Goal: Task Accomplishment & Management: Manage account settings

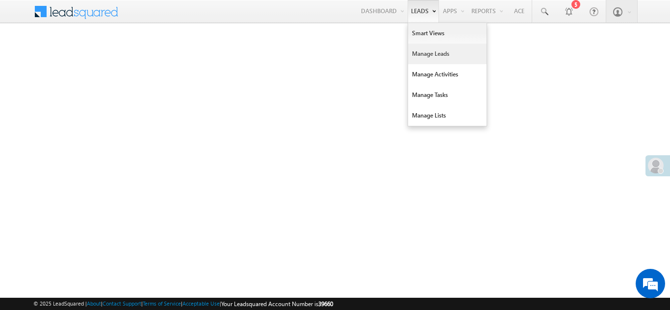
click at [416, 53] on link "Manage Leads" at bounding box center [447, 54] width 78 height 21
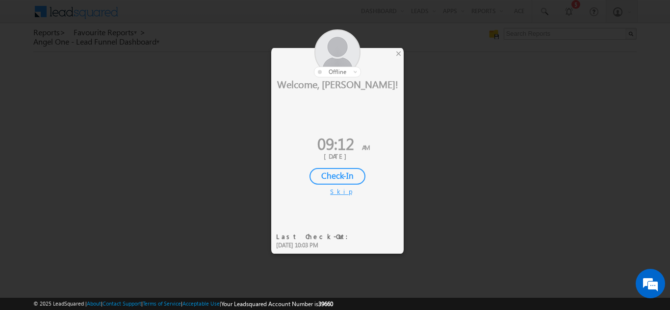
click at [343, 174] on div "Check-In" at bounding box center [337, 176] width 56 height 17
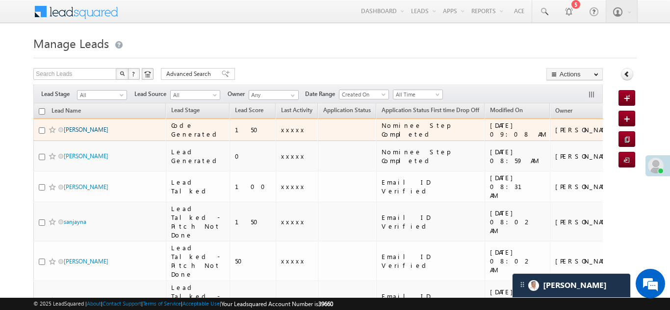
click at [79, 129] on link "[PERSON_NAME]" at bounding box center [86, 129] width 45 height 7
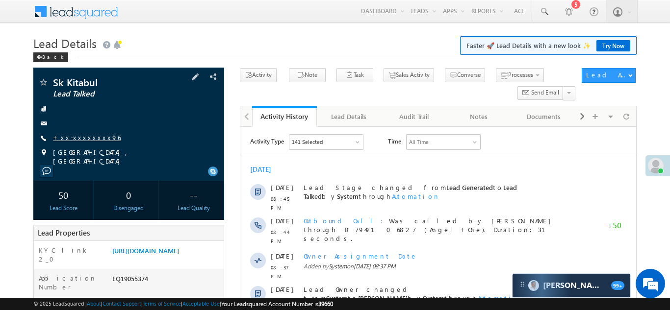
click at [84, 137] on link "+xx-xxxxxxxx96" at bounding box center [87, 137] width 68 height 8
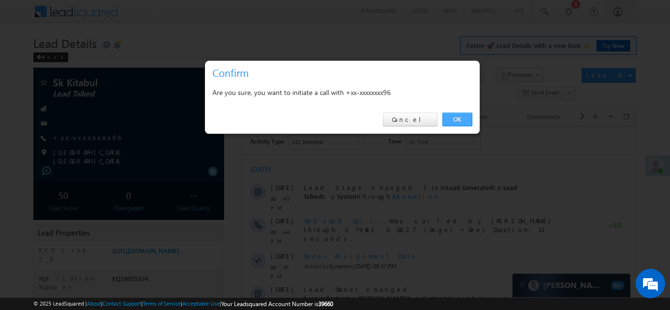
click at [457, 119] on link "OK" at bounding box center [457, 120] width 30 height 14
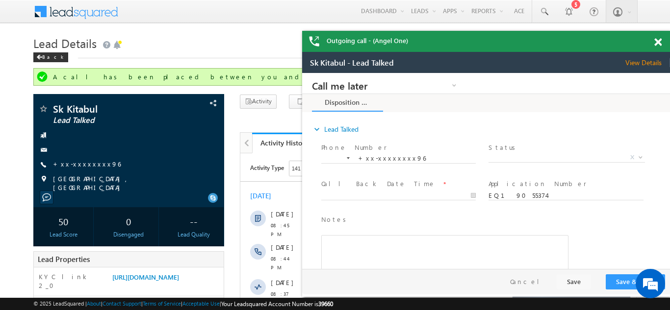
click at [659, 42] on div "Outgoing call - (Angel One)" at bounding box center [486, 41] width 368 height 21
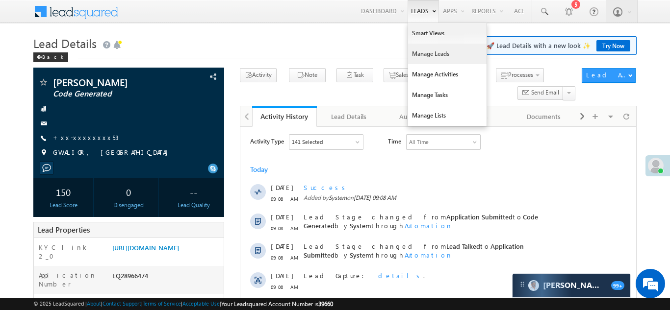
click at [416, 55] on link "Manage Leads" at bounding box center [447, 54] width 78 height 21
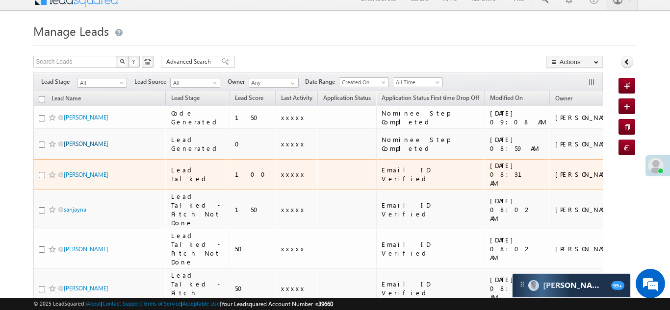
scroll to position [15, 0]
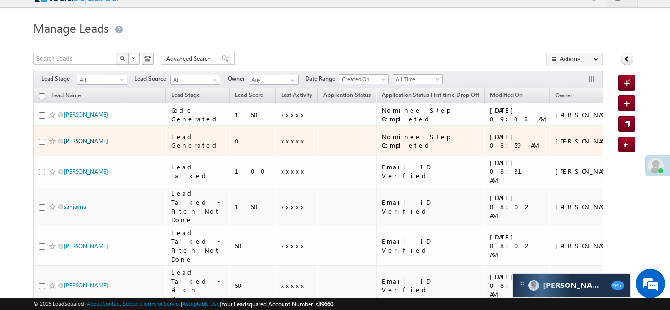
click at [75, 140] on link "[PERSON_NAME]" at bounding box center [86, 140] width 45 height 7
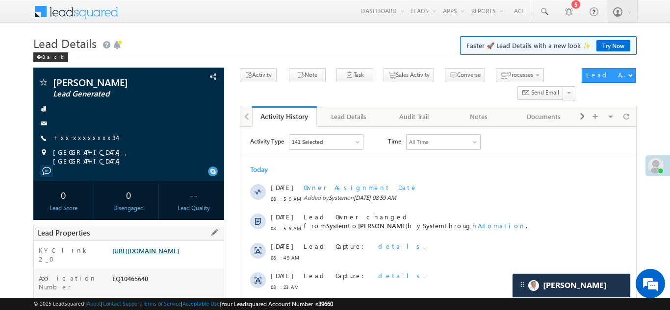
click at [163, 255] on link "https://angelbroking1-pk3em7sa.customui-test.leadsquared.com?leadId=ce96cc7f-dd…" at bounding box center [145, 251] width 67 height 8
click at [165, 255] on link "https://angelbroking1-pk3em7sa.customui-test.leadsquared.com?leadId=ce96cc7f-dd…" at bounding box center [145, 251] width 67 height 8
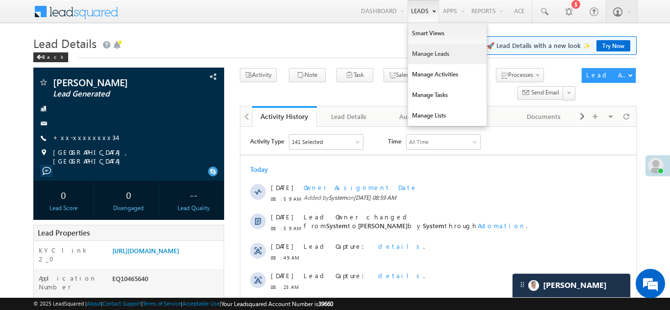
click at [408, 51] on link "Manage Leads" at bounding box center [447, 54] width 78 height 21
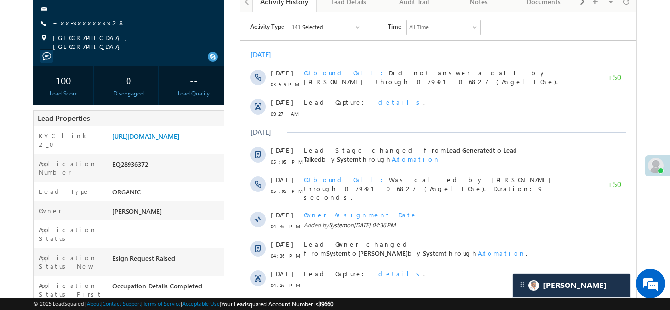
scroll to position [113, 0]
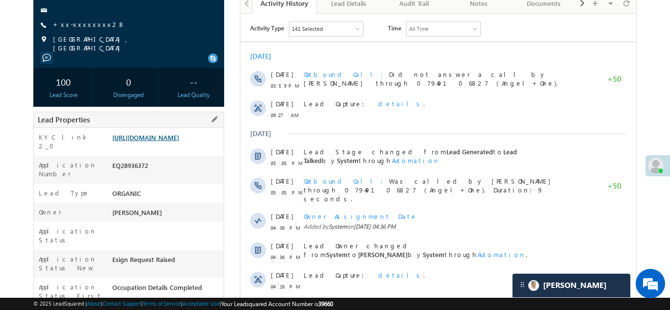
click at [158, 142] on link "https://angelbroking1-pk3em7sa.customui-test.leadsquared.com?leadId=7c623bc2-5f…" at bounding box center [145, 137] width 67 height 8
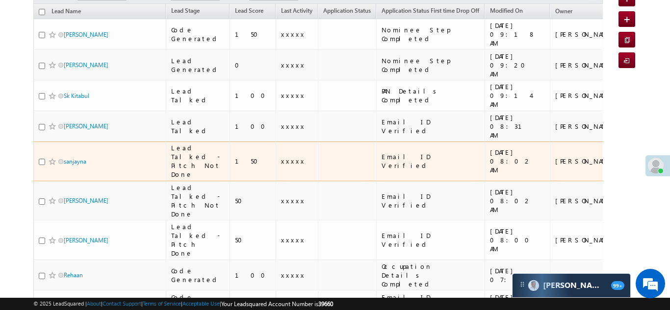
scroll to position [76, 0]
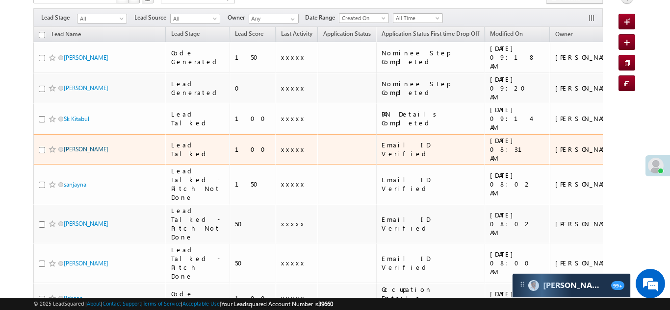
click at [91, 146] on link "[PERSON_NAME]" at bounding box center [86, 149] width 45 height 7
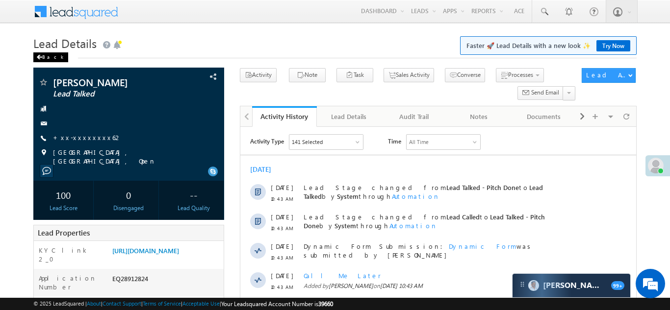
click at [46, 57] on div "Back" at bounding box center [50, 57] width 35 height 10
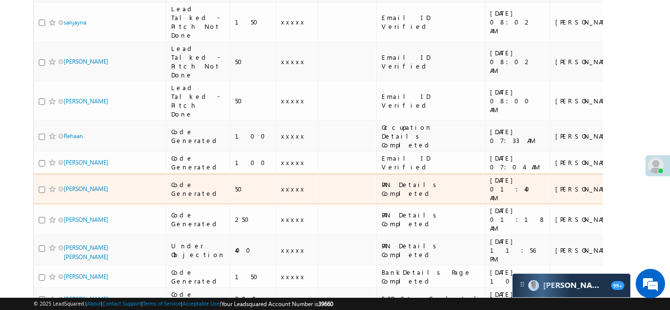
scroll to position [270, 0]
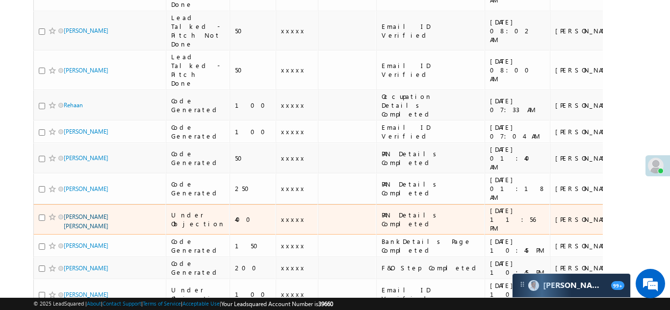
click at [97, 213] on link "Vaghela Manisha chandrakant" at bounding box center [86, 221] width 45 height 17
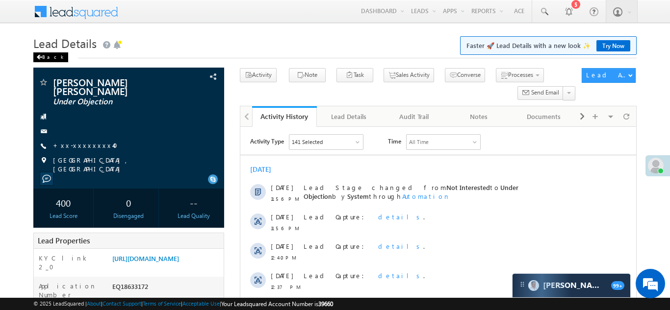
click at [42, 55] on div "Back" at bounding box center [50, 57] width 35 height 10
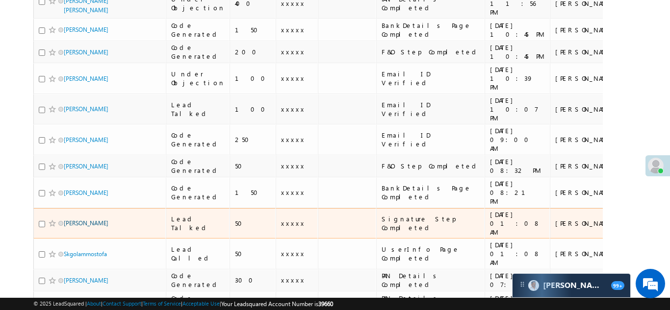
click at [75, 220] on link "[PERSON_NAME]" at bounding box center [86, 223] width 45 height 7
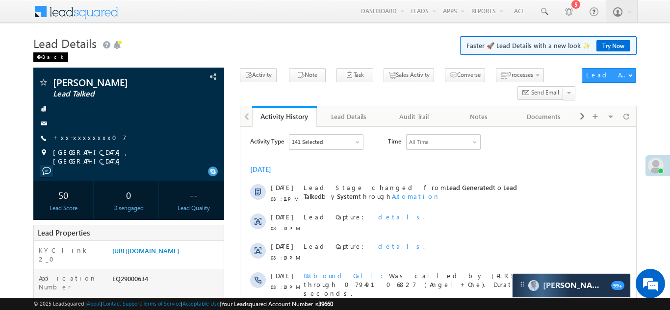
click at [46, 58] on div "Back" at bounding box center [50, 57] width 35 height 10
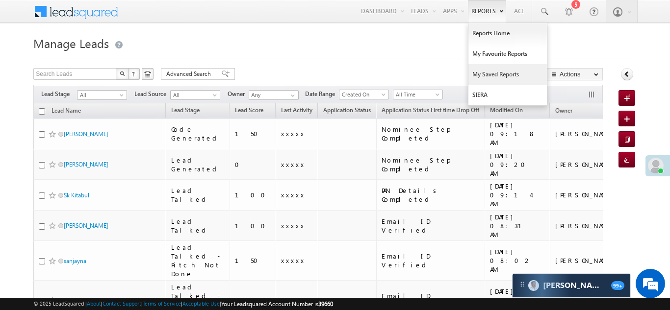
click at [477, 67] on link "My Saved Reports" at bounding box center [507, 74] width 78 height 21
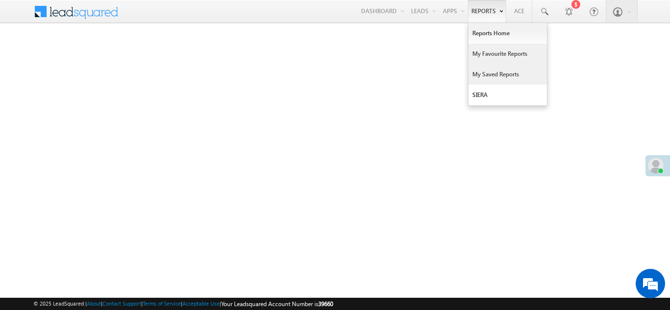
click at [483, 58] on link "My Favourite Reports" at bounding box center [507, 54] width 78 height 21
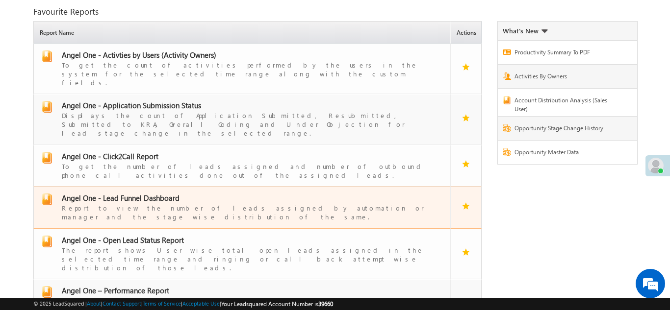
scroll to position [50, 0]
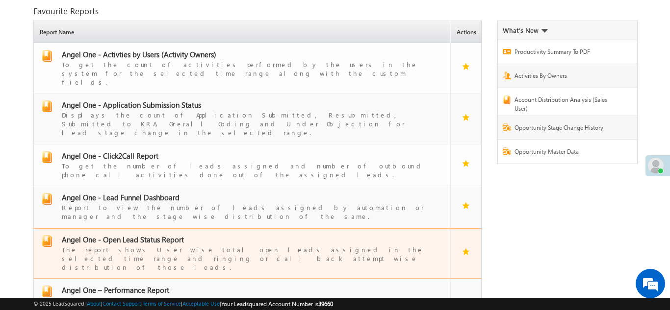
click at [125, 228] on td "Angel One - Open Lead Status Report The report shows User wise total open leads…" at bounding box center [241, 253] width 417 height 51
click at [128, 235] on span "Angel One - Open Lead Status Report" at bounding box center [123, 240] width 122 height 10
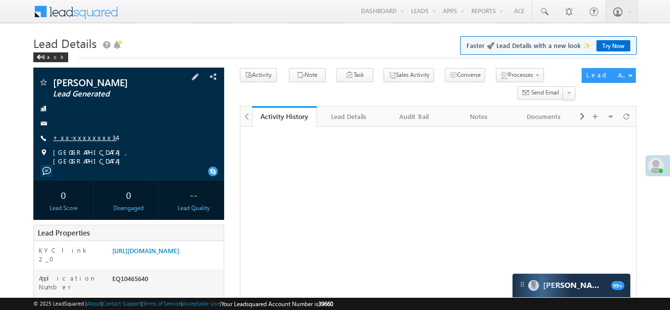
click at [75, 140] on link "+xx-xxxxxxxx34" at bounding box center [85, 137] width 64 height 8
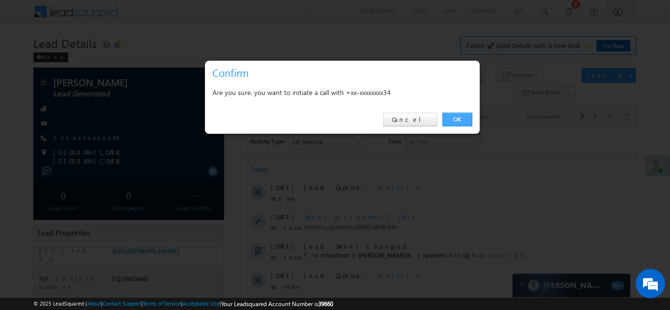
click at [454, 120] on link "OK" at bounding box center [457, 120] width 30 height 14
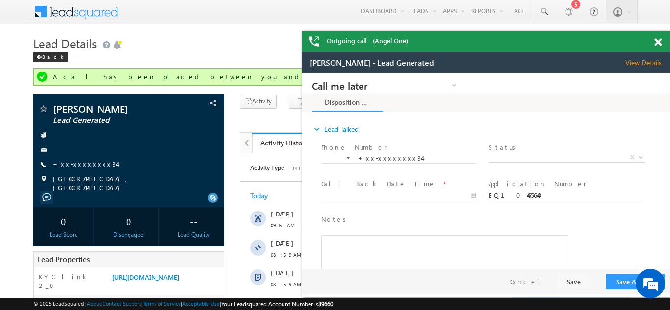
click at [657, 40] on span at bounding box center [657, 42] width 7 height 8
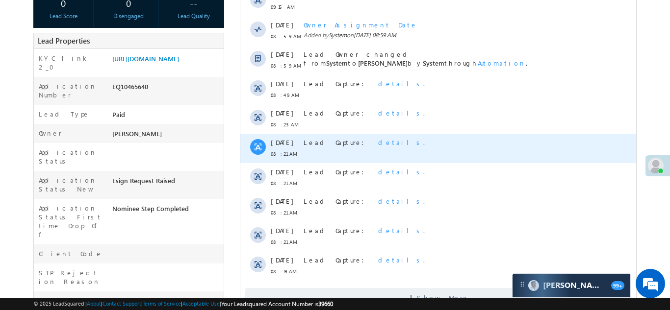
scroll to position [235, 0]
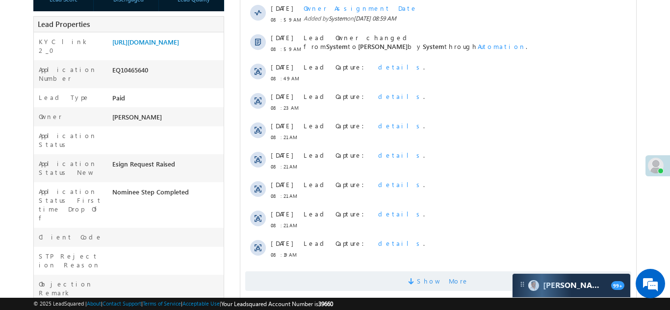
click at [400, 278] on span "Show More" at bounding box center [438, 282] width 386 height 20
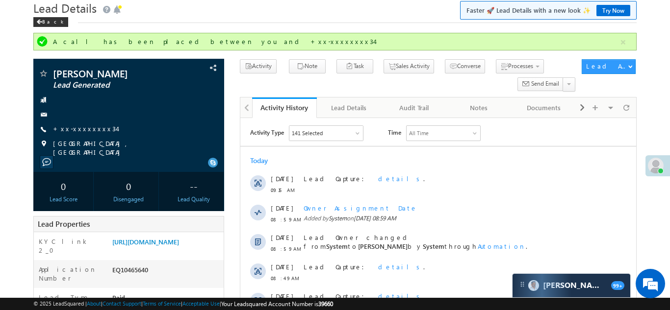
scroll to position [0, 0]
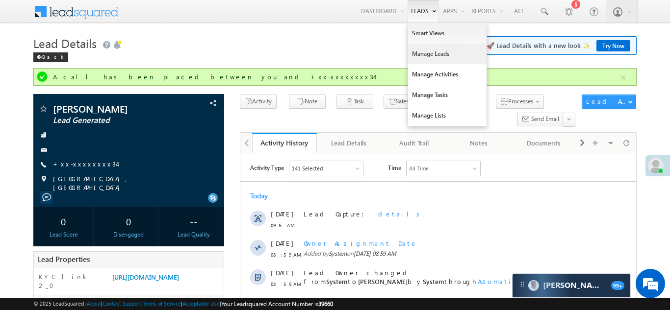
click at [425, 60] on link "Manage Leads" at bounding box center [447, 54] width 78 height 21
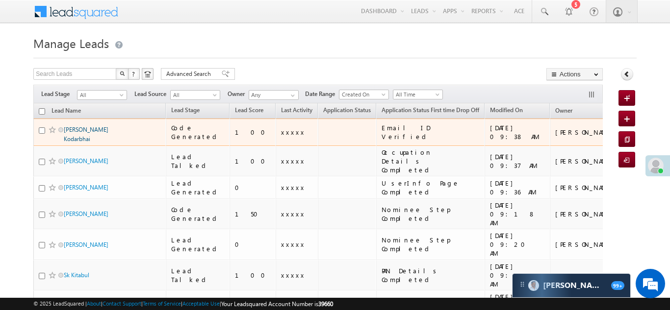
click at [88, 130] on link "Asari Leelaben Kodarbhai" at bounding box center [86, 134] width 45 height 17
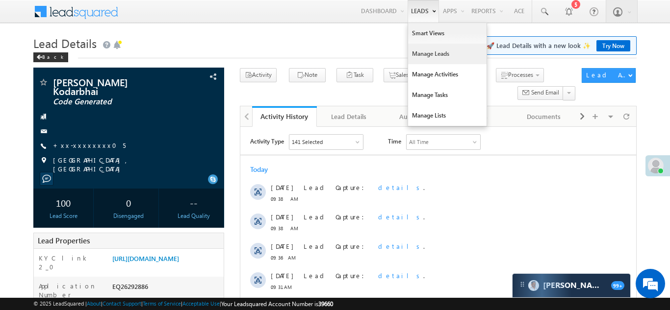
click at [433, 53] on link "Manage Leads" at bounding box center [447, 54] width 78 height 21
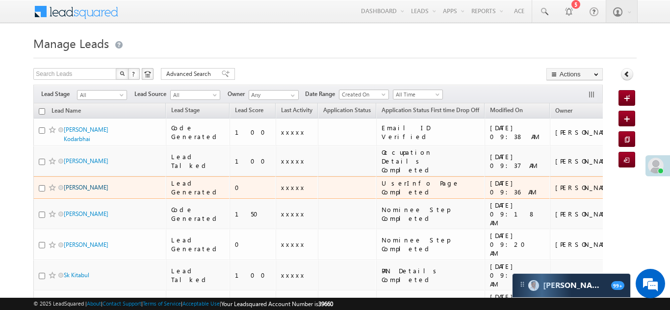
click at [86, 184] on link "[PERSON_NAME]" at bounding box center [86, 187] width 45 height 7
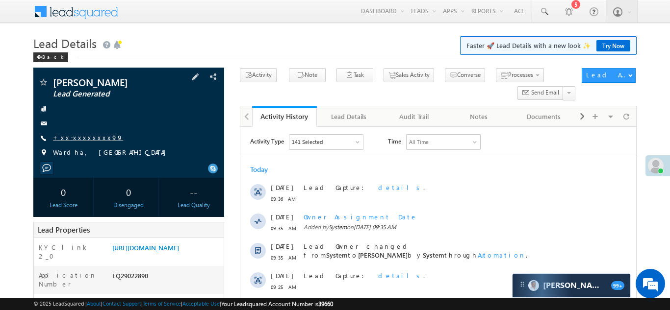
click at [77, 138] on link "+xx-xxxxxxxx99" at bounding box center [88, 137] width 70 height 8
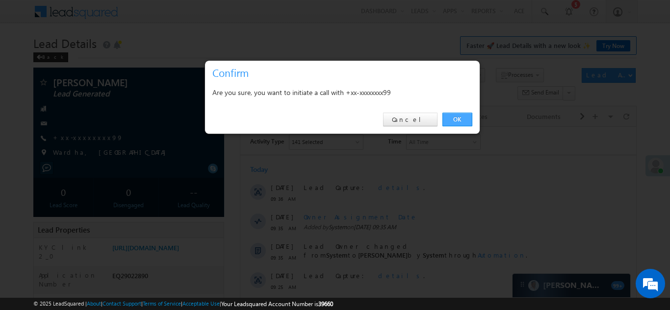
click at [458, 121] on link "OK" at bounding box center [457, 120] width 30 height 14
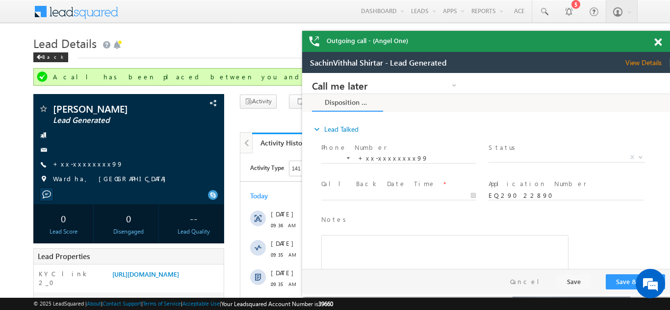
click at [654, 42] on span at bounding box center [657, 42] width 7 height 8
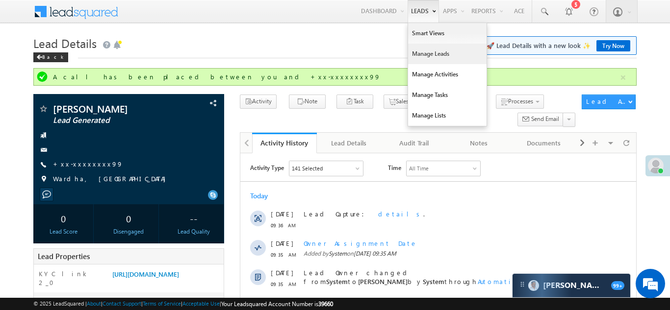
click at [421, 57] on link "Manage Leads" at bounding box center [447, 54] width 78 height 21
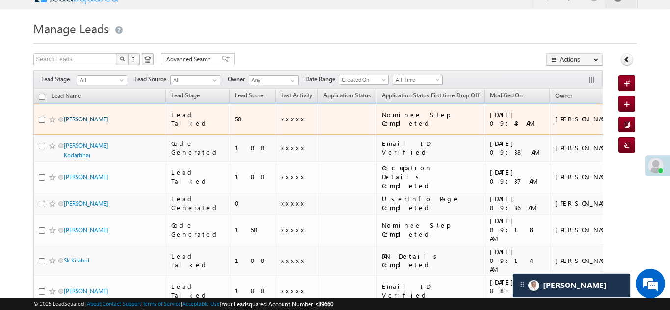
click at [76, 116] on link "Sanjai Kumar" at bounding box center [86, 119] width 45 height 7
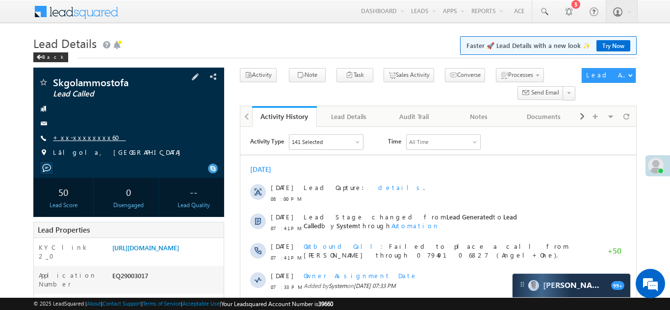
click at [78, 137] on link "+xx-xxxxxxxx60" at bounding box center [89, 137] width 73 height 8
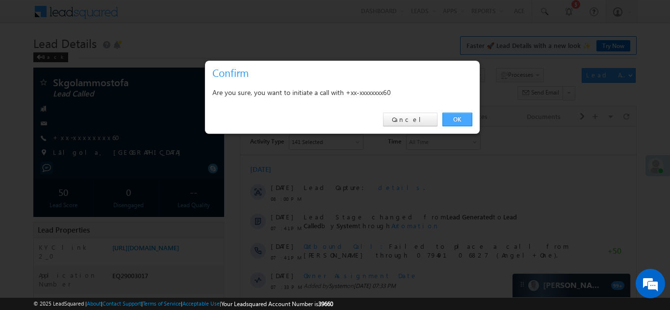
click at [451, 119] on link "OK" at bounding box center [457, 120] width 30 height 14
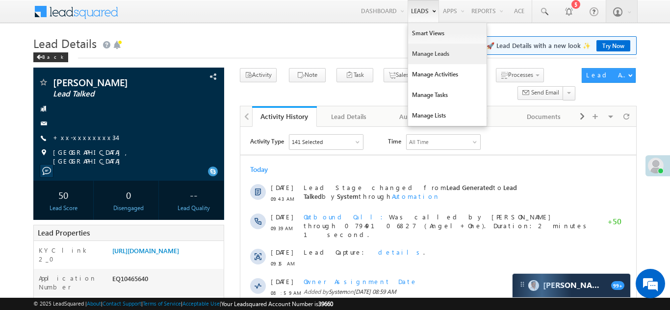
click at [419, 53] on link "Manage Leads" at bounding box center [447, 54] width 78 height 21
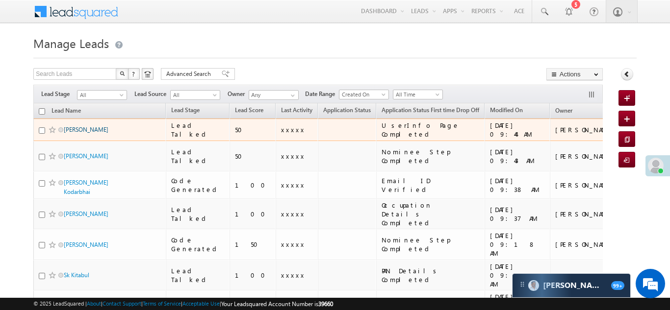
click at [76, 128] on link "[PERSON_NAME]" at bounding box center [86, 129] width 45 height 7
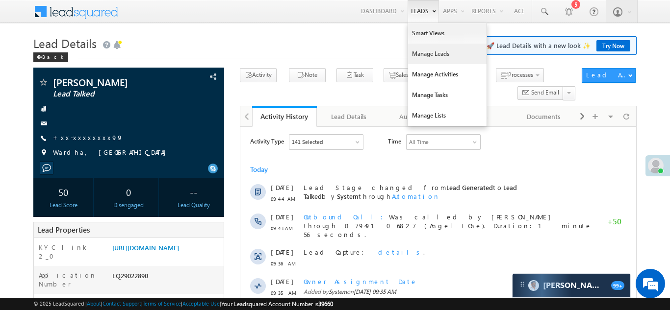
click at [413, 54] on link "Manage Leads" at bounding box center [447, 54] width 78 height 21
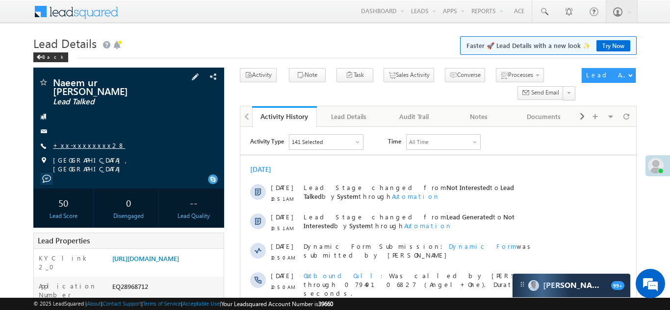
click at [85, 141] on link "+xx-xxxxxxxx28" at bounding box center [89, 145] width 72 height 8
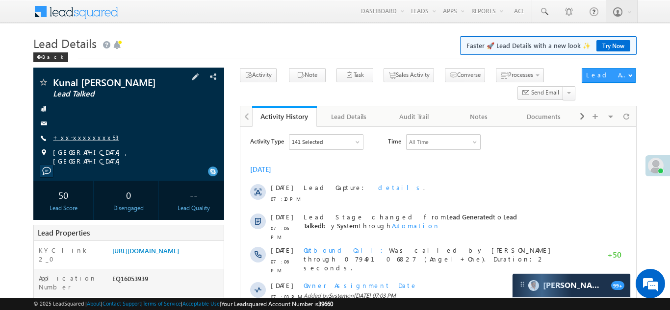
click at [76, 135] on link "+xx-xxxxxxxx53" at bounding box center [86, 137] width 66 height 8
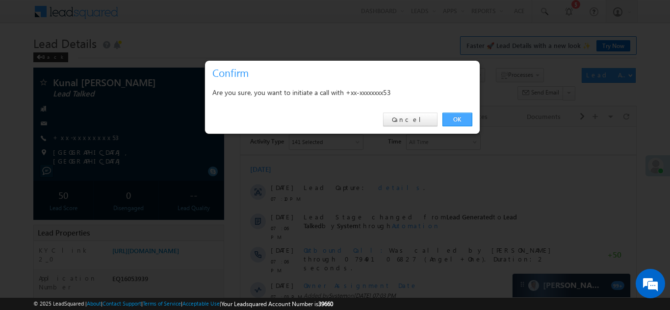
click at [458, 118] on link "OK" at bounding box center [457, 120] width 30 height 14
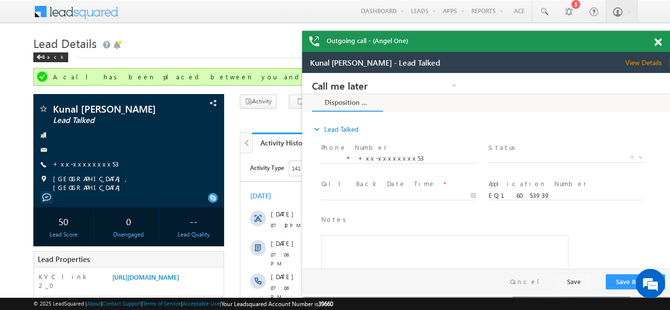
click at [657, 42] on span at bounding box center [657, 42] width 7 height 8
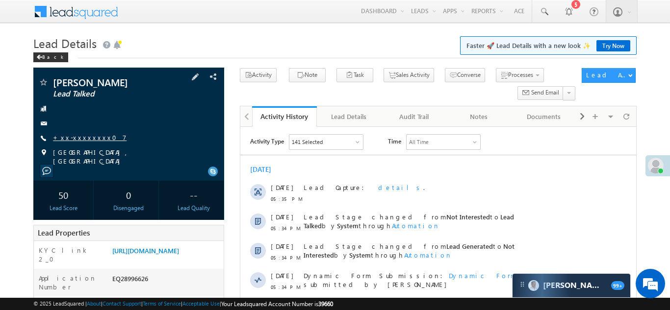
click at [84, 137] on link "+xx-xxxxxxxx07" at bounding box center [90, 137] width 74 height 8
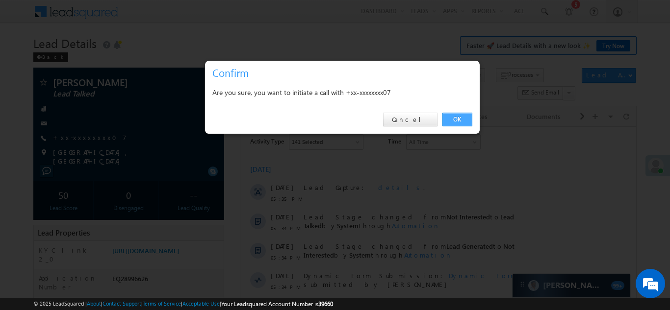
click at [453, 117] on link "OK" at bounding box center [457, 120] width 30 height 14
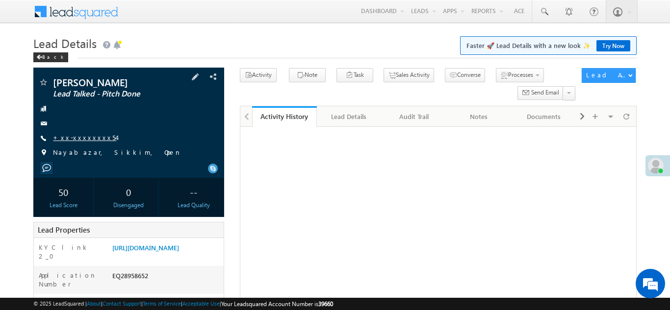
click at [73, 137] on link "+xx-xxxxxxxx54" at bounding box center [84, 137] width 63 height 8
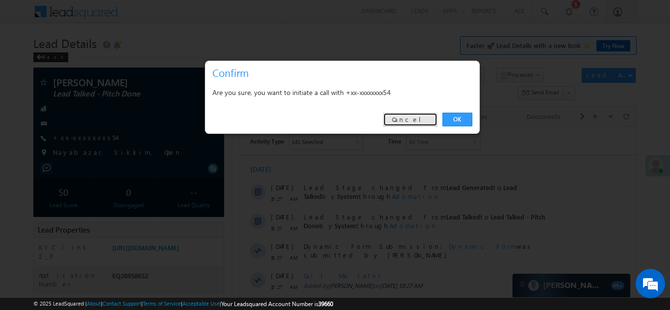
click at [421, 116] on link "Cancel" at bounding box center [410, 120] width 54 height 14
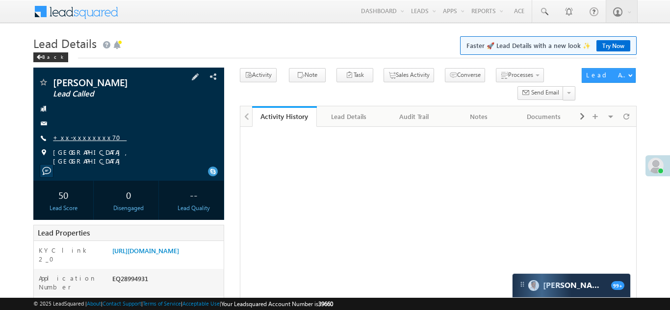
click at [75, 135] on link "+xx-xxxxxxxx70" at bounding box center [90, 137] width 74 height 8
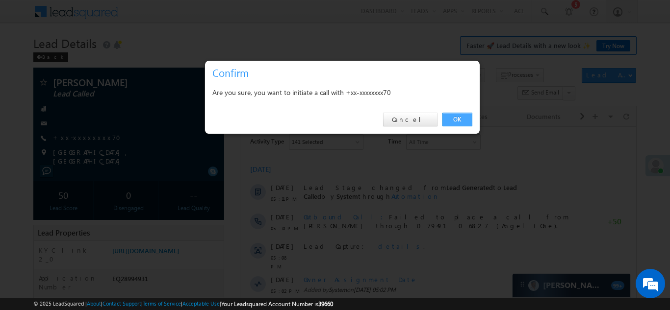
click at [456, 120] on link "OK" at bounding box center [457, 120] width 30 height 14
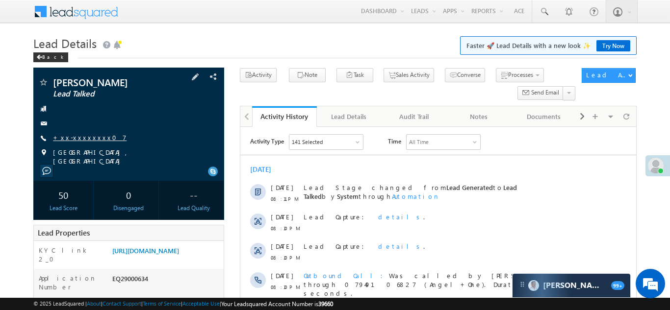
click at [77, 137] on link "+xx-xxxxxxxx07" at bounding box center [90, 137] width 74 height 8
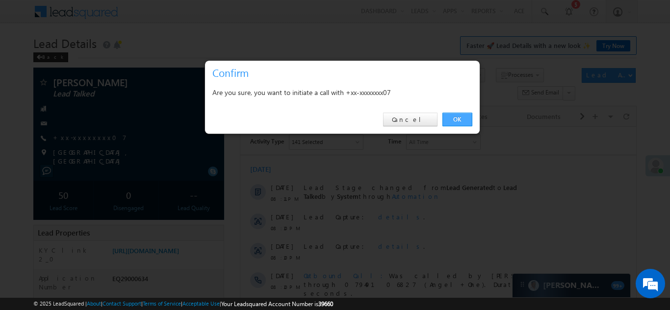
click at [453, 119] on link "OK" at bounding box center [457, 120] width 30 height 14
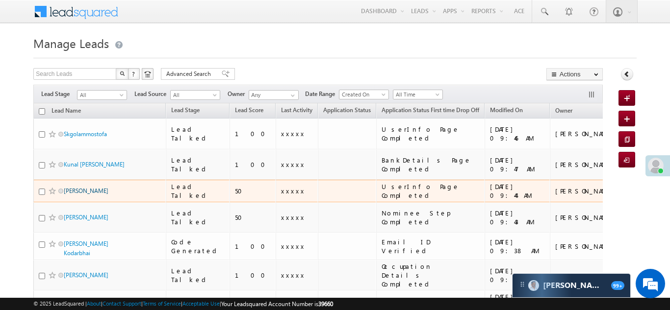
click at [84, 187] on link "[PERSON_NAME]" at bounding box center [86, 190] width 45 height 7
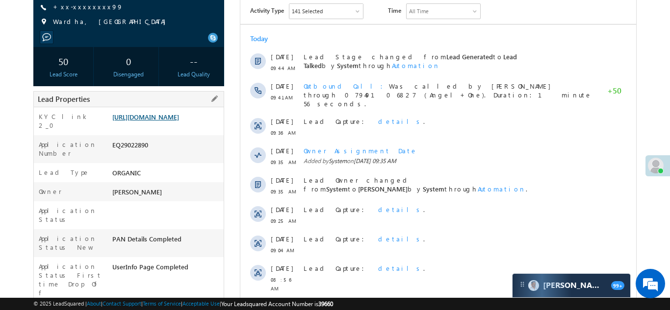
click at [158, 121] on link "https://angelbroking1-pk3em7sa.customui-test.leadsquared.com?leadId=110662f0-59…" at bounding box center [145, 117] width 67 height 8
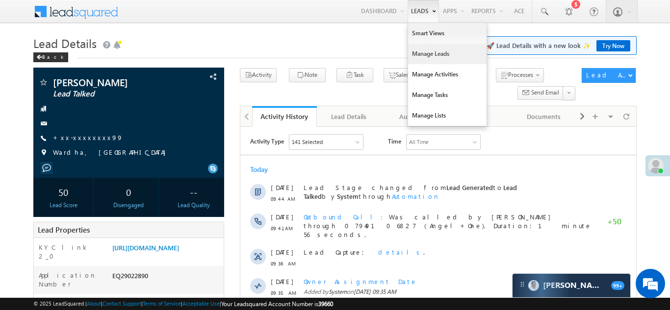
click at [413, 57] on link "Manage Leads" at bounding box center [447, 54] width 78 height 21
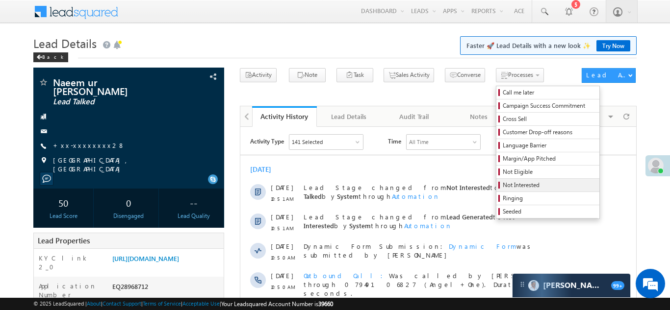
click at [502, 185] on span "Not Interested" at bounding box center [548, 185] width 93 height 9
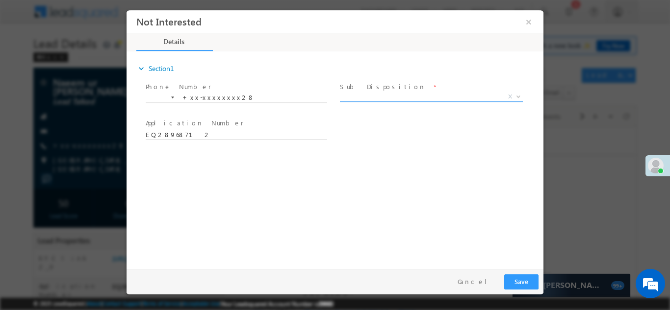
click at [374, 96] on span "X" at bounding box center [431, 97] width 183 height 10
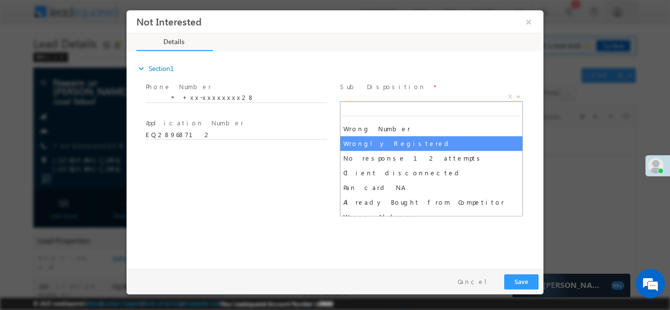
select select "Wrongly Registered"
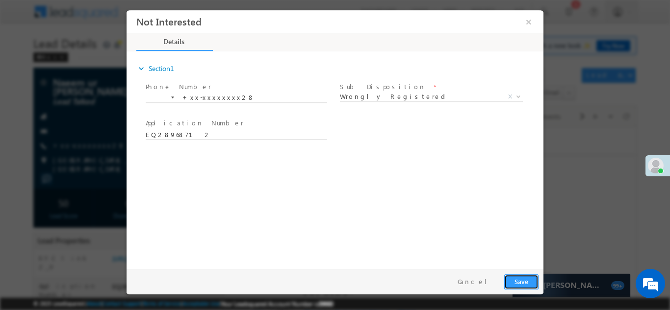
click at [513, 284] on button "Save" at bounding box center [521, 281] width 34 height 15
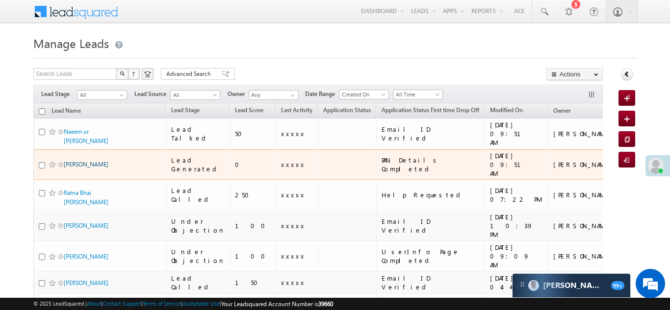
click at [75, 161] on link "[PERSON_NAME]" at bounding box center [86, 164] width 45 height 7
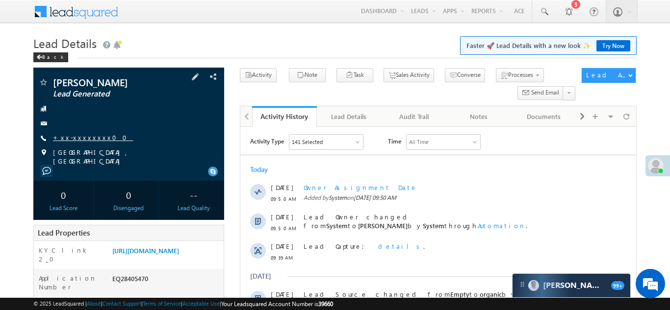
click at [74, 139] on link "+xx-xxxxxxxx00" at bounding box center [93, 137] width 80 height 8
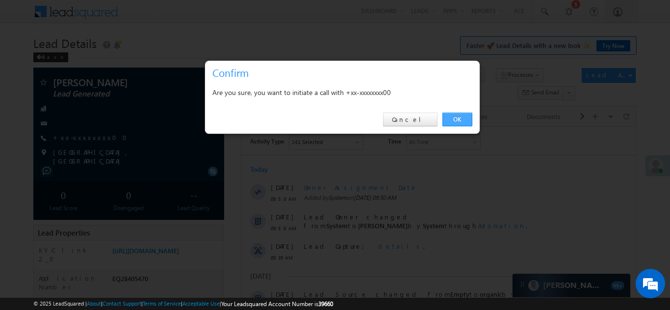
click at [454, 117] on link "OK" at bounding box center [457, 120] width 30 height 14
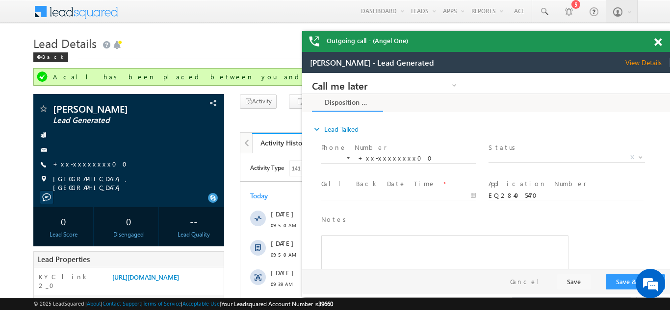
click at [659, 42] on span at bounding box center [657, 42] width 7 height 8
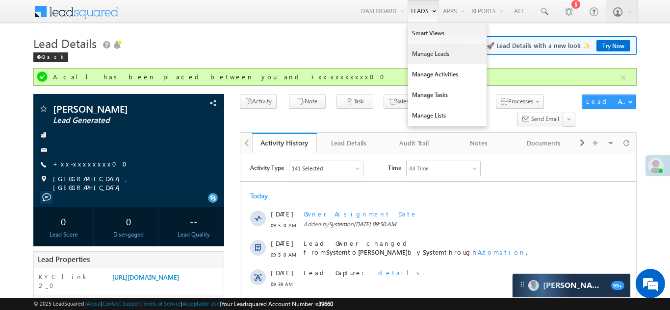
click at [421, 57] on link "Manage Leads" at bounding box center [447, 54] width 78 height 21
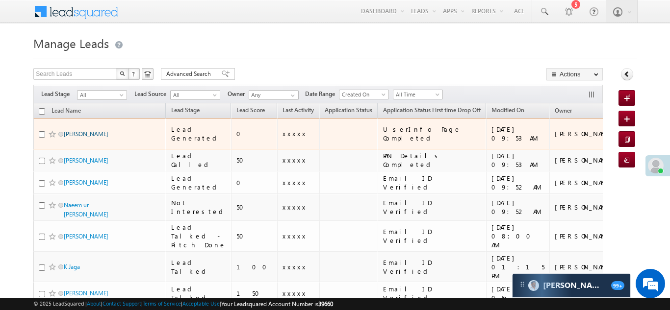
click at [72, 130] on link "[PERSON_NAME]" at bounding box center [86, 133] width 45 height 7
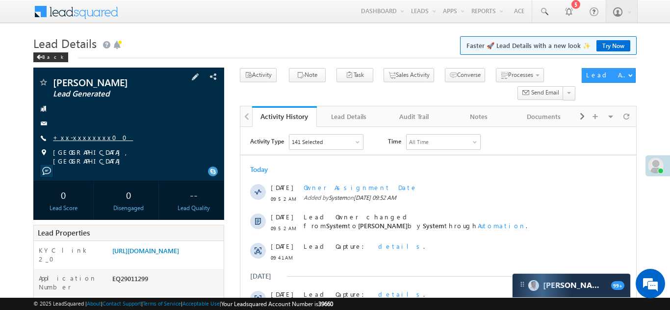
click at [82, 138] on link "+xx-xxxxxxxx00" at bounding box center [93, 137] width 80 height 8
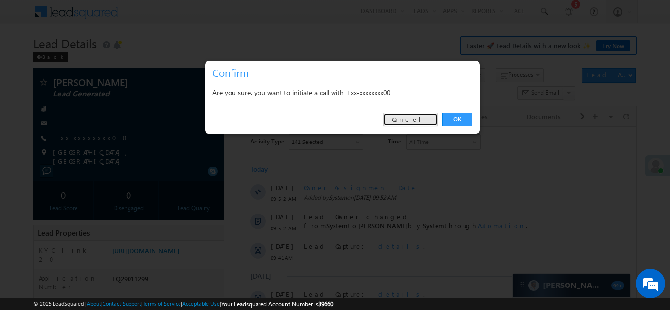
drag, startPoint x: 415, startPoint y: 120, endPoint x: 143, endPoint y: 18, distance: 290.5
click at [415, 120] on link "Cancel" at bounding box center [410, 120] width 54 height 14
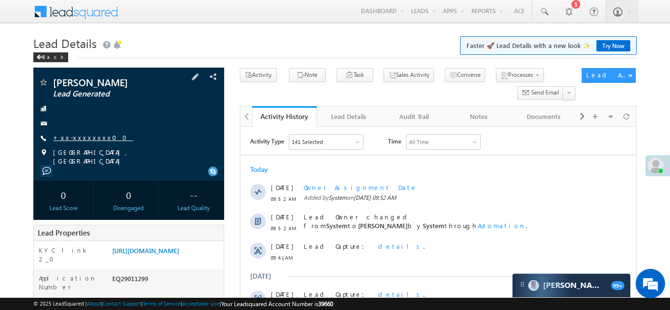
click at [76, 137] on link "+xx-xxxxxxxx00" at bounding box center [93, 137] width 80 height 8
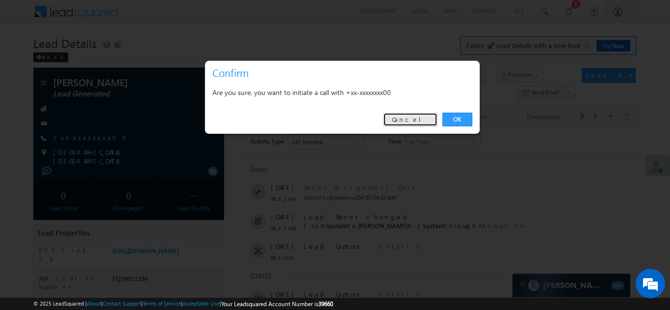
click at [413, 120] on link "Cancel" at bounding box center [410, 120] width 54 height 14
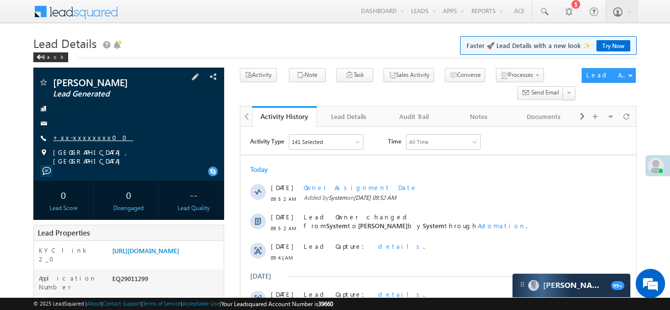
click at [83, 138] on link "+xx-xxxxxxxx00" at bounding box center [93, 137] width 80 height 8
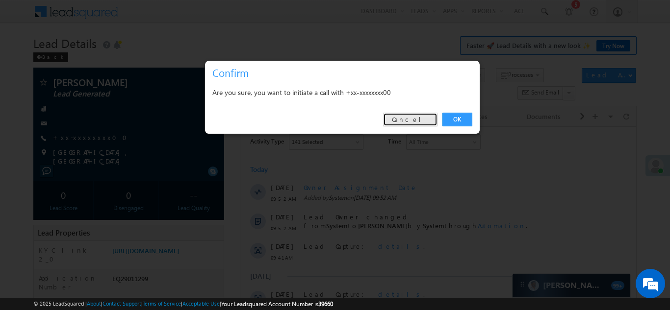
click at [417, 120] on link "Cancel" at bounding box center [410, 120] width 54 height 14
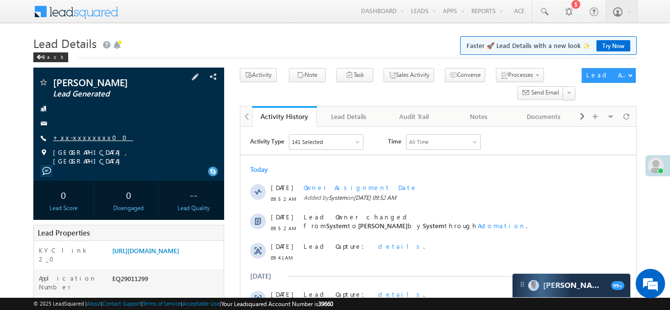
click at [77, 139] on link "+xx-xxxxxxxx00" at bounding box center [93, 137] width 80 height 8
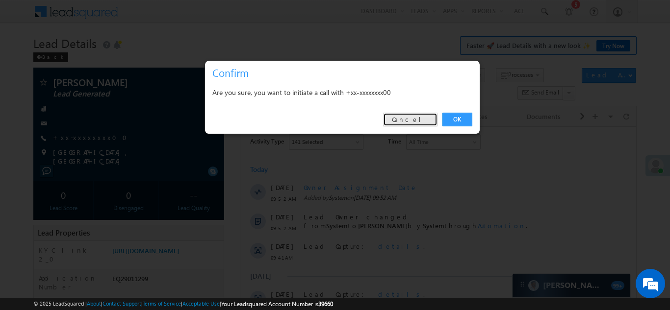
click at [424, 117] on link "Cancel" at bounding box center [410, 120] width 54 height 14
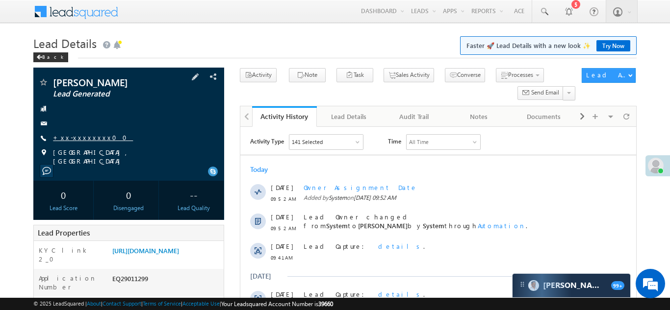
click at [80, 136] on link "+xx-xxxxxxxx00" at bounding box center [93, 137] width 80 height 8
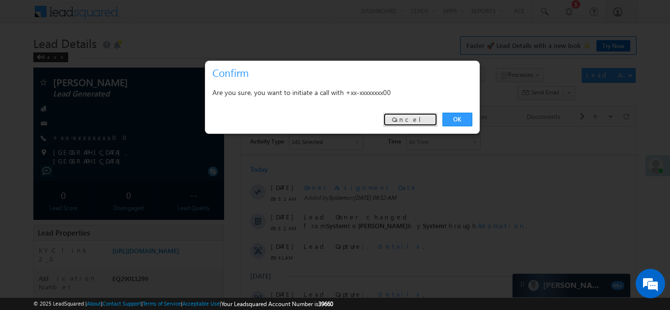
drag, startPoint x: 416, startPoint y: 120, endPoint x: 62, endPoint y: 33, distance: 364.0
click at [416, 120] on link "Cancel" at bounding box center [410, 120] width 54 height 14
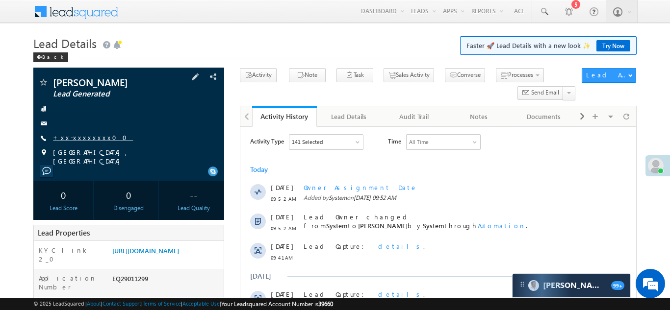
click at [80, 135] on link "+xx-xxxxxxxx00" at bounding box center [93, 137] width 80 height 8
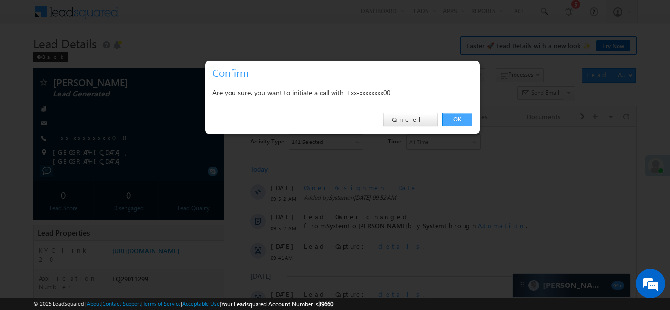
click at [456, 120] on link "OK" at bounding box center [457, 120] width 30 height 14
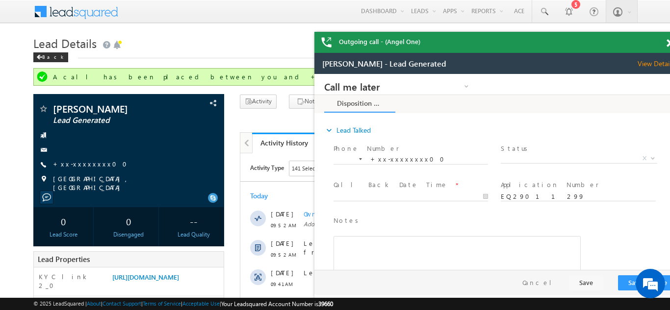
click at [658, 42] on div "Outgoing call - (Angel One)" at bounding box center [498, 42] width 368 height 21
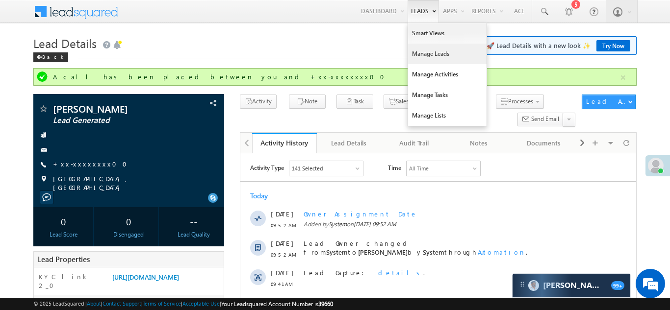
click at [419, 55] on link "Manage Leads" at bounding box center [447, 54] width 78 height 21
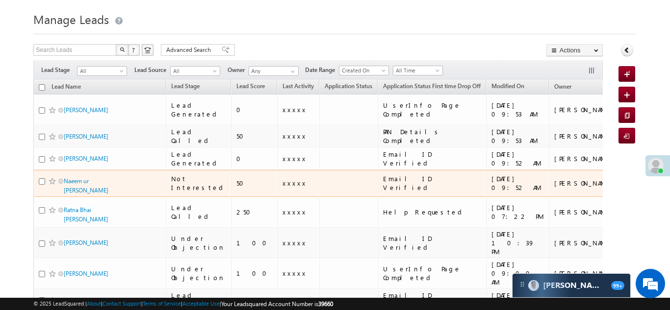
scroll to position [44, 0]
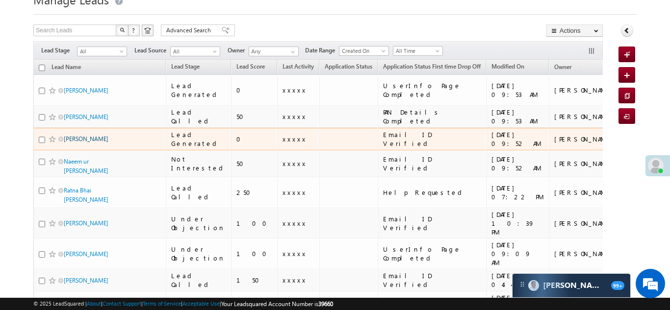
click at [77, 135] on link "[PERSON_NAME]" at bounding box center [86, 138] width 45 height 7
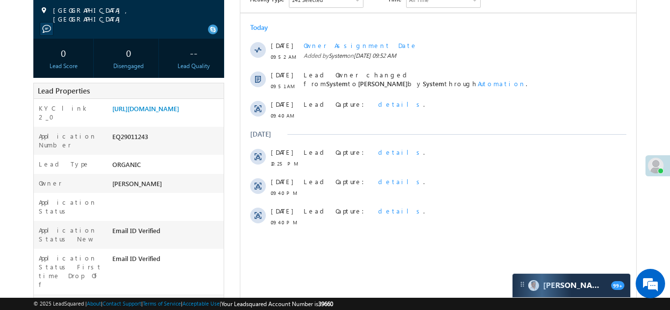
scroll to position [64, 0]
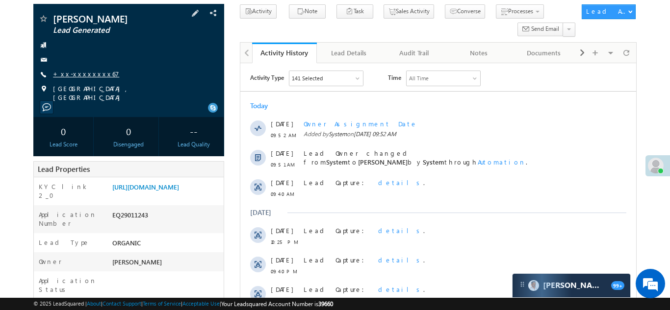
click at [85, 76] on link "+xx-xxxxxxxx67" at bounding box center [86, 74] width 66 height 8
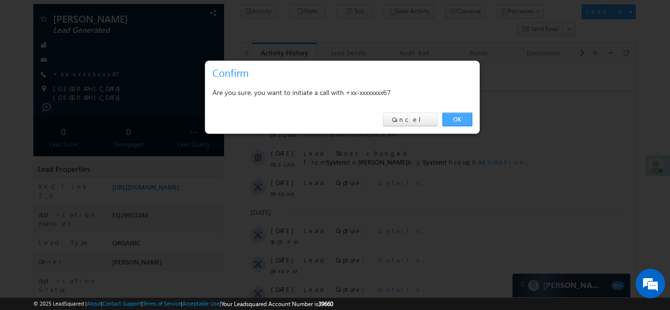
click at [456, 115] on link "OK" at bounding box center [457, 120] width 30 height 14
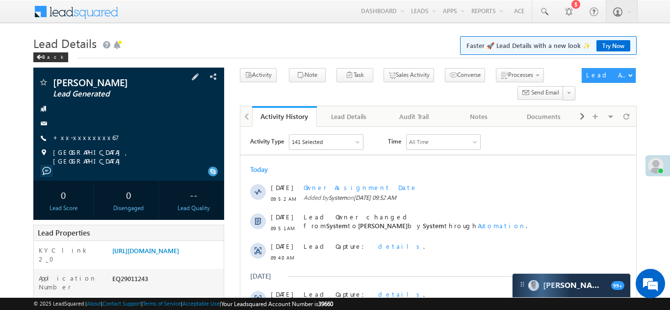
scroll to position [0, 0]
click at [84, 139] on link "+xx-xxxxxxxx67" at bounding box center [86, 137] width 66 height 8
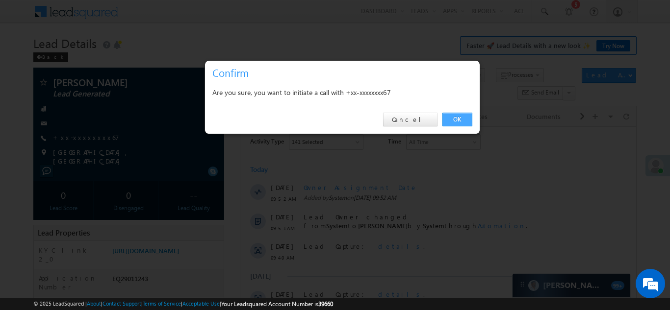
click at [455, 120] on link "OK" at bounding box center [457, 120] width 30 height 14
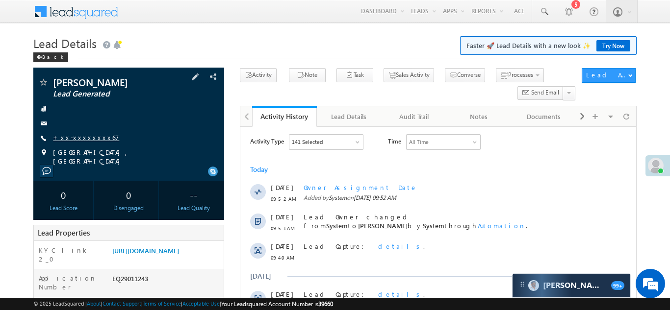
click at [78, 133] on link "+xx-xxxxxxxx67" at bounding box center [86, 137] width 66 height 8
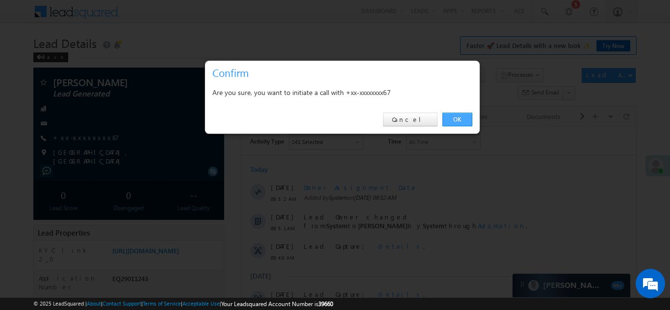
click at [454, 124] on link "OK" at bounding box center [457, 120] width 30 height 14
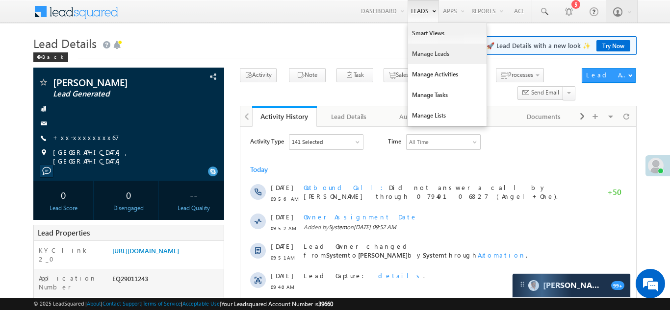
click at [419, 55] on link "Manage Leads" at bounding box center [447, 54] width 78 height 21
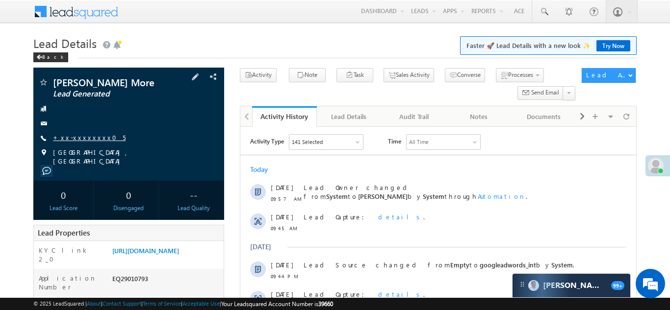
click at [79, 137] on link "+xx-xxxxxxxx05" at bounding box center [89, 137] width 73 height 8
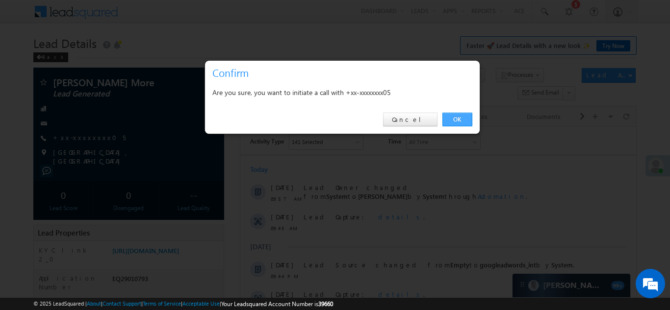
click at [457, 121] on link "OK" at bounding box center [457, 120] width 30 height 14
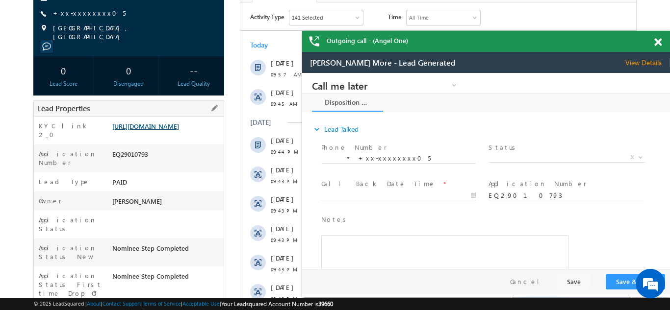
click at [152, 128] on link "https://angelbroking1-pk3em7sa.customui-test.leadsquared.com?leadId=0990debf-f7…" at bounding box center [145, 126] width 67 height 8
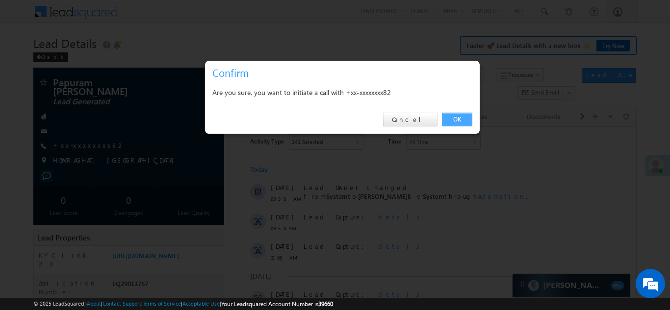
click at [454, 124] on link "OK" at bounding box center [457, 120] width 30 height 14
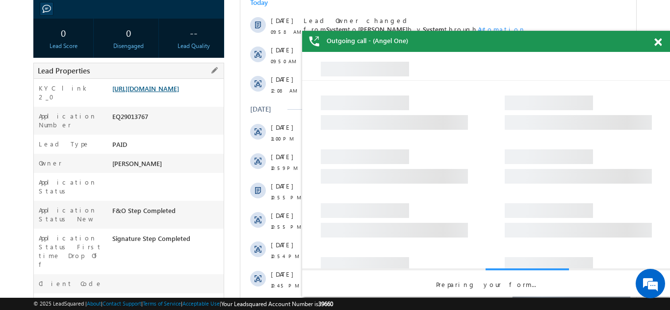
click at [174, 90] on link "https://angelbroking1-pk3em7sa.customui-test.leadsquared.com?leadId=86cacd28-9f…" at bounding box center [145, 88] width 67 height 8
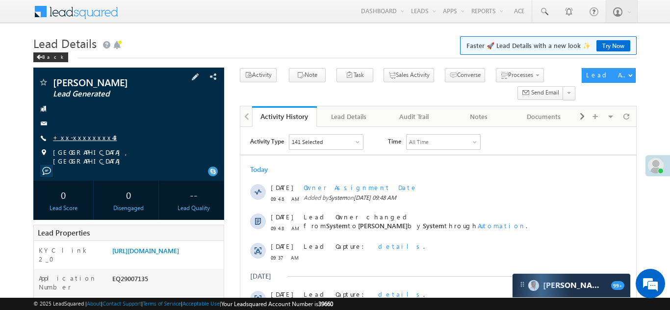
click at [76, 140] on link "+xx-xxxxxxxx43" at bounding box center [85, 137] width 64 height 8
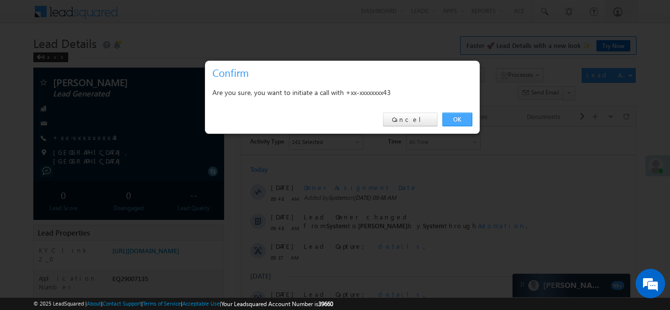
click at [452, 118] on link "OK" at bounding box center [457, 120] width 30 height 14
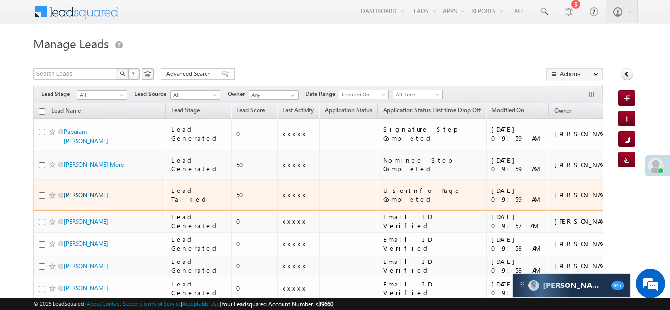
click at [85, 192] on link "[PERSON_NAME]" at bounding box center [86, 195] width 45 height 7
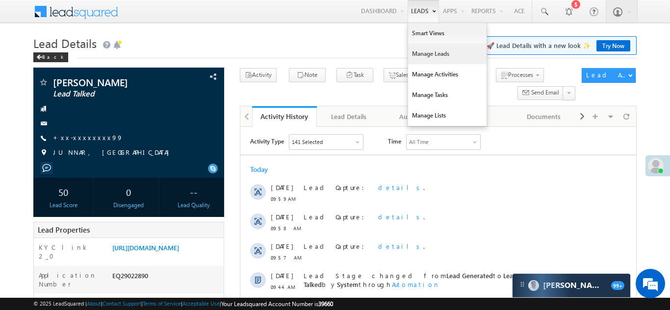
click at [423, 53] on link "Manage Leads" at bounding box center [447, 54] width 78 height 21
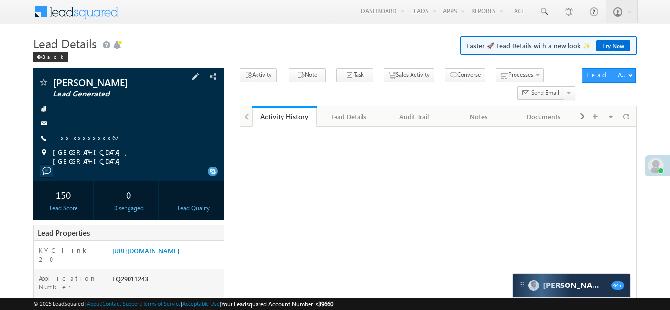
click at [75, 135] on link "+xx-xxxxxxxx67" at bounding box center [86, 137] width 66 height 8
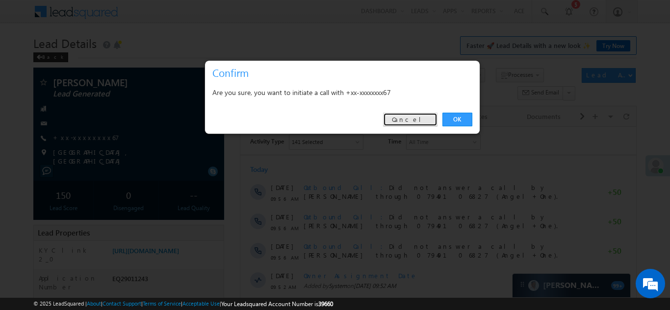
click at [415, 118] on link "Cancel" at bounding box center [410, 120] width 54 height 14
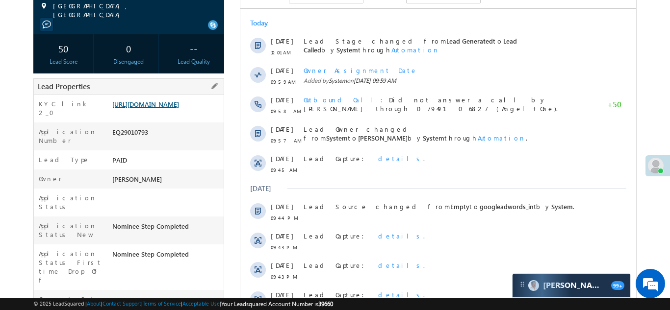
click at [157, 108] on link "https://angelbroking1-pk3em7sa.customui-test.leadsquared.com?leadId=0990debf-f7…" at bounding box center [145, 104] width 67 height 8
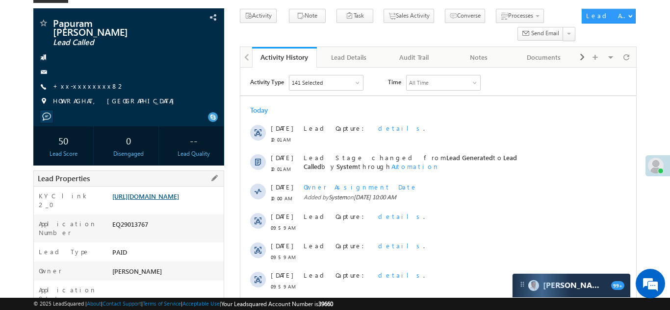
scroll to position [125, 0]
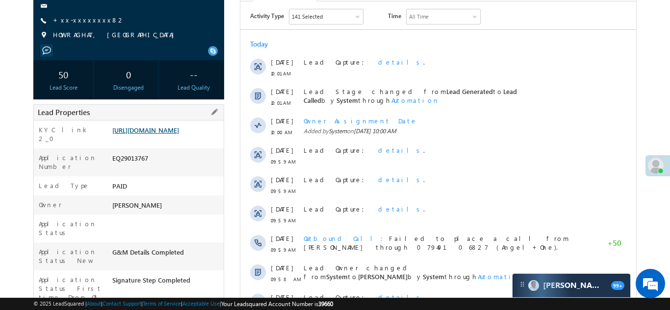
click at [164, 127] on link "[URL][DOMAIN_NAME]" at bounding box center [145, 130] width 67 height 8
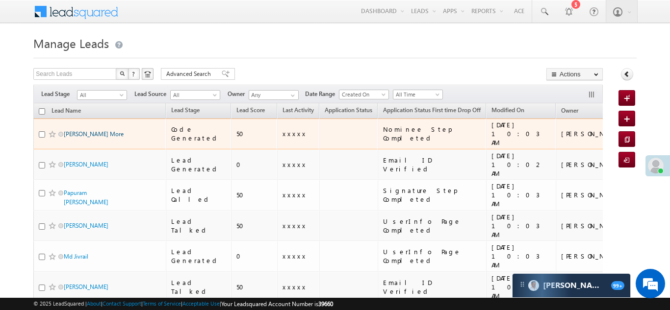
click at [76, 130] on link "[PERSON_NAME] More" at bounding box center [94, 133] width 60 height 7
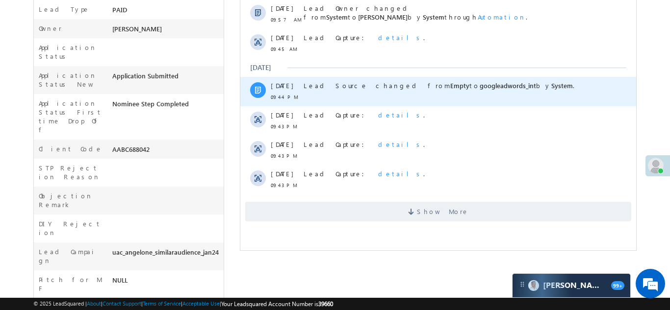
scroll to position [300, 0]
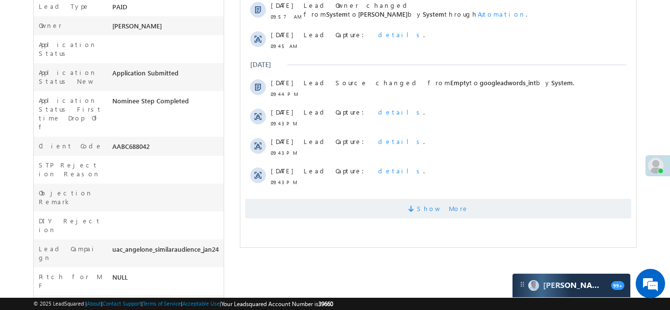
click at [401, 200] on span "Show More" at bounding box center [438, 209] width 386 height 20
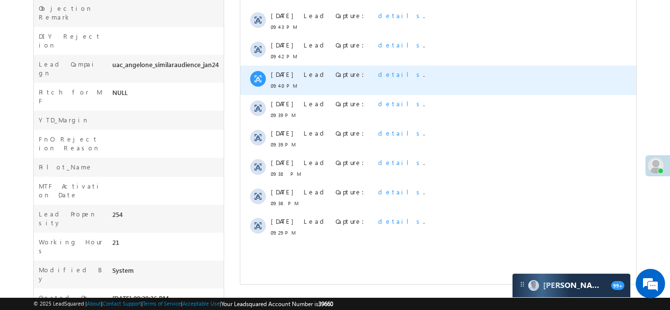
scroll to position [0, 0]
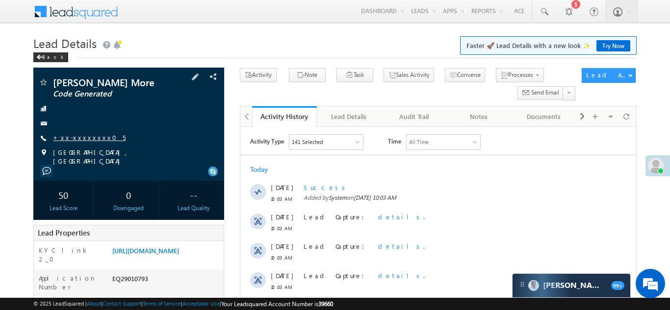
click at [76, 140] on link "+xx-xxxxxxxx05" at bounding box center [89, 137] width 73 height 8
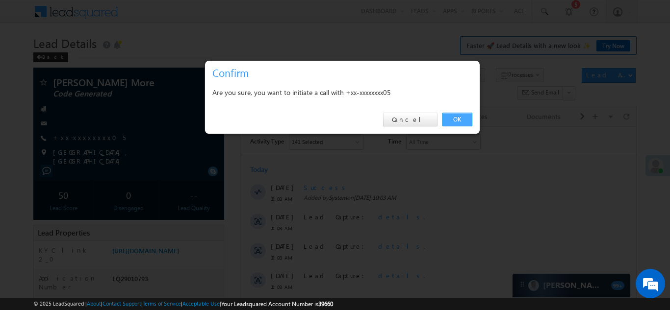
click at [453, 120] on link "OK" at bounding box center [457, 120] width 30 height 14
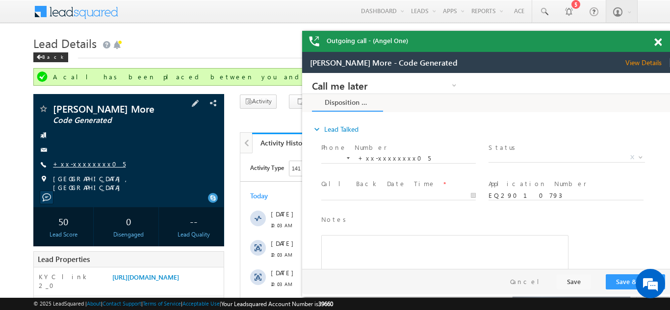
click at [83, 165] on link "+xx-xxxxxxxx05" at bounding box center [89, 164] width 73 height 8
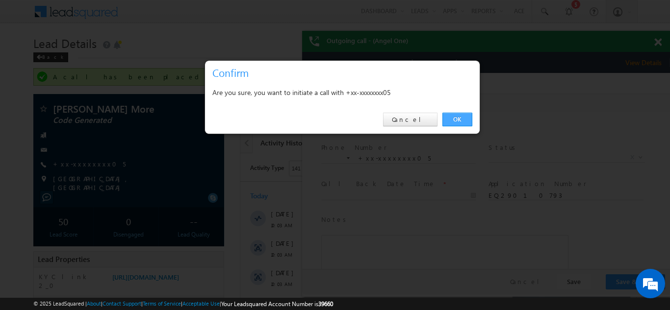
click at [452, 120] on link "OK" at bounding box center [457, 120] width 30 height 14
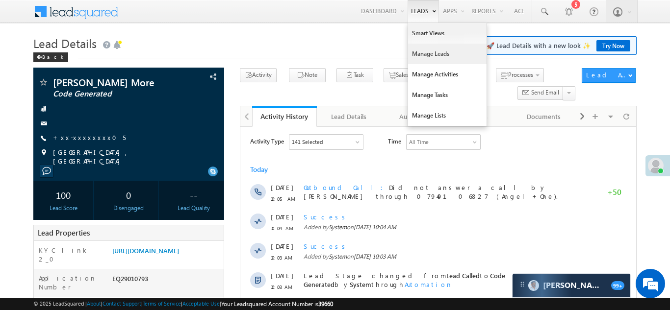
click at [418, 55] on link "Manage Leads" at bounding box center [447, 54] width 78 height 21
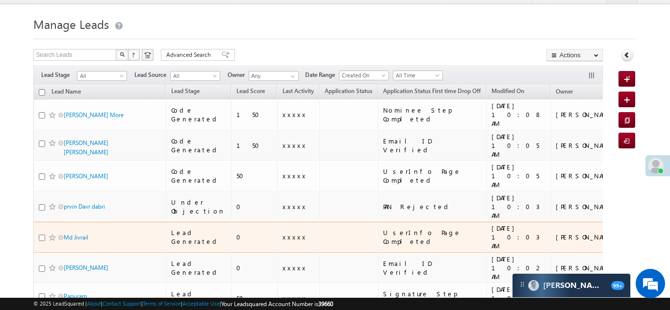
scroll to position [22, 0]
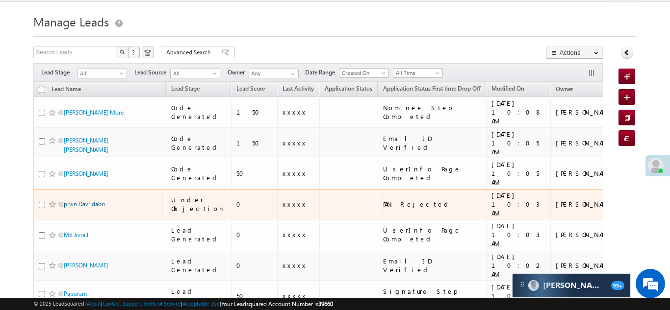
click at [84, 200] on link "prvin Davr dabri" at bounding box center [84, 203] width 41 height 7
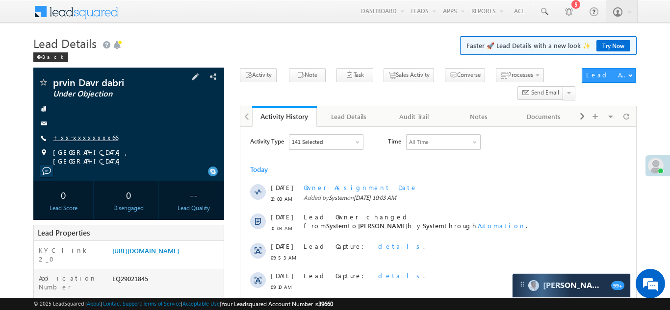
click at [83, 136] on link "+xx-xxxxxxxx66" at bounding box center [85, 137] width 65 height 8
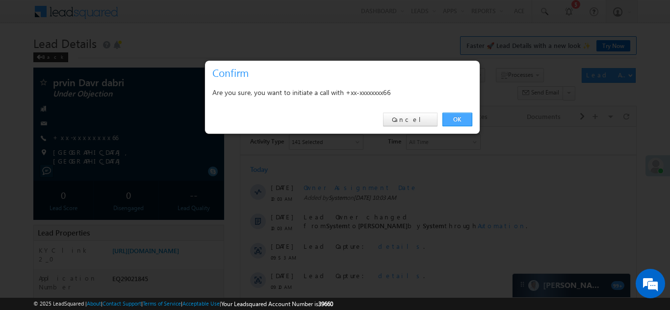
click at [457, 121] on link "OK" at bounding box center [457, 120] width 30 height 14
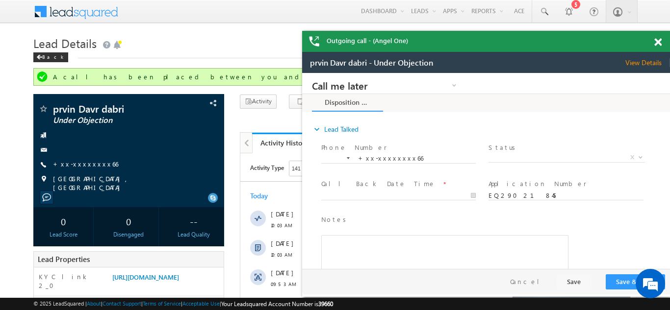
click at [658, 41] on span at bounding box center [657, 42] width 7 height 8
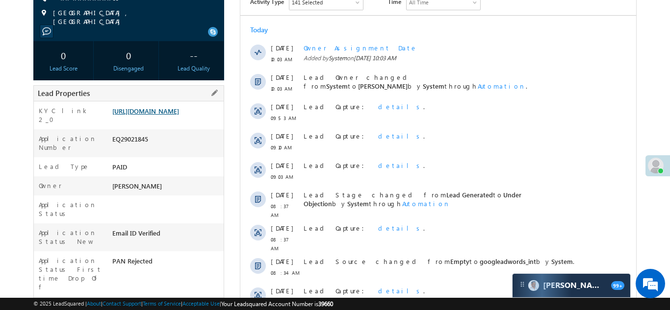
scroll to position [169, 0]
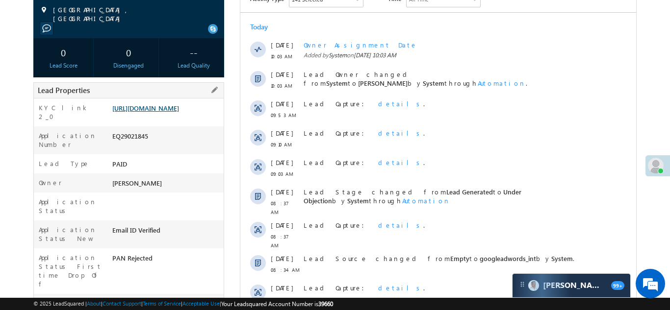
click at [162, 111] on link "https://angelbroking1-pk3em7sa.customui-test.leadsquared.com?leadId=bcce4f48-e5…" at bounding box center [145, 108] width 67 height 8
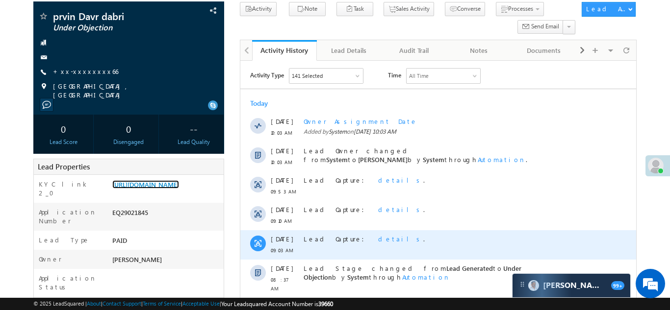
scroll to position [0, 0]
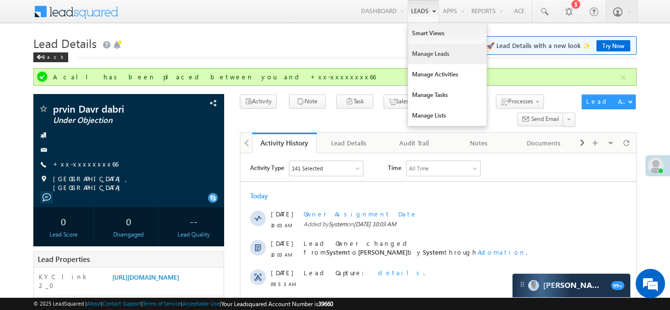
click at [424, 52] on link "Manage Leads" at bounding box center [447, 54] width 78 height 21
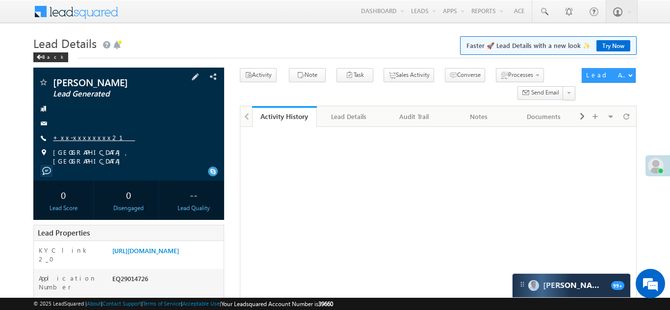
click at [80, 140] on link "+xx-xxxxxxxx21" at bounding box center [94, 137] width 82 height 8
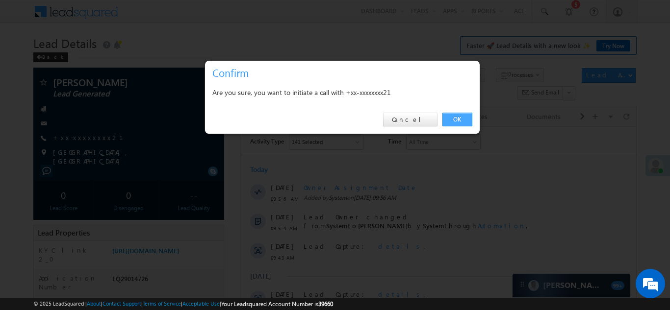
click at [452, 117] on link "OK" at bounding box center [457, 120] width 30 height 14
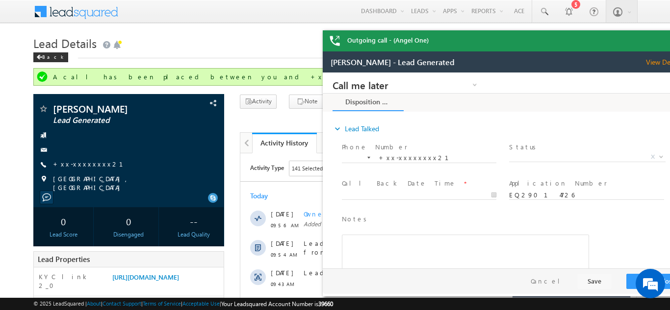
click at [659, 40] on div "Outgoing call - (Angel One)" at bounding box center [507, 40] width 368 height 21
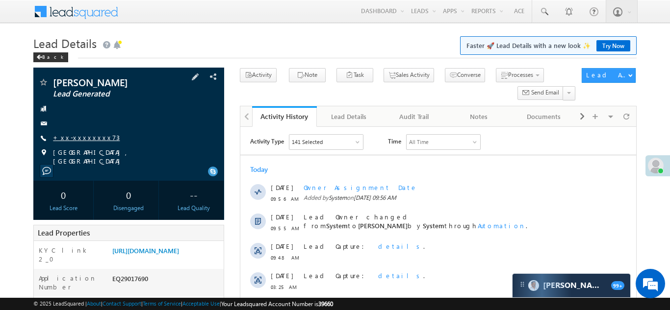
click at [80, 140] on link "+xx-xxxxxxxx73" at bounding box center [86, 137] width 67 height 8
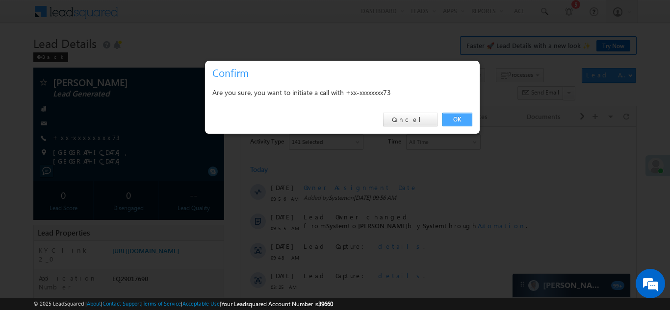
click at [455, 118] on link "OK" at bounding box center [457, 120] width 30 height 14
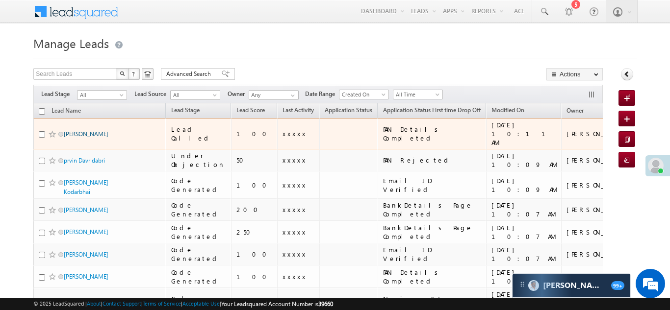
click at [88, 130] on link "[PERSON_NAME]" at bounding box center [86, 133] width 45 height 7
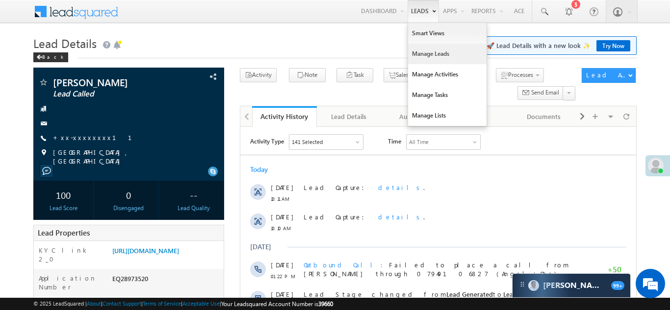
click at [422, 55] on link "Manage Leads" at bounding box center [447, 54] width 78 height 21
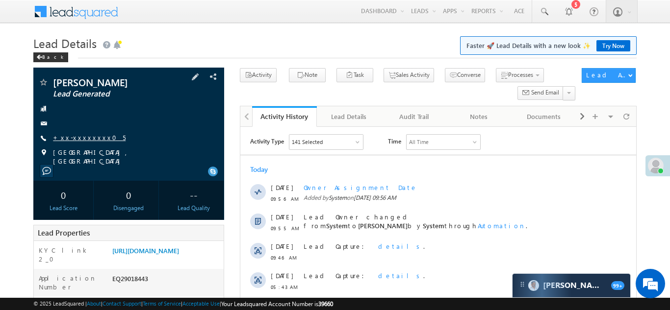
click at [79, 140] on link "+xx-xxxxxxxx05" at bounding box center [89, 137] width 73 height 8
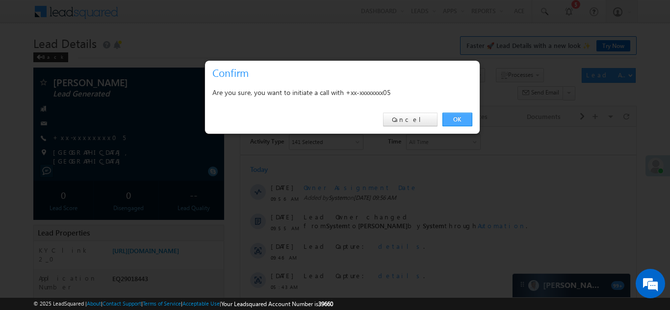
click at [454, 116] on link "OK" at bounding box center [457, 120] width 30 height 14
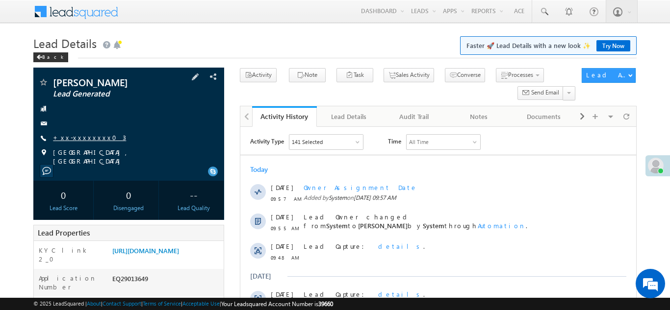
click at [78, 136] on link "+xx-xxxxxxxx03" at bounding box center [89, 137] width 73 height 8
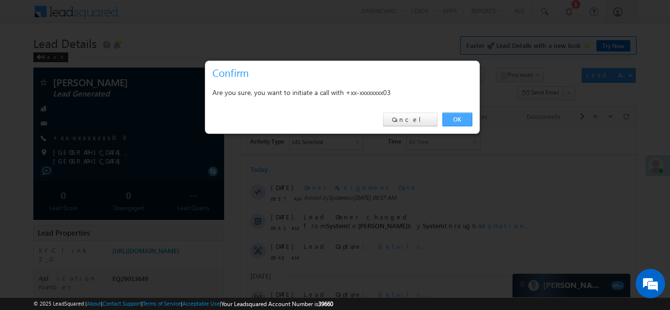
click at [452, 121] on link "OK" at bounding box center [457, 120] width 30 height 14
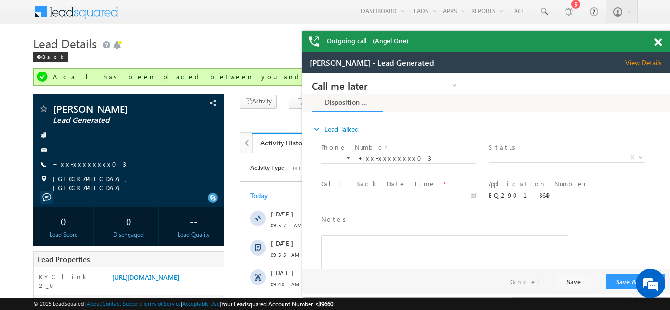
click at [659, 44] on span at bounding box center [657, 42] width 7 height 8
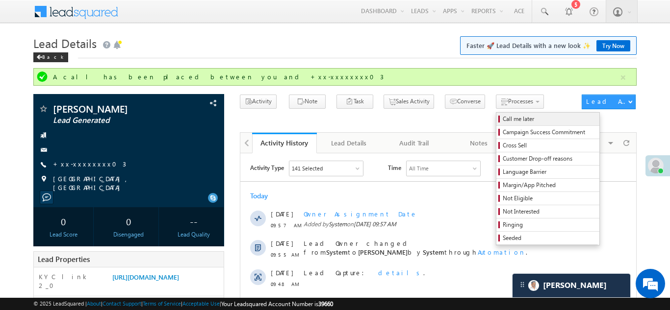
click at [502, 121] on span "Call me later" at bounding box center [548, 119] width 93 height 9
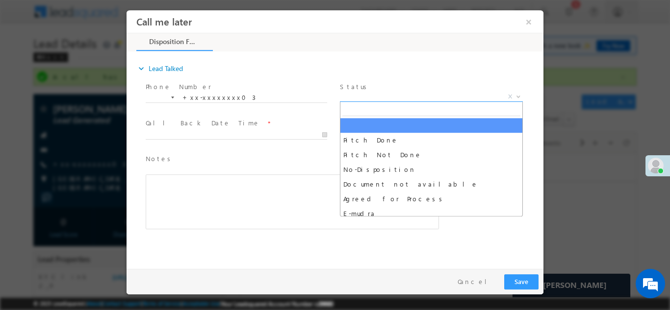
click at [372, 94] on span "X" at bounding box center [431, 97] width 183 height 10
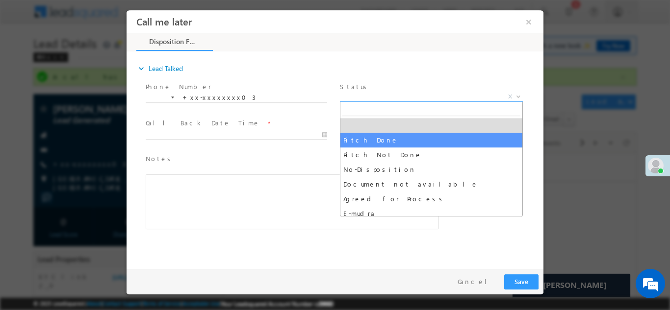
select select "Pitch Done"
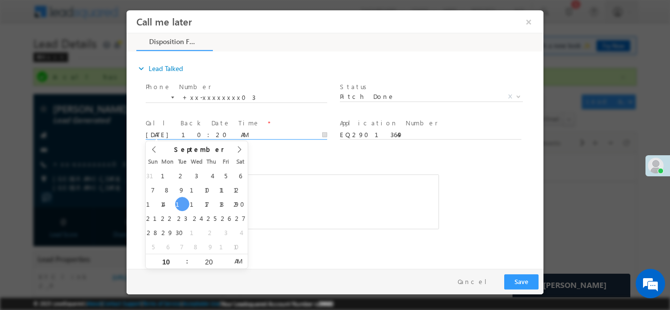
click at [235, 134] on input "09/16/25 10:20 AM" at bounding box center [236, 135] width 181 height 10
type input "09/17/25 10:20 AM"
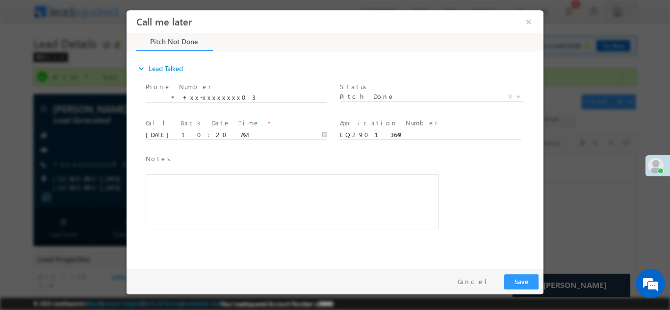
click at [334, 145] on div "Call Back Date Time * 09/17/25 10:20 AM" at bounding box center [241, 134] width 194 height 36
click at [512, 281] on button "Save" at bounding box center [521, 281] width 34 height 15
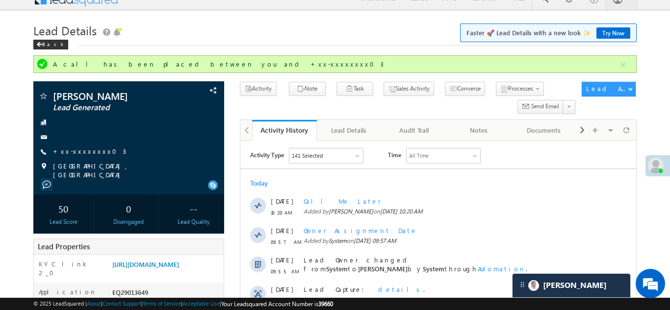
scroll to position [86, 0]
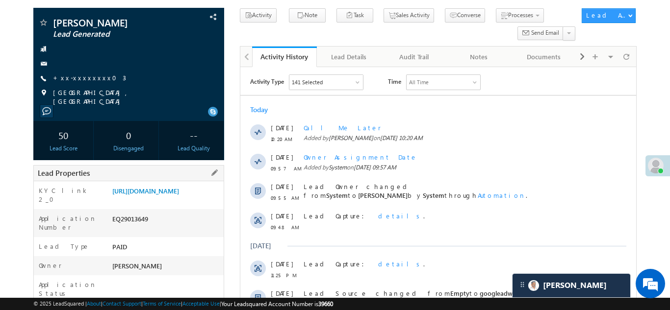
copy div "EQ29013649"
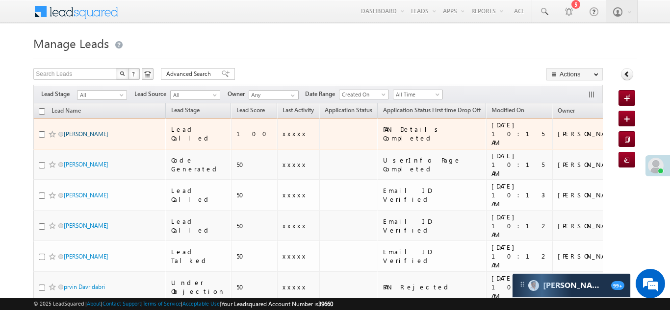
click at [85, 130] on link "Saral saurabh" at bounding box center [86, 133] width 45 height 7
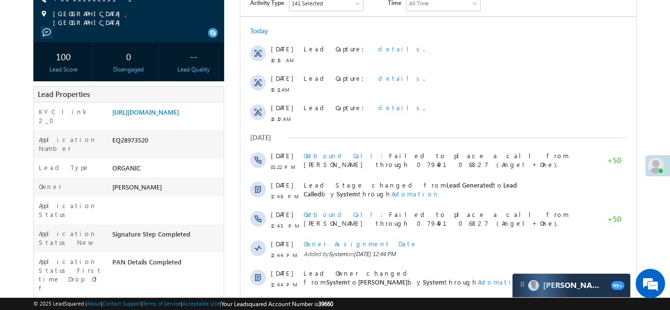
scroll to position [147, 0]
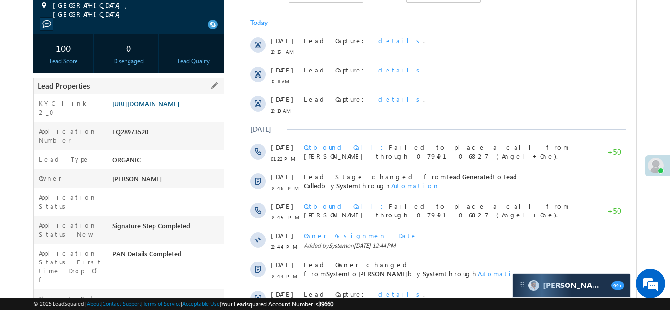
click at [173, 106] on link "https://angelbroking1-pk3em7sa.customui-test.leadsquared.com?leadId=8c0138c1-df…" at bounding box center [145, 104] width 67 height 8
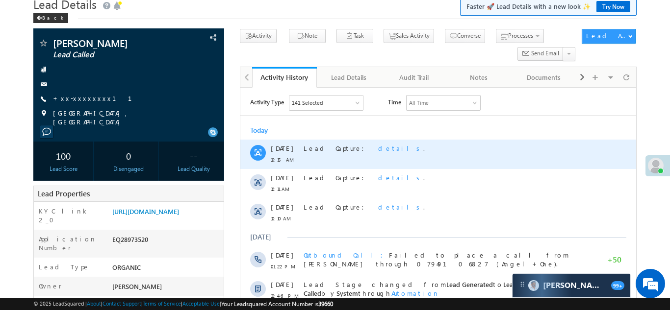
scroll to position [0, 0]
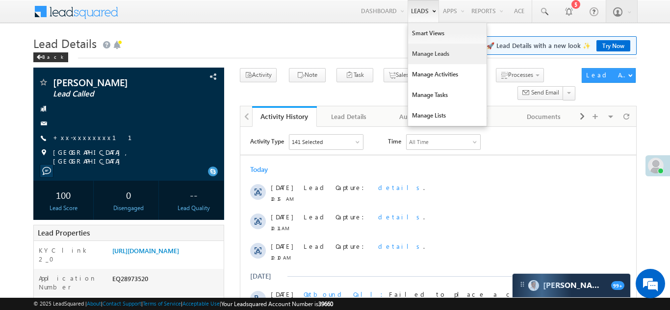
click at [416, 52] on link "Manage Leads" at bounding box center [447, 54] width 78 height 21
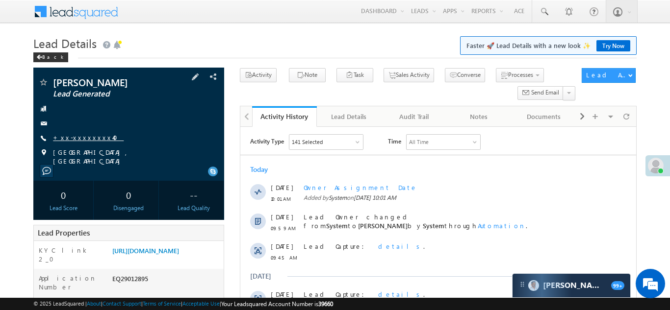
click at [75, 135] on link "+xx-xxxxxxxx40" at bounding box center [88, 137] width 71 height 8
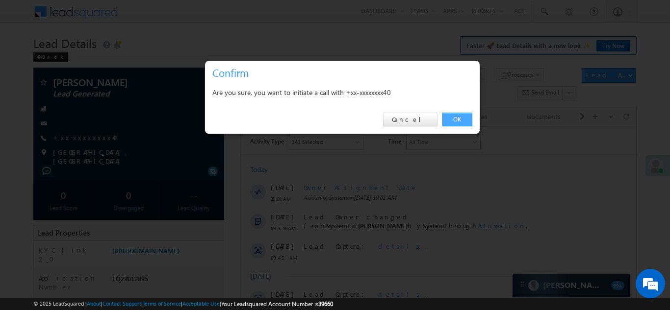
click at [455, 119] on link "OK" at bounding box center [457, 120] width 30 height 14
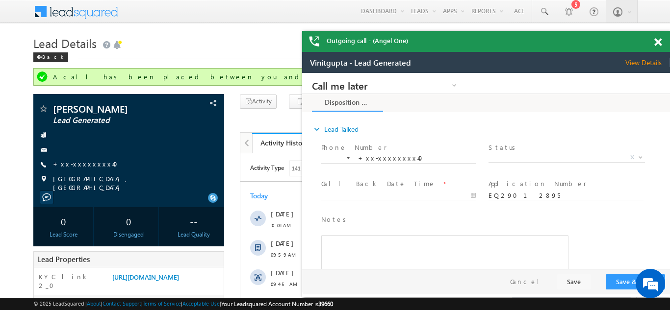
click at [658, 41] on div "Outgoing call - (Angel One)" at bounding box center [486, 41] width 368 height 21
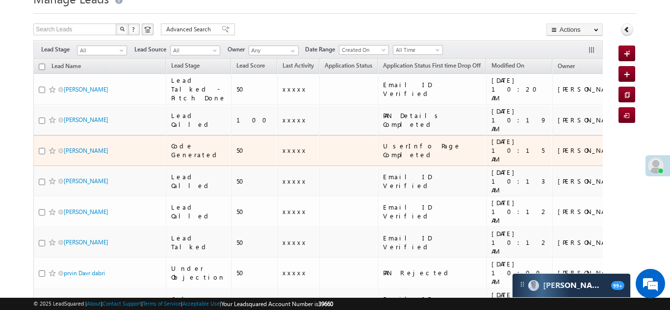
scroll to position [46, 0]
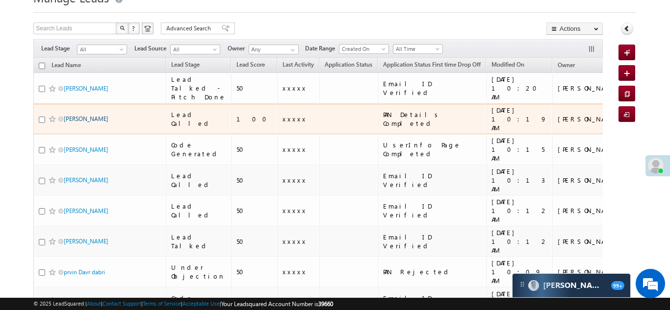
click at [81, 123] on link "[PERSON_NAME]" at bounding box center [86, 118] width 45 height 7
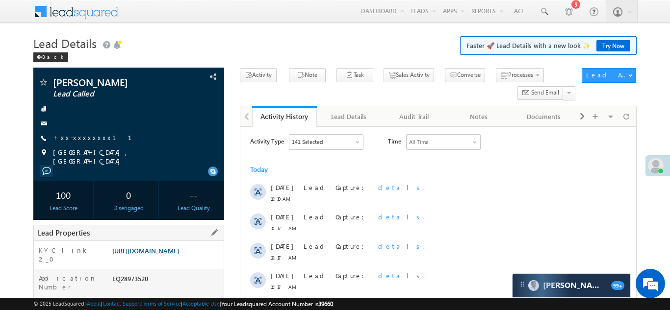
click at [162, 254] on link "[URL][DOMAIN_NAME]" at bounding box center [145, 251] width 67 height 8
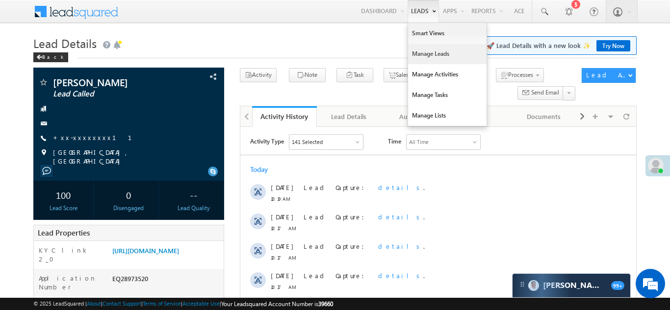
click at [421, 55] on link "Manage Leads" at bounding box center [447, 54] width 78 height 21
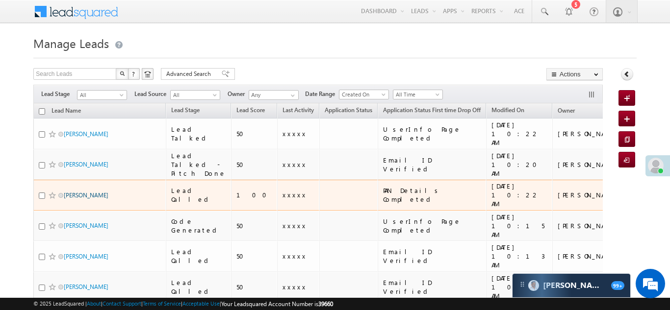
click at [85, 194] on link "[PERSON_NAME]" at bounding box center [86, 195] width 45 height 7
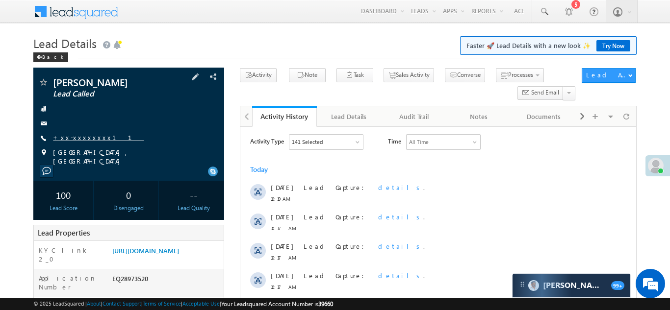
click at [86, 137] on link "+xx-xxxxxxxx11" at bounding box center [98, 137] width 91 height 8
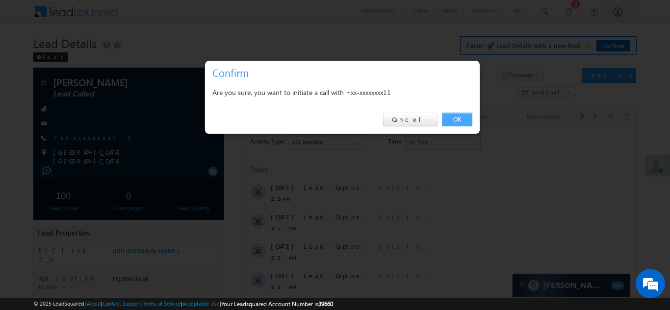
click at [456, 118] on link "OK" at bounding box center [457, 120] width 30 height 14
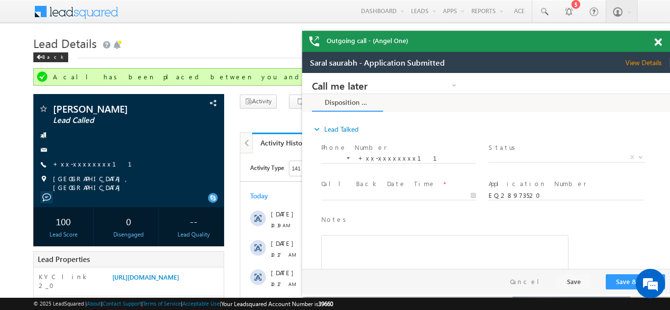
click at [658, 42] on span at bounding box center [657, 42] width 7 height 8
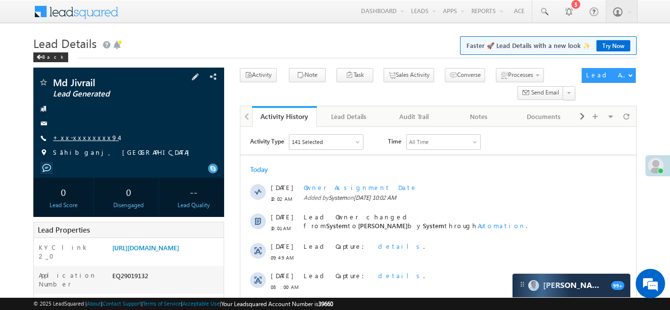
click at [76, 136] on link "+xx-xxxxxxxx94" at bounding box center [86, 137] width 66 height 8
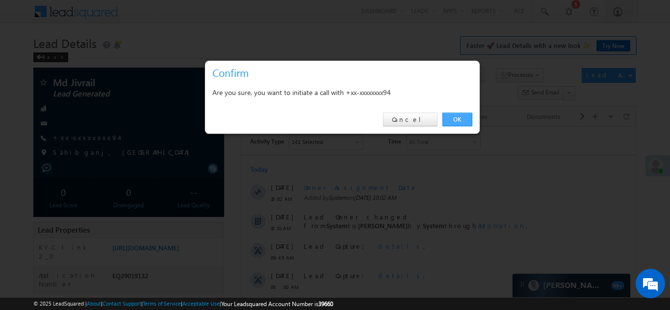
click at [456, 120] on link "OK" at bounding box center [457, 120] width 30 height 14
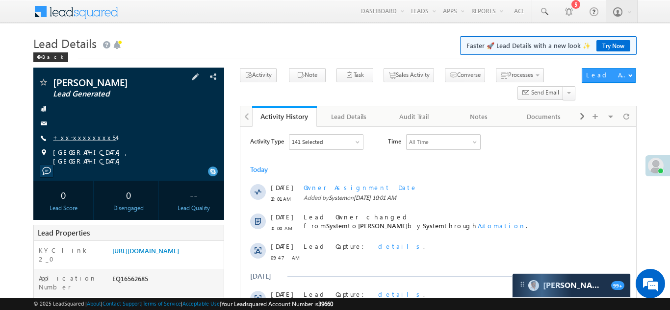
click at [78, 135] on link "+xx-xxxxxxxx54" at bounding box center [84, 137] width 63 height 8
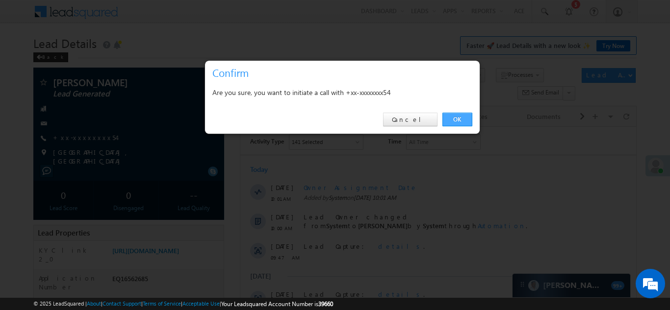
click at [455, 117] on link "OK" at bounding box center [457, 120] width 30 height 14
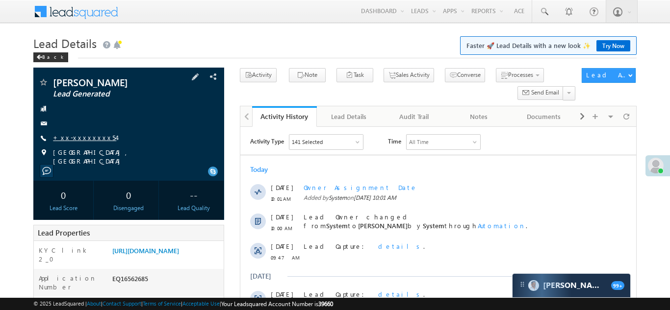
click at [76, 136] on link "+xx-xxxxxxxx54" at bounding box center [84, 137] width 63 height 8
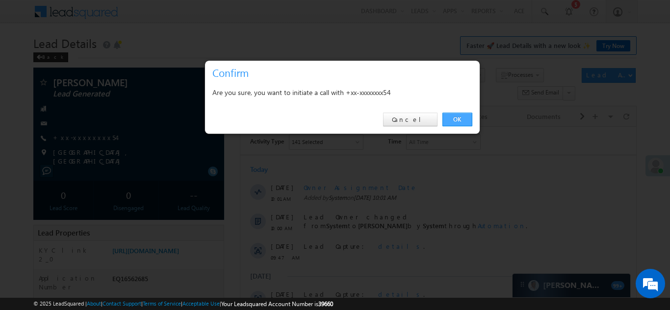
click at [456, 120] on link "OK" at bounding box center [457, 120] width 30 height 14
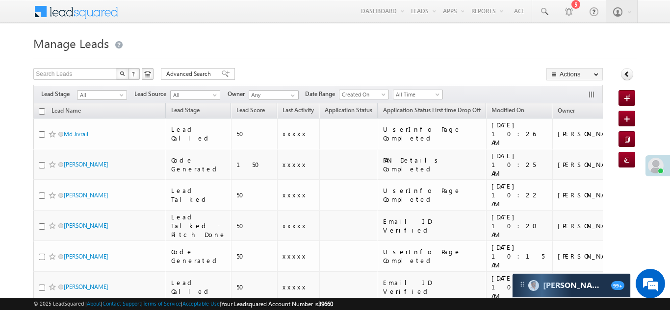
click at [148, 85] on div "Filters Lead Stage All All Lead Source All All Owner Any Any Date Range Go maxd…" at bounding box center [317, 94] width 569 height 19
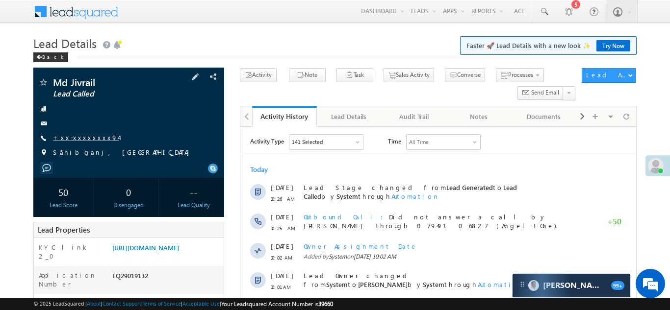
click at [82, 138] on link "+xx-xxxxxxxx94" at bounding box center [86, 137] width 66 height 8
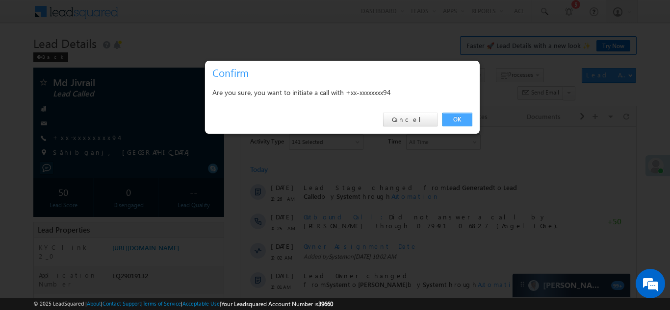
click at [452, 122] on link "OK" at bounding box center [457, 120] width 30 height 14
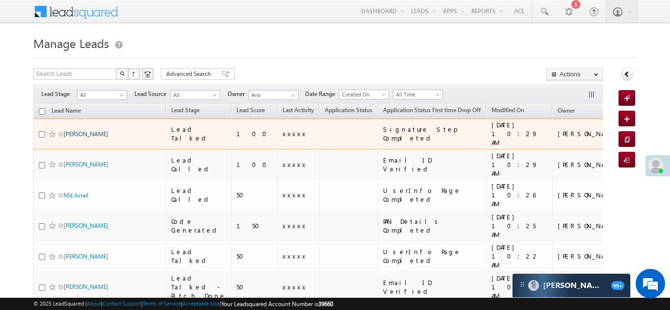
click at [76, 130] on link "Purnima Das" at bounding box center [86, 133] width 45 height 7
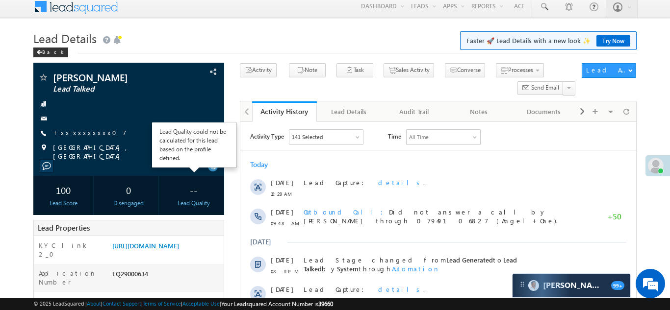
scroll to position [142, 0]
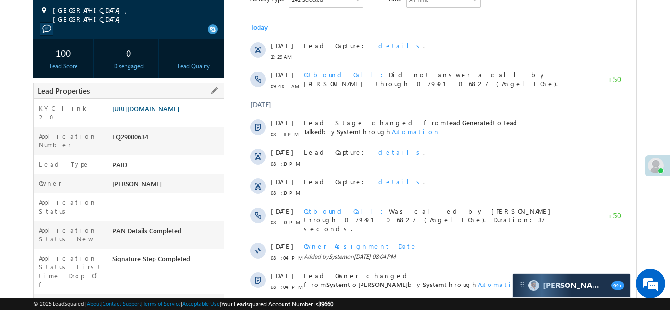
click at [170, 111] on link "https://angelbroking1-pk3em7sa.customui-test.leadsquared.com?leadId=7079cdfe-01…" at bounding box center [145, 108] width 67 height 8
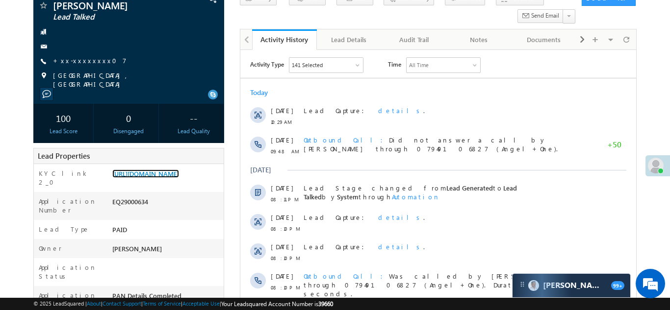
scroll to position [0, 0]
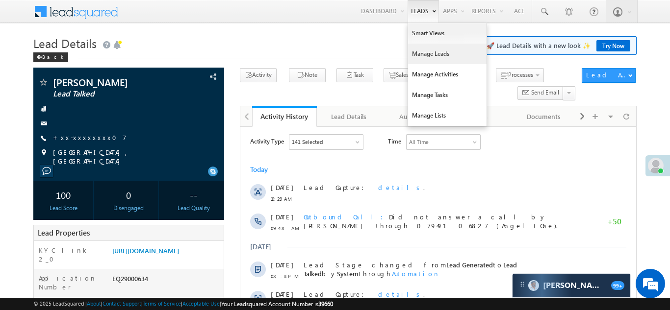
click at [420, 55] on link "Manage Leads" at bounding box center [447, 54] width 78 height 21
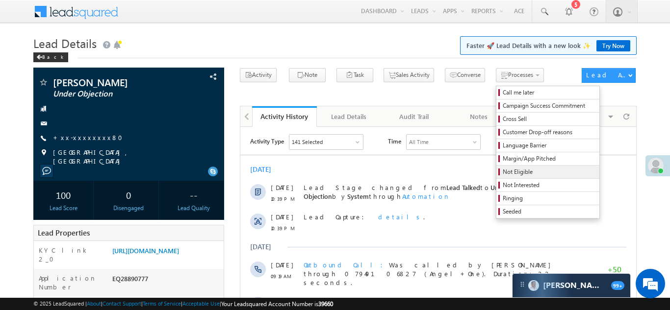
click at [502, 175] on span "Not Eligible" at bounding box center [548, 172] width 93 height 9
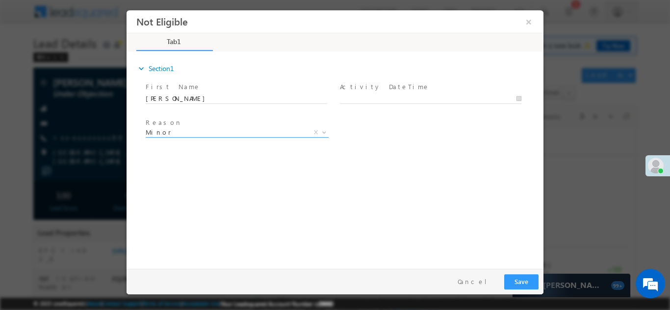
click at [182, 135] on span "Minor" at bounding box center [225, 131] width 159 height 9
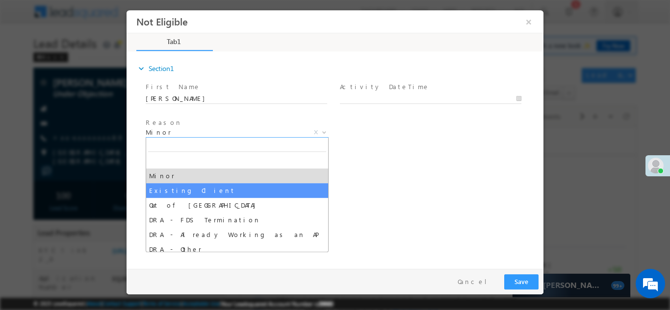
select select "Existing Client"
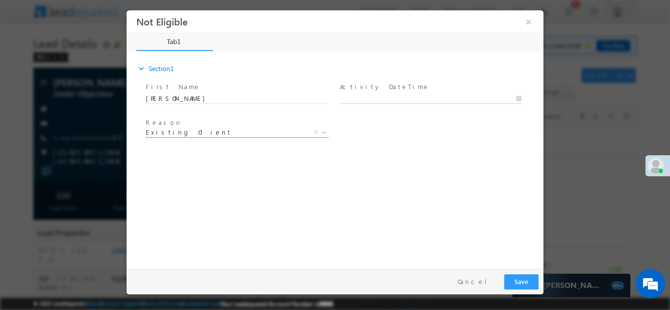
click at [406, 100] on body "Not Eligible ×" at bounding box center [334, 137] width 417 height 254
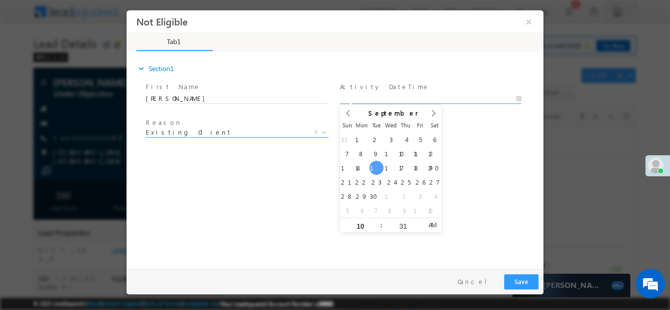
type input "[DATE] 10:31 AM"
click at [470, 164] on div "expand_more Section1 First Name *" at bounding box center [337, 158] width 412 height 212
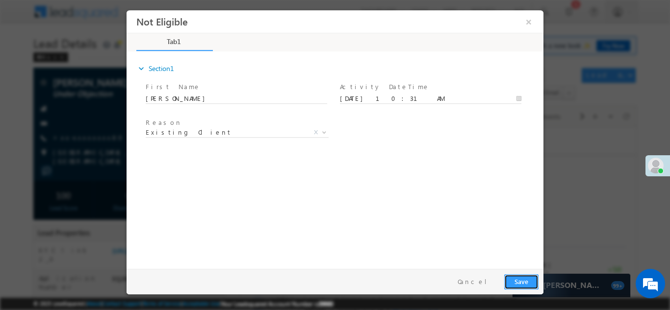
click at [518, 279] on button "Save" at bounding box center [521, 281] width 34 height 15
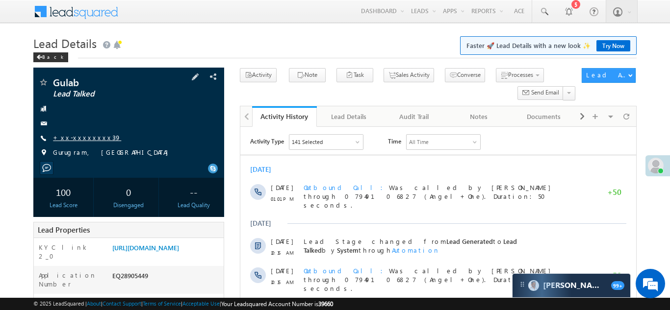
click at [82, 135] on link "+xx-xxxxxxxx39" at bounding box center [87, 137] width 68 height 8
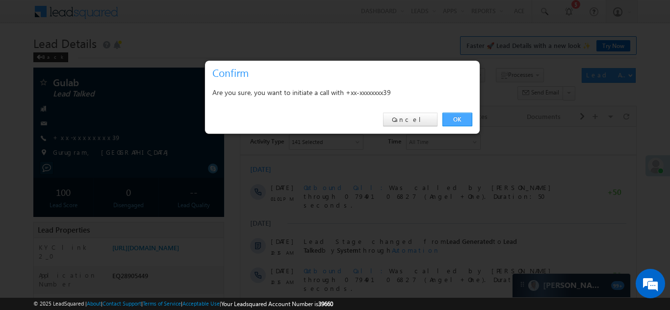
click at [457, 119] on link "OK" at bounding box center [457, 120] width 30 height 14
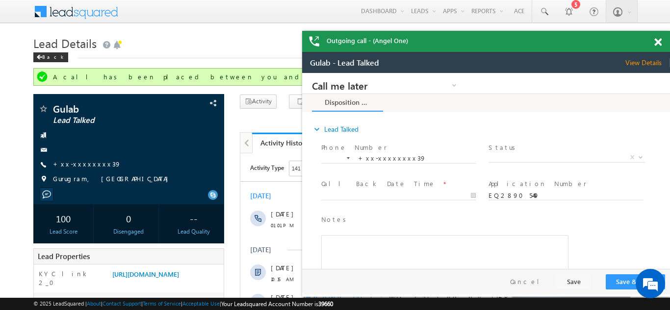
click at [656, 39] on span at bounding box center [657, 42] width 7 height 8
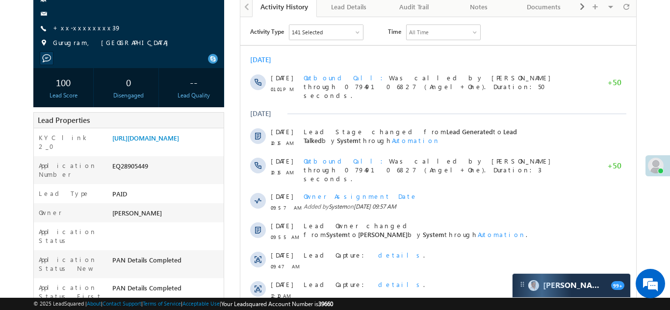
scroll to position [142, 0]
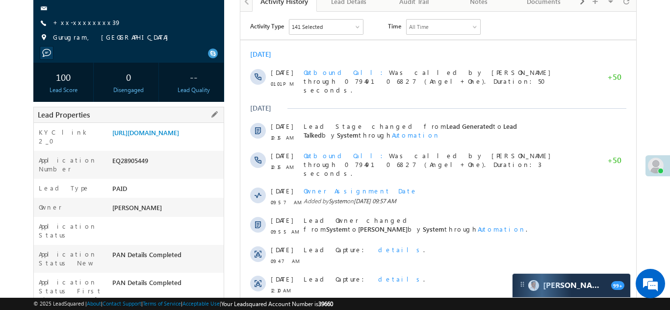
copy div "EQ28905449"
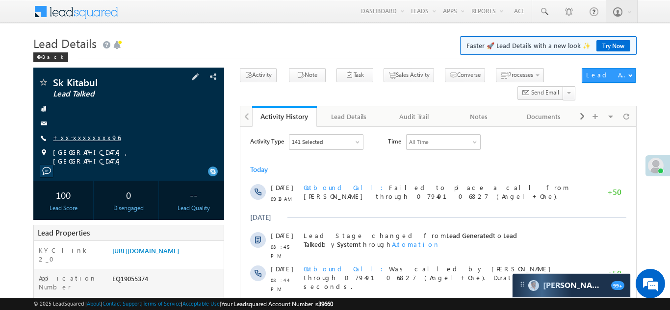
click at [86, 141] on link "+xx-xxxxxxxx96" at bounding box center [87, 137] width 68 height 8
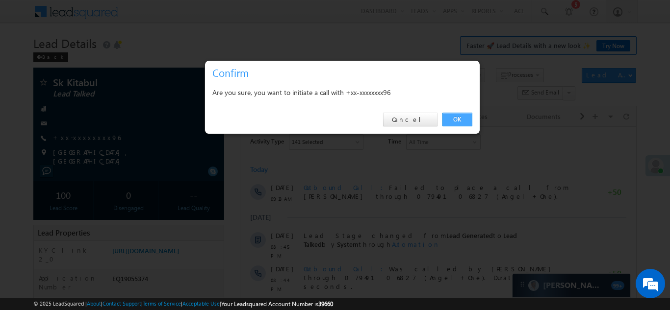
click at [453, 116] on link "OK" at bounding box center [457, 120] width 30 height 14
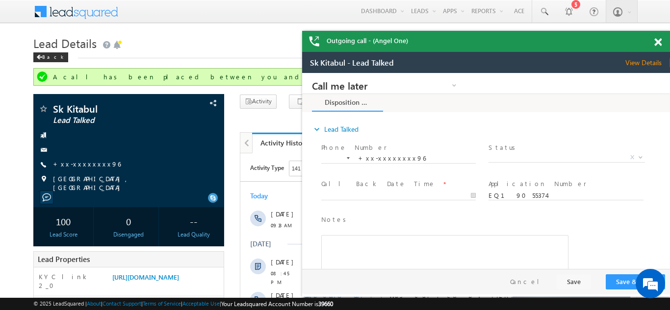
click at [660, 41] on span at bounding box center [657, 42] width 7 height 8
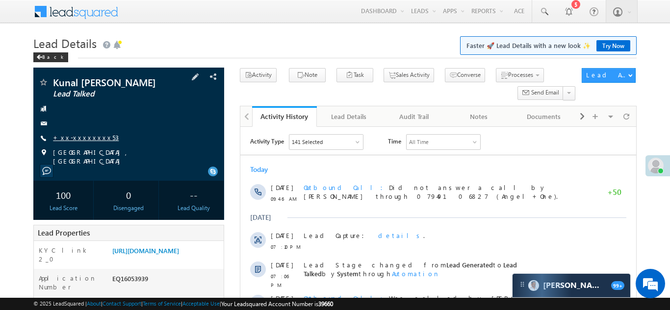
click at [75, 135] on link "+xx-xxxxxxxx53" at bounding box center [86, 137] width 66 height 8
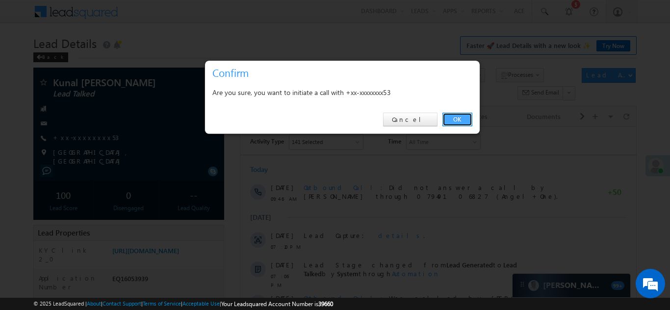
click at [452, 116] on link "OK" at bounding box center [457, 120] width 30 height 14
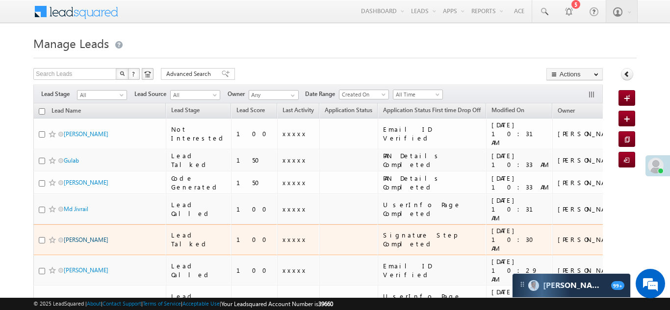
click at [79, 236] on link "[PERSON_NAME]" at bounding box center [86, 239] width 45 height 7
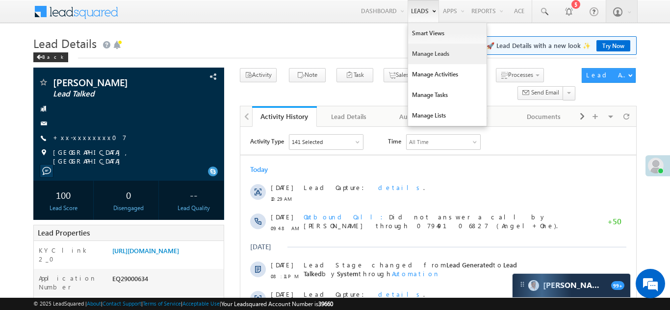
click at [428, 60] on link "Manage Leads" at bounding box center [447, 54] width 78 height 21
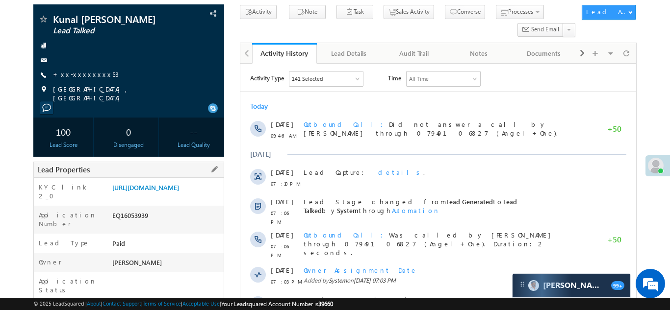
scroll to position [77, 0]
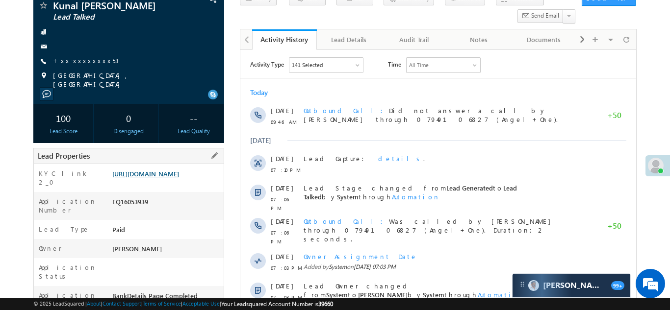
click at [168, 178] on link "https://angelbroking1-pk3em7sa.customui-test.leadsquared.com?leadId=dc07821e-4c…" at bounding box center [145, 174] width 67 height 8
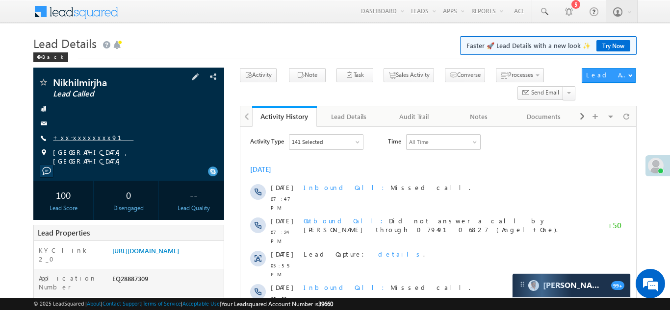
click at [76, 137] on link "+xx-xxxxxxxx91" at bounding box center [93, 137] width 80 height 8
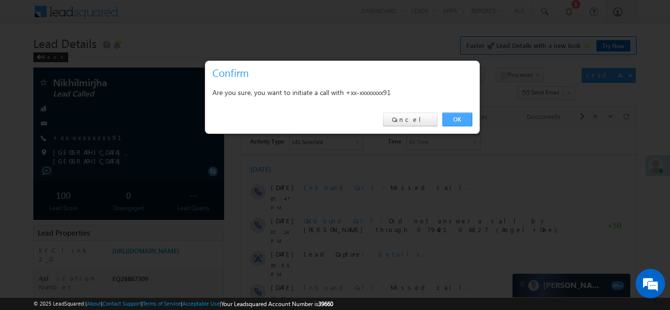
click at [453, 120] on link "OK" at bounding box center [457, 120] width 30 height 14
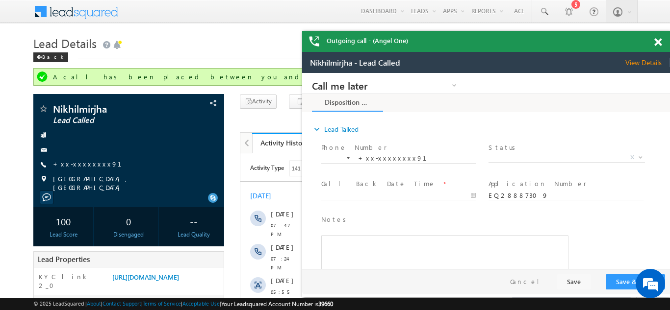
click at [656, 42] on span at bounding box center [657, 42] width 7 height 8
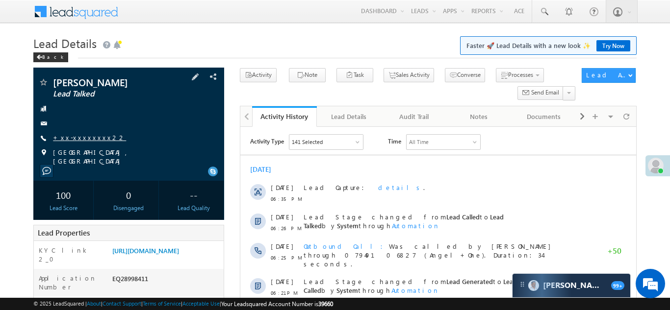
click at [80, 137] on link "+xx-xxxxxxxx22" at bounding box center [89, 137] width 73 height 8
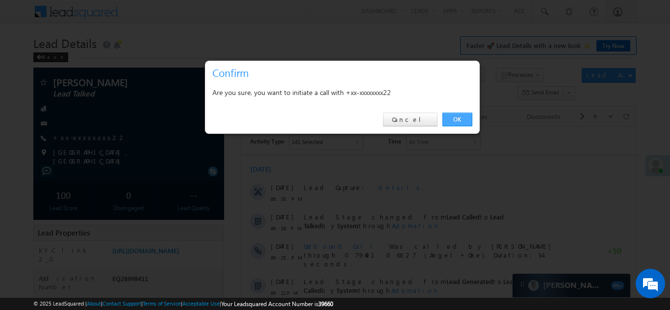
click at [450, 120] on link "OK" at bounding box center [457, 120] width 30 height 14
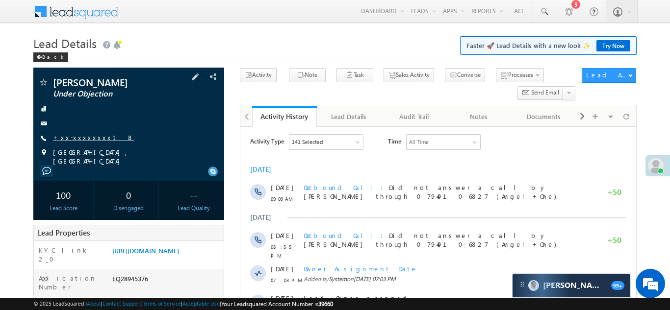
click at [79, 141] on link "+xx-xxxxxxxx18" at bounding box center [93, 137] width 81 height 8
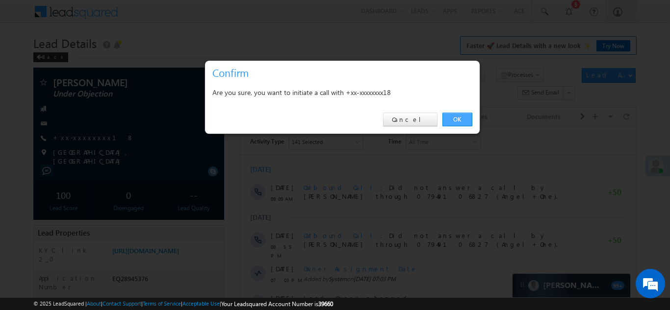
click at [453, 116] on link "OK" at bounding box center [457, 120] width 30 height 14
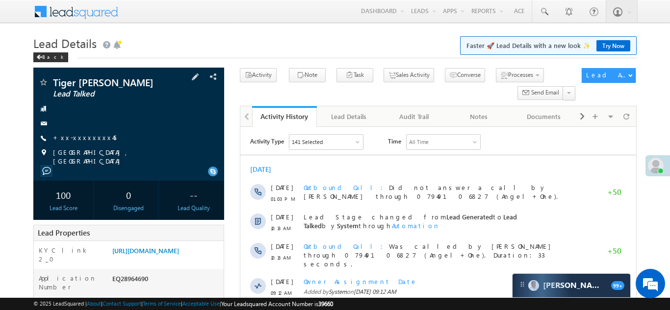
click at [78, 131] on div "Tiger nitish yadav Lead Talked +xx-xxxxxxxx45" at bounding box center [128, 121] width 181 height 88
click at [80, 134] on link "+xx-xxxxxxxx45" at bounding box center [84, 137] width 63 height 8
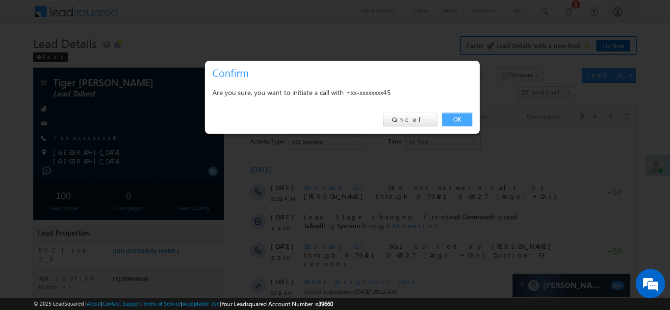
click at [454, 119] on link "OK" at bounding box center [457, 120] width 30 height 14
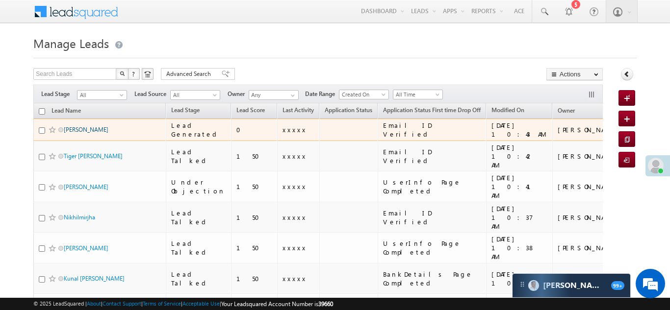
click at [75, 130] on link "[PERSON_NAME]" at bounding box center [86, 129] width 45 height 7
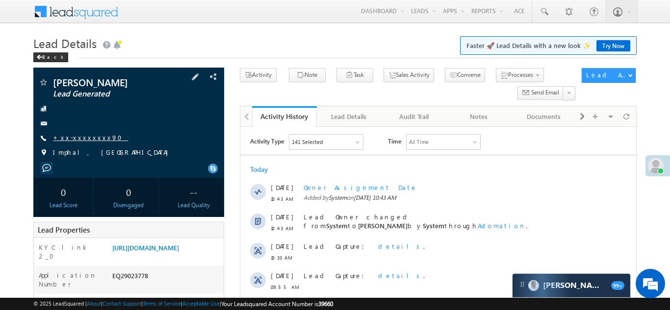
click at [77, 137] on link "+xx-xxxxxxxx90" at bounding box center [90, 137] width 75 height 8
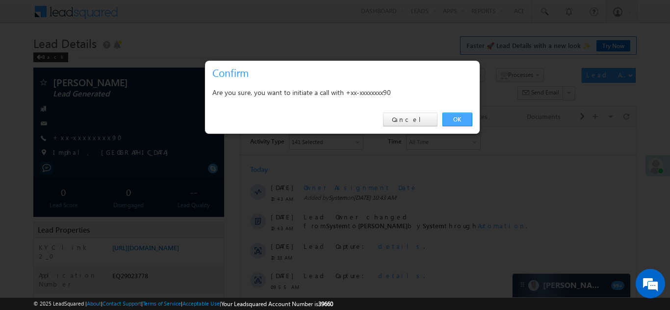
click at [453, 120] on link "OK" at bounding box center [457, 120] width 30 height 14
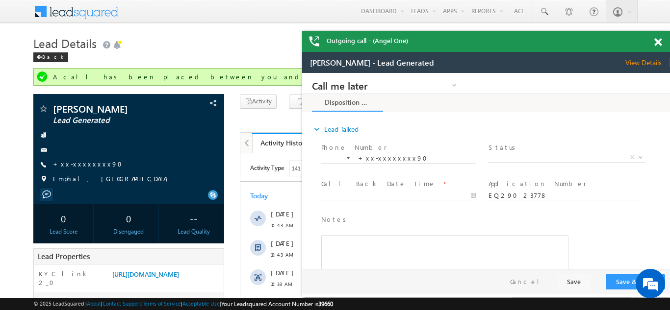
click at [659, 38] on span at bounding box center [657, 42] width 7 height 8
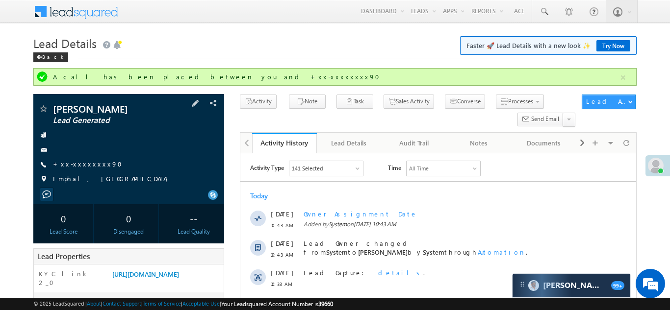
scroll to position [188, 0]
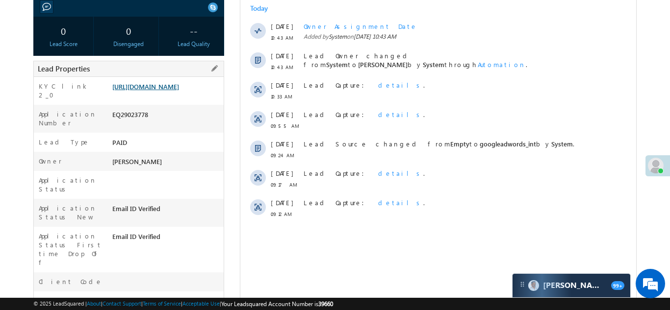
click at [156, 91] on link "https://angelbroking1-pk3em7sa.customui-test.leadsquared.com?leadId=517fb967-4b…" at bounding box center [145, 86] width 67 height 8
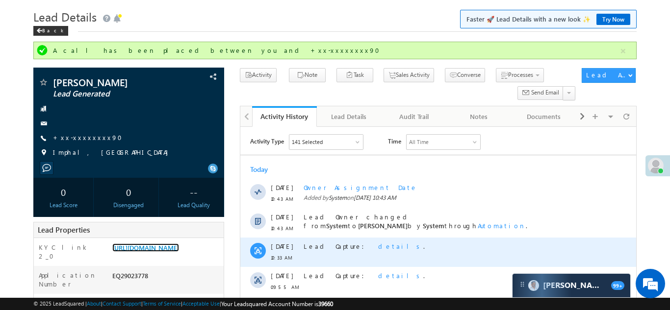
scroll to position [0, 0]
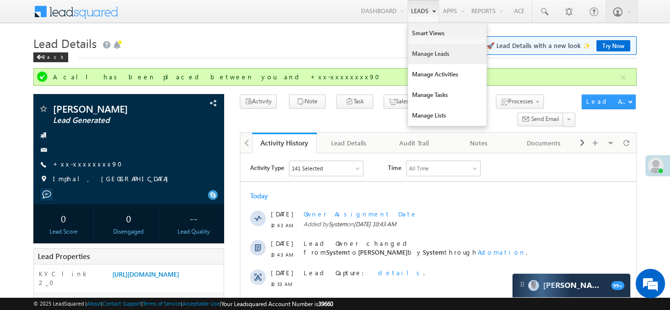
click at [421, 52] on link "Manage Leads" at bounding box center [447, 54] width 78 height 21
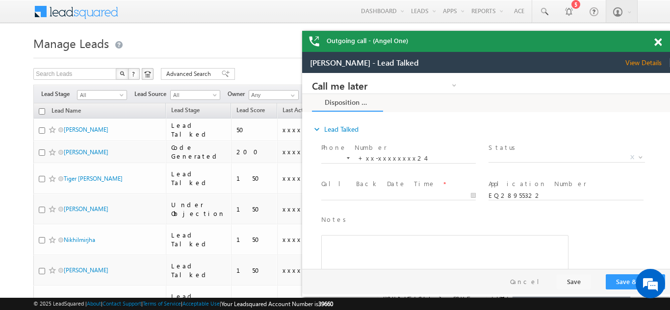
click at [655, 40] on span at bounding box center [657, 42] width 7 height 8
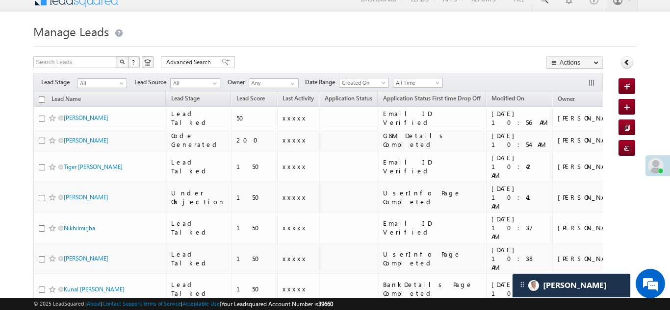
scroll to position [9, 0]
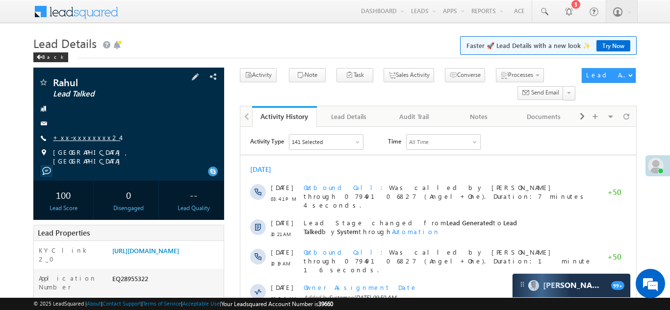
click at [79, 136] on link "+xx-xxxxxxxx24" at bounding box center [86, 137] width 67 height 8
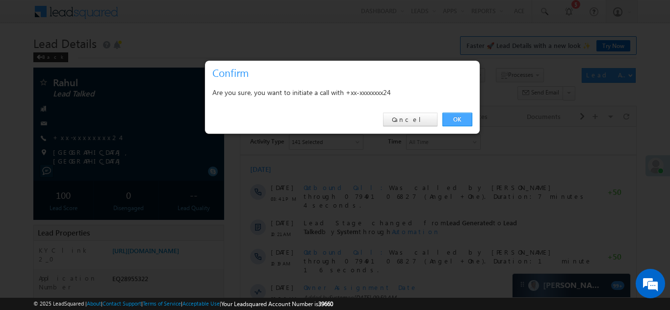
click at [456, 118] on link "OK" at bounding box center [457, 120] width 30 height 14
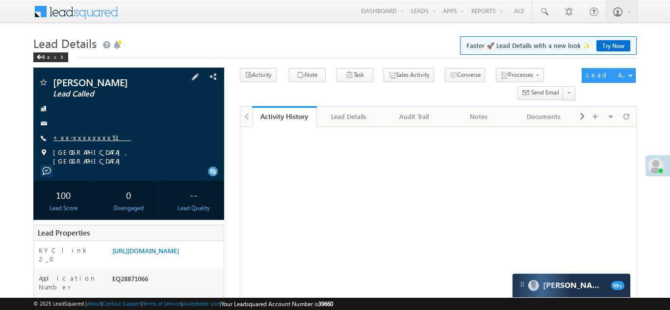
click at [81, 137] on link "+xx-xxxxxxxx51" at bounding box center [92, 137] width 78 height 8
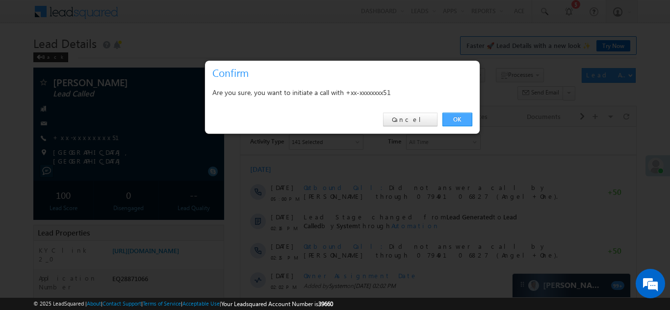
click at [453, 118] on link "OK" at bounding box center [457, 120] width 30 height 14
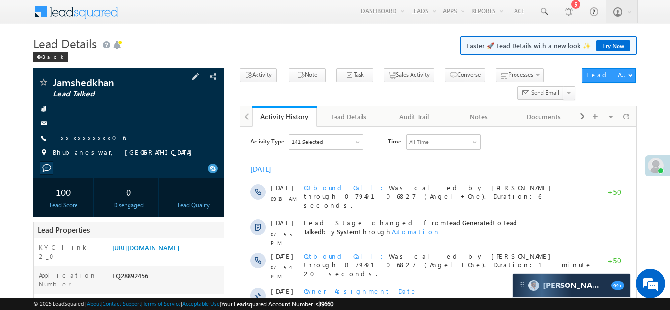
click at [77, 137] on link "+xx-xxxxxxxx06" at bounding box center [89, 137] width 73 height 8
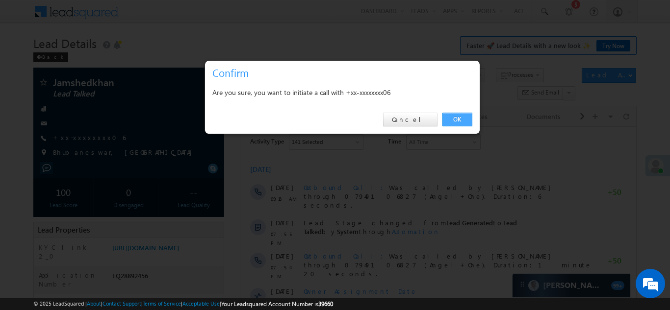
click at [457, 122] on link "OK" at bounding box center [457, 120] width 30 height 14
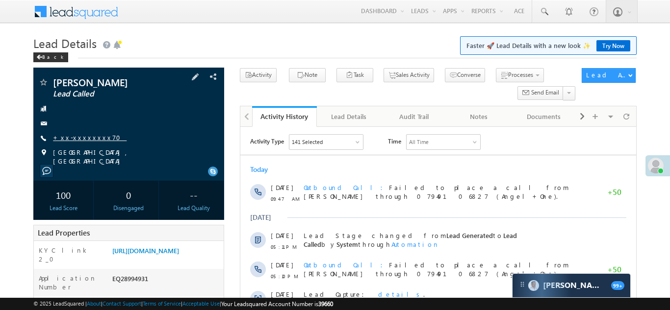
click at [83, 139] on link "+xx-xxxxxxxx70" at bounding box center [90, 137] width 74 height 8
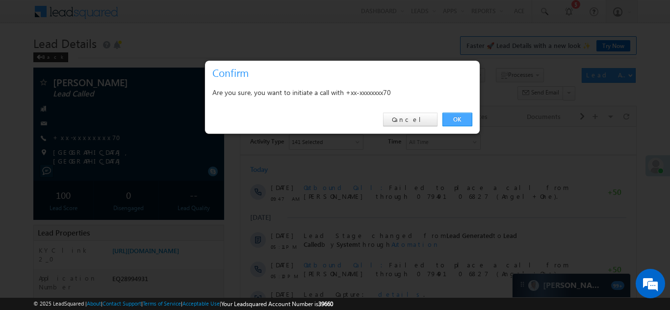
click at [457, 118] on link "OK" at bounding box center [457, 120] width 30 height 14
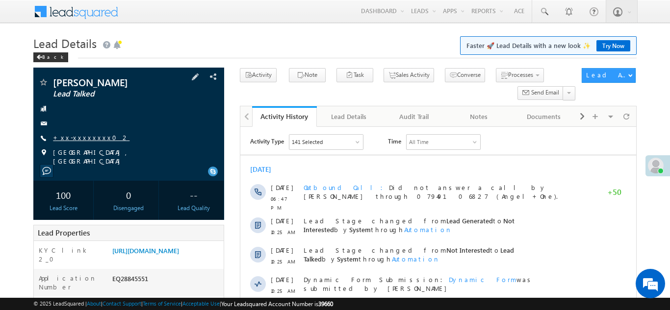
click at [76, 136] on link "+xx-xxxxxxxx02" at bounding box center [91, 137] width 76 height 8
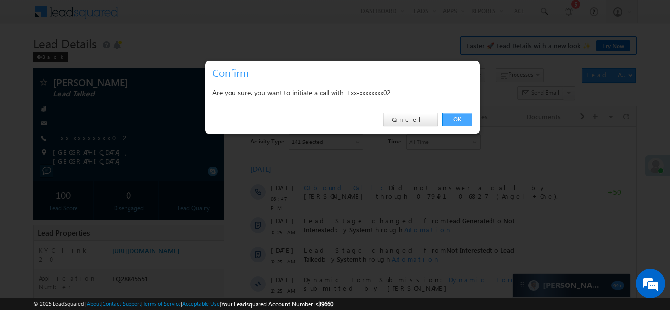
click at [452, 119] on link "OK" at bounding box center [457, 120] width 30 height 14
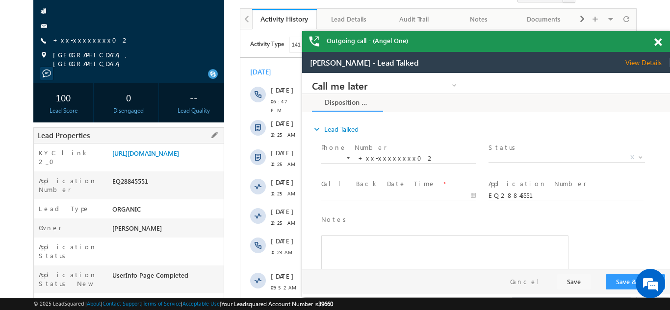
scroll to position [83, 0]
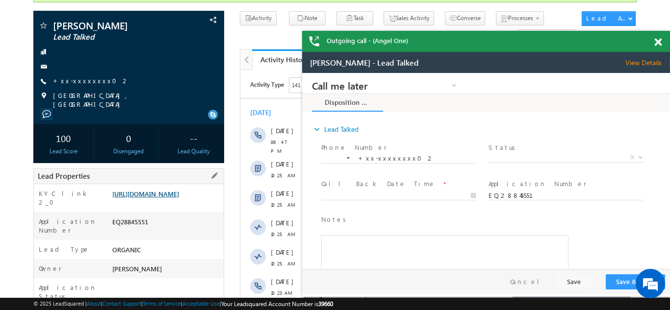
click at [150, 195] on link "https://angelbroking1-pk3em7sa.customui-test.leadsquared.com?leadId=8caa06ed-cc…" at bounding box center [145, 194] width 67 height 8
click at [654, 44] on span at bounding box center [657, 42] width 7 height 8
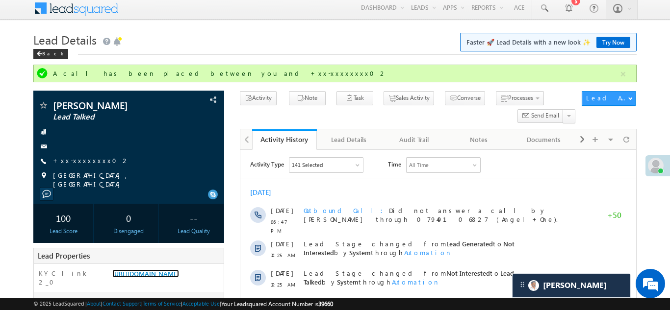
scroll to position [0, 0]
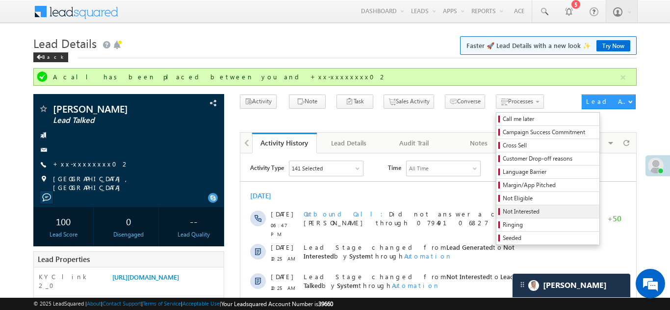
click at [502, 211] on span "Not Interested" at bounding box center [548, 211] width 93 height 9
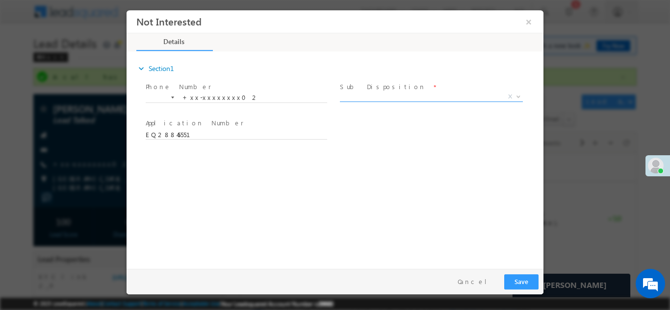
click at [422, 94] on span "X" at bounding box center [431, 97] width 183 height 10
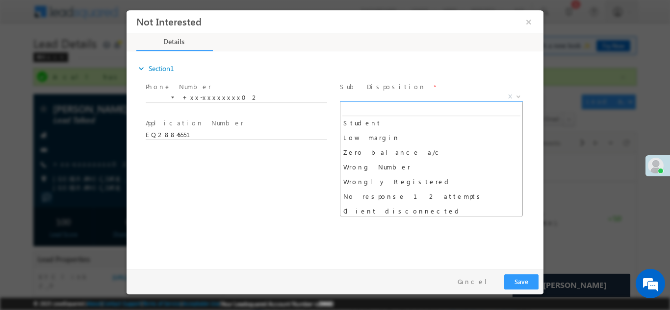
scroll to position [57, 0]
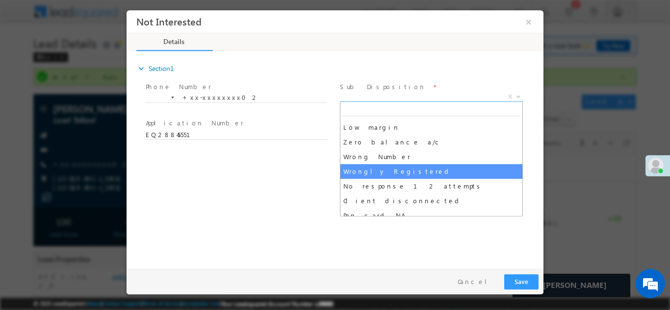
select select "Wrongly Registered"
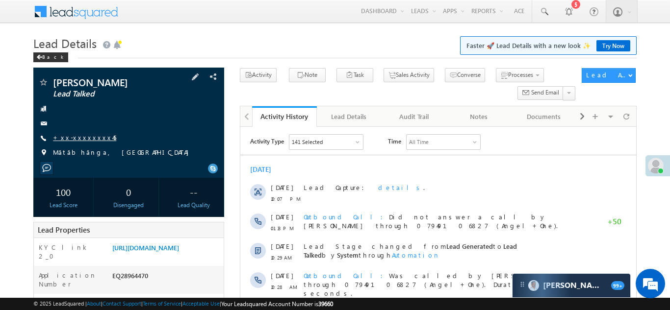
click at [77, 140] on link "+xx-xxxxxxxx45" at bounding box center [84, 137] width 63 height 8
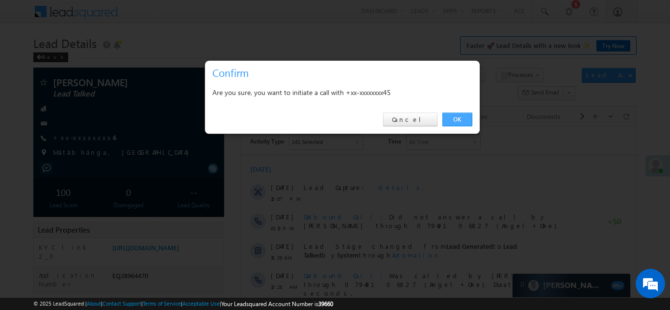
click at [453, 117] on link "OK" at bounding box center [457, 120] width 30 height 14
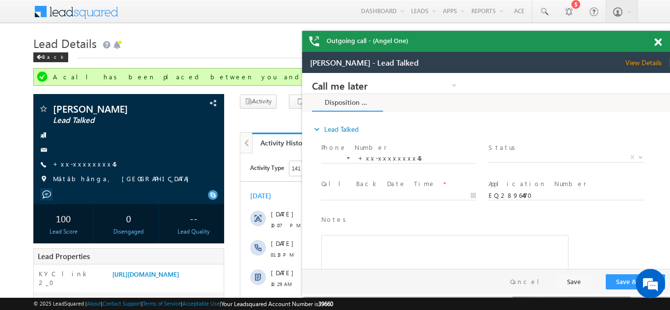
click at [658, 42] on span at bounding box center [657, 42] width 7 height 8
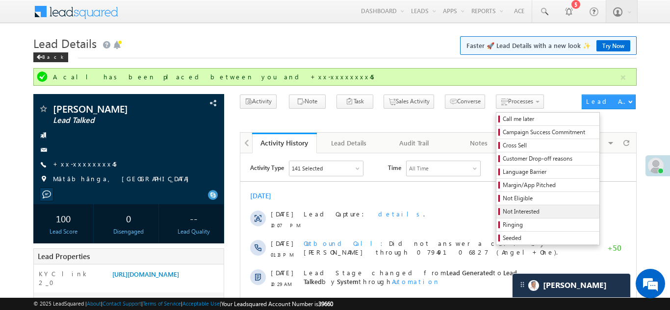
click at [502, 209] on span "Not Interested" at bounding box center [548, 211] width 93 height 9
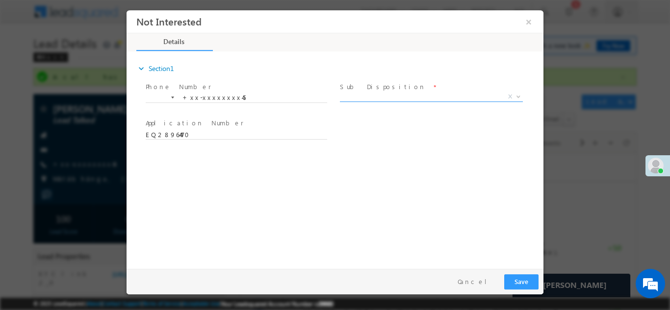
click at [393, 98] on span "X" at bounding box center [431, 97] width 183 height 10
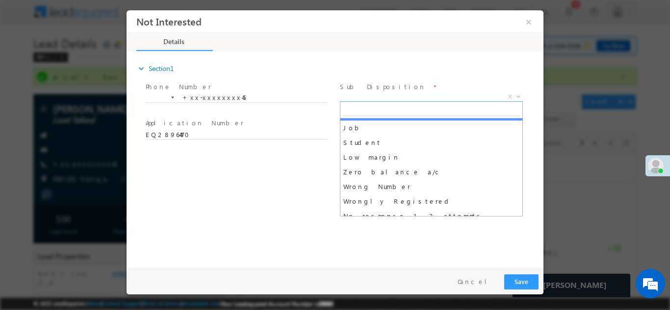
scroll to position [47, 0]
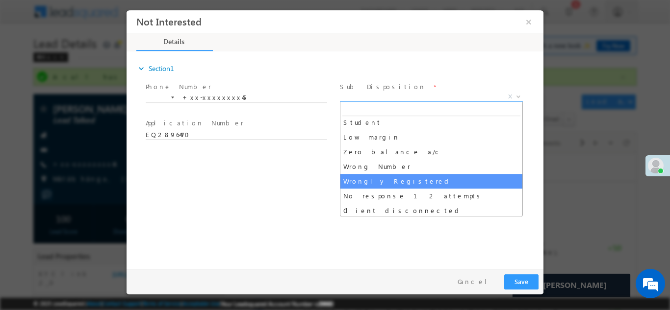
select select "Wrongly Registered"
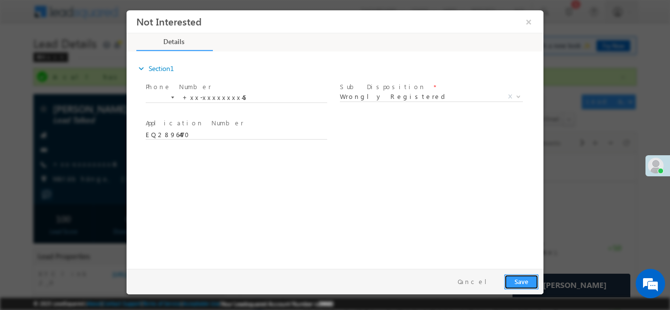
click at [519, 282] on button "Save" at bounding box center [521, 281] width 34 height 15
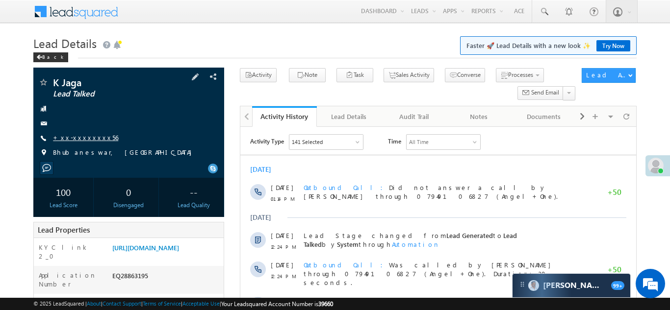
click at [81, 136] on link "+xx-xxxxxxxx56" at bounding box center [85, 137] width 65 height 8
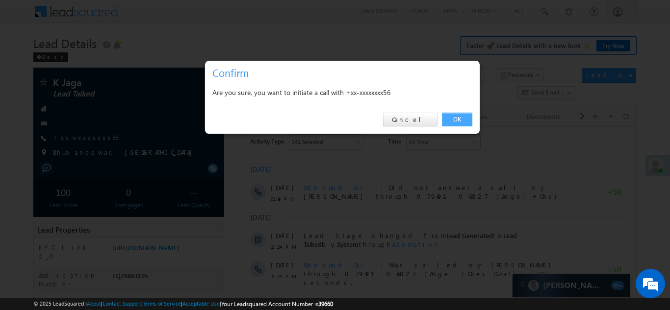
click at [455, 120] on link "OK" at bounding box center [457, 120] width 30 height 14
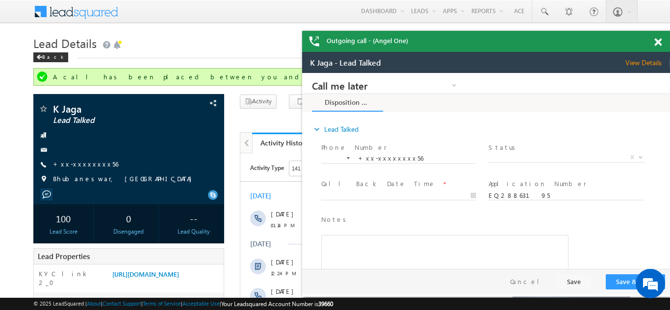
click at [657, 41] on span at bounding box center [657, 42] width 7 height 8
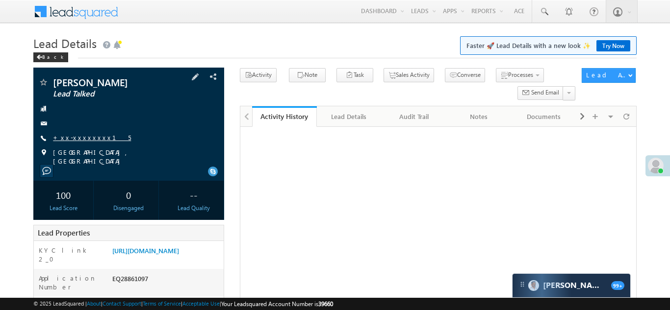
click at [88, 136] on link "+xx-xxxxxxxx15" at bounding box center [92, 137] width 78 height 8
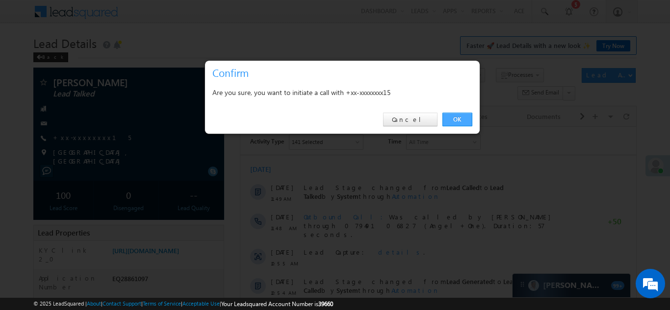
click at [458, 117] on link "OK" at bounding box center [457, 120] width 30 height 14
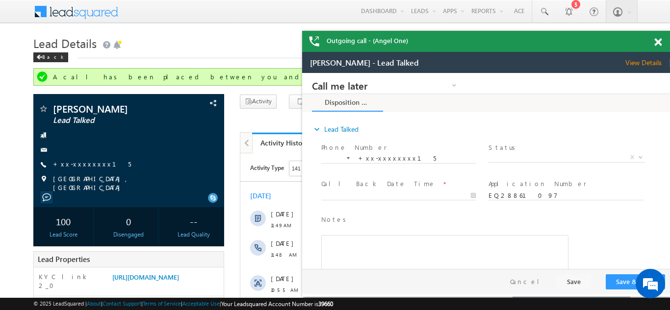
click at [657, 42] on span at bounding box center [657, 42] width 7 height 8
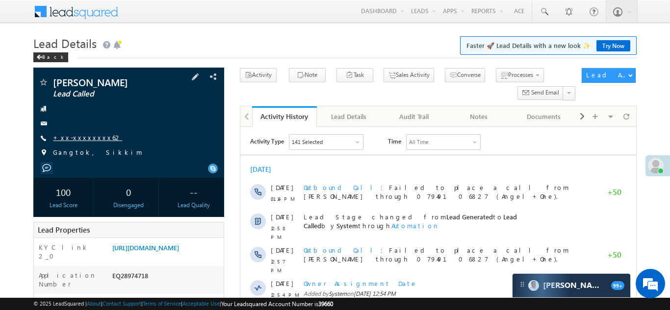
click at [75, 135] on link "+xx-xxxxxxxx62" at bounding box center [87, 137] width 69 height 8
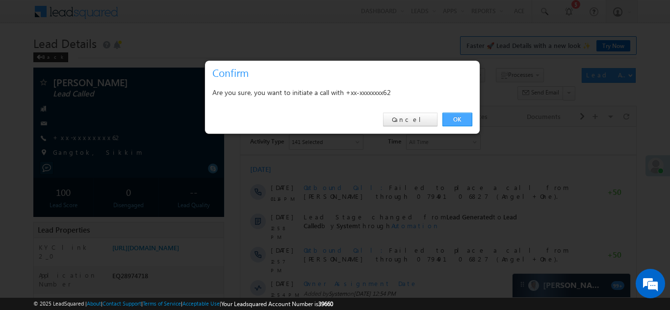
click at [454, 119] on link "OK" at bounding box center [457, 120] width 30 height 14
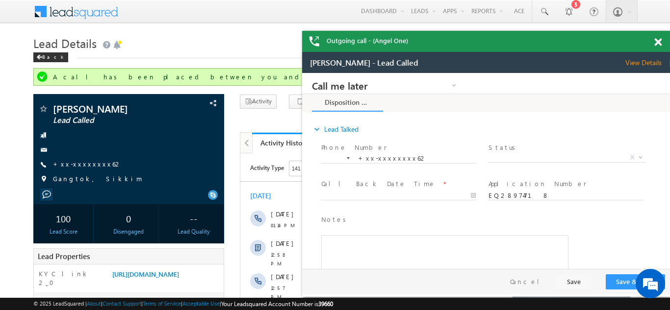
click at [659, 42] on span at bounding box center [657, 42] width 7 height 8
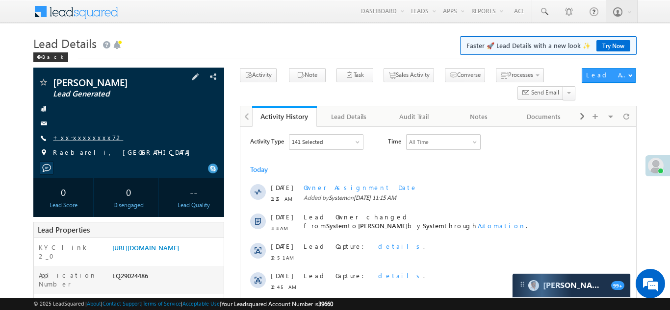
click at [77, 140] on link "+xx-xxxxxxxx72" at bounding box center [88, 137] width 70 height 8
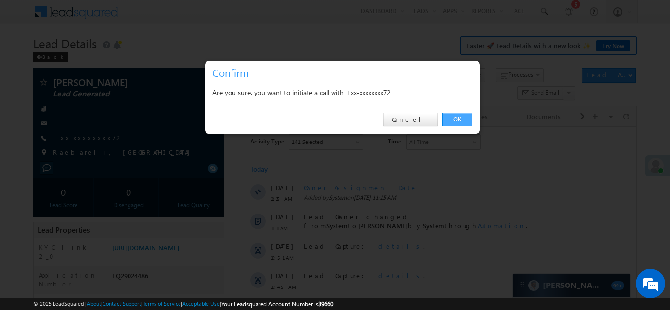
click at [455, 121] on link "OK" at bounding box center [457, 120] width 30 height 14
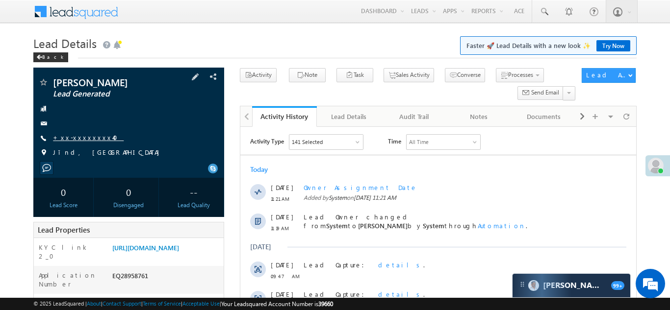
click at [79, 136] on link "+xx-xxxxxxxx40" at bounding box center [88, 137] width 71 height 8
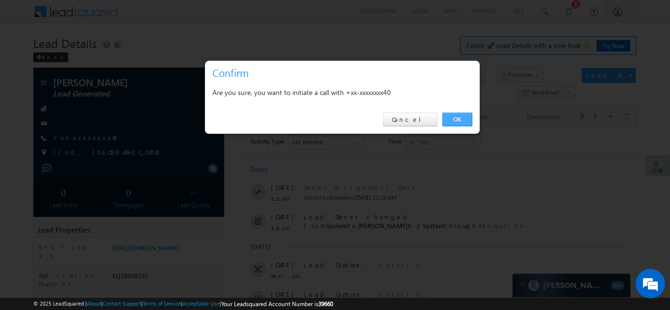
click at [454, 120] on link "OK" at bounding box center [457, 120] width 30 height 14
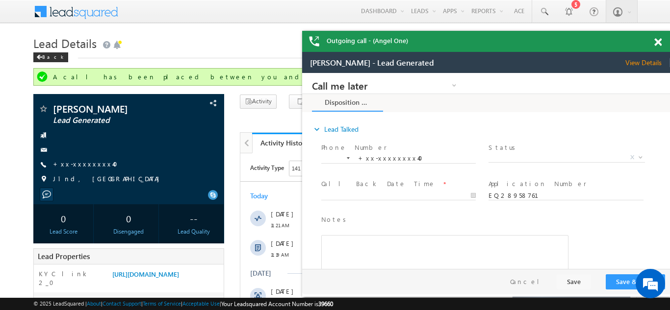
click at [658, 40] on span at bounding box center [657, 42] width 7 height 8
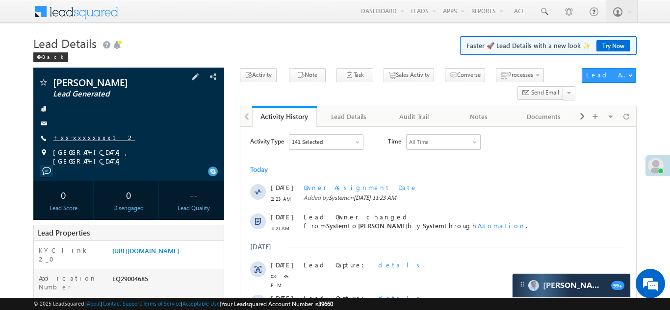
click at [75, 135] on link "+xx-xxxxxxxx12" at bounding box center [94, 137] width 82 height 8
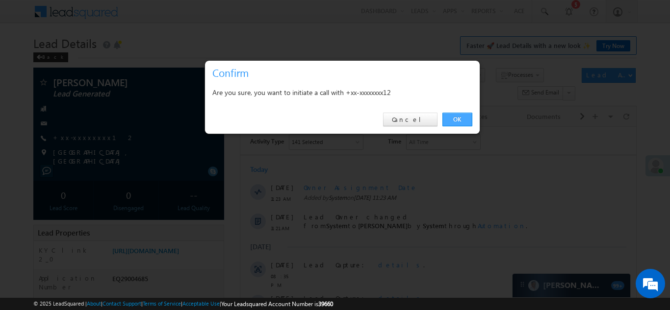
click at [451, 120] on link "OK" at bounding box center [457, 120] width 30 height 14
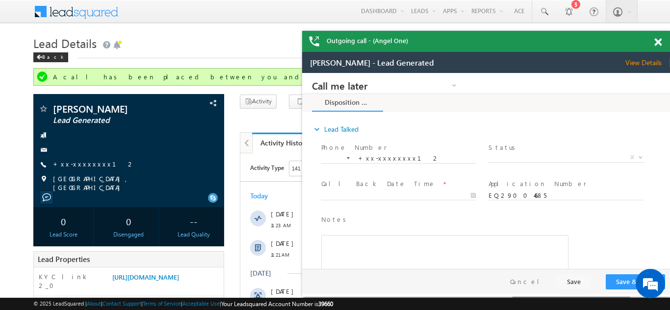
click at [657, 44] on span at bounding box center [657, 42] width 7 height 8
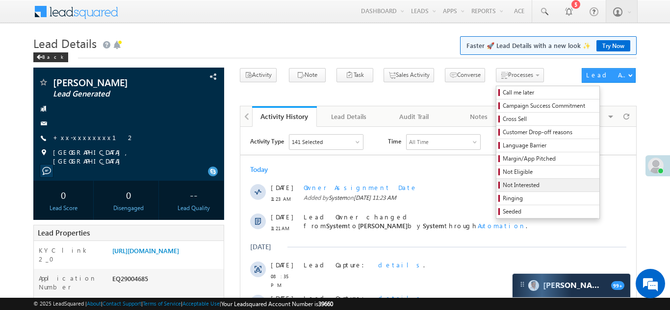
click at [503, 185] on span "Not Interested" at bounding box center [548, 185] width 93 height 9
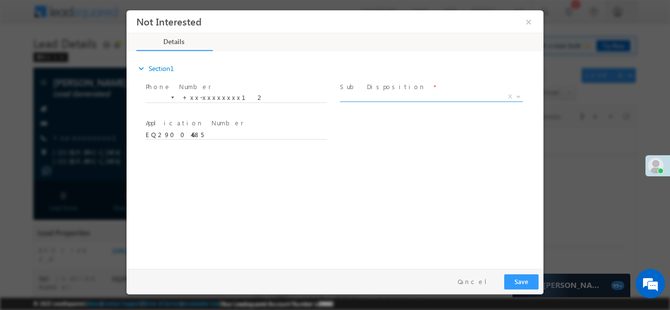
click at [372, 95] on span "X" at bounding box center [431, 97] width 183 height 10
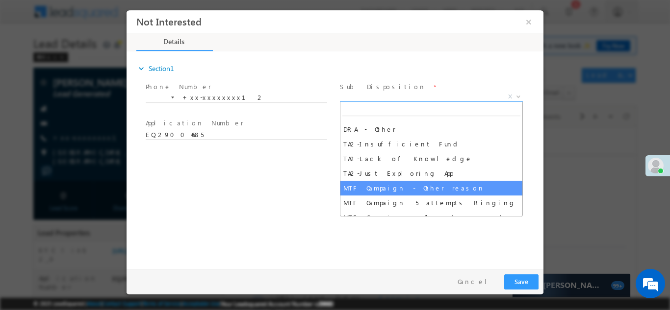
scroll to position [534, 0]
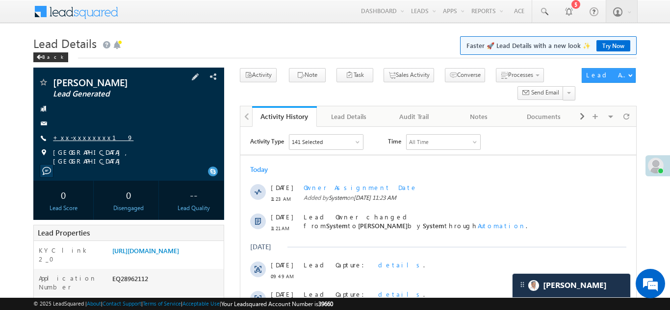
click at [83, 137] on link "+xx-xxxxxxxx19" at bounding box center [93, 137] width 80 height 8
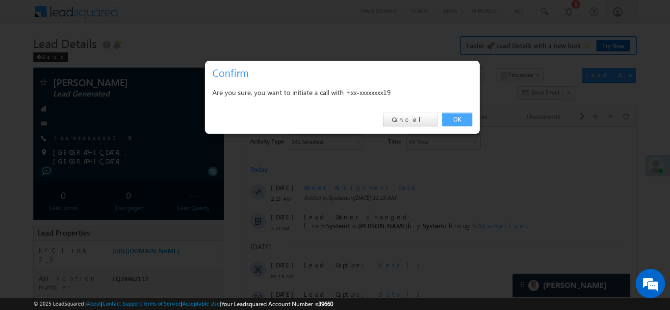
click at [454, 118] on link "OK" at bounding box center [457, 120] width 30 height 14
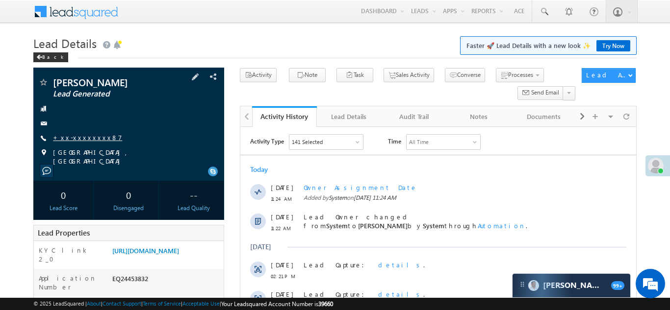
click at [81, 137] on link "+xx-xxxxxxxx87" at bounding box center [87, 137] width 69 height 8
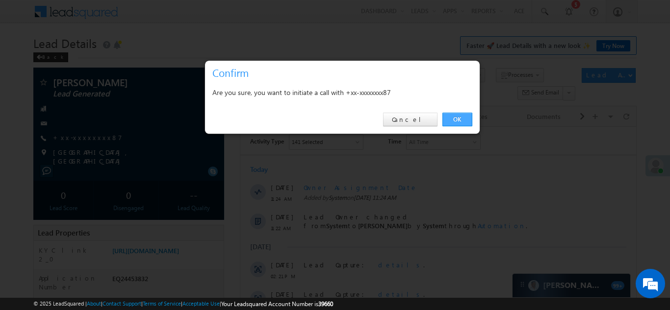
click at [454, 120] on link "OK" at bounding box center [457, 120] width 30 height 14
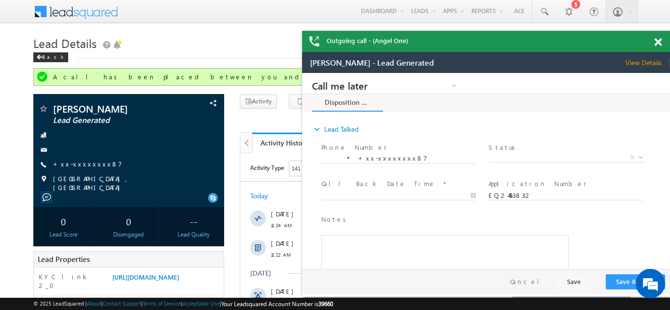
click at [657, 44] on span at bounding box center [657, 42] width 7 height 8
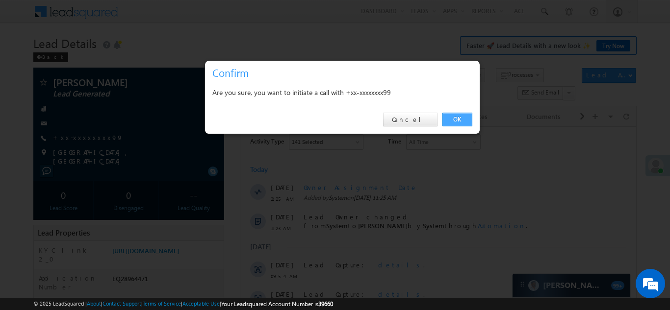
click at [457, 117] on link "OK" at bounding box center [457, 120] width 30 height 14
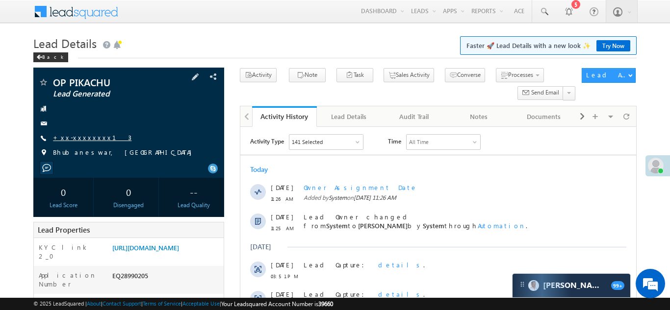
click at [83, 137] on link "+xx-xxxxxxxx13" at bounding box center [92, 137] width 78 height 8
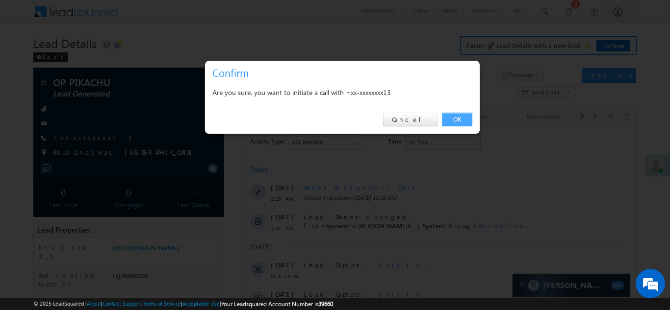
click at [454, 121] on link "OK" at bounding box center [457, 120] width 30 height 14
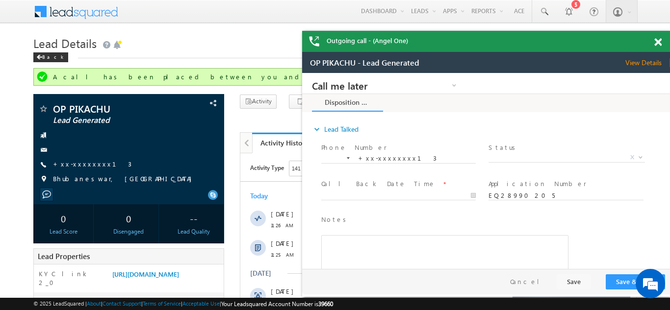
click at [658, 44] on span at bounding box center [657, 42] width 7 height 8
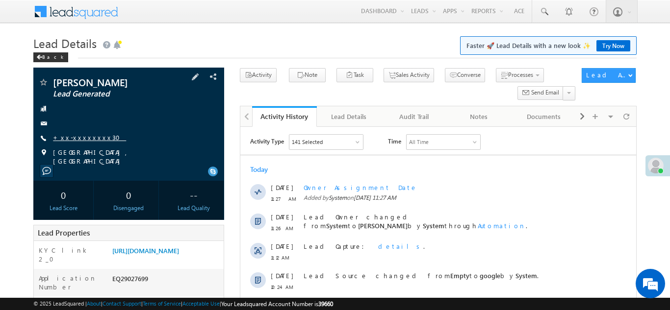
click at [77, 137] on link "+xx-xxxxxxxx30" at bounding box center [89, 137] width 73 height 8
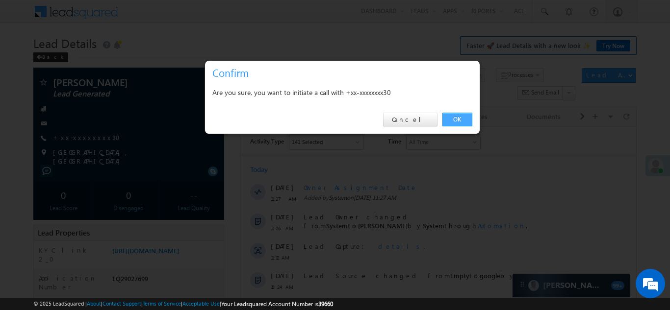
click at [457, 118] on link "OK" at bounding box center [457, 120] width 30 height 14
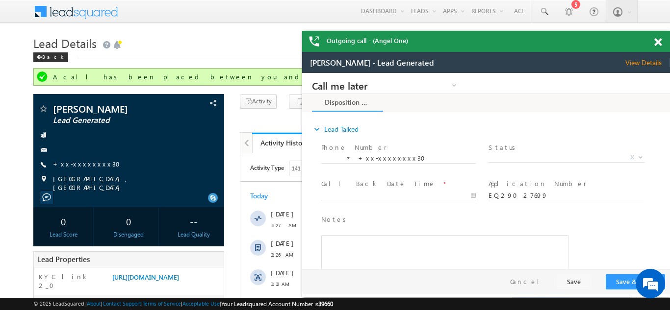
click at [656, 43] on span at bounding box center [657, 42] width 7 height 8
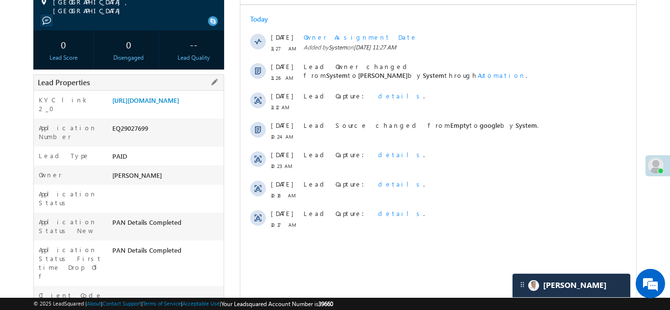
scroll to position [177, 0]
click at [162, 101] on link "https://angelbroking1-pk3em7sa.customui-test.leadsquared.com?leadId=acc1a9b6-f5…" at bounding box center [145, 100] width 67 height 8
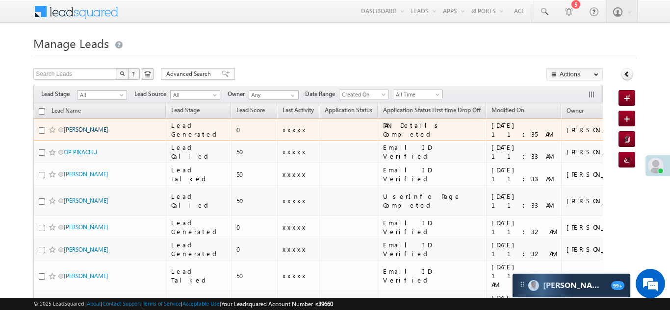
click at [73, 129] on link "[PERSON_NAME]" at bounding box center [86, 129] width 45 height 7
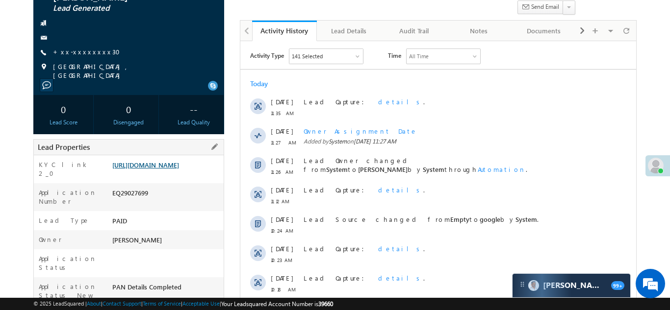
scroll to position [93, 0]
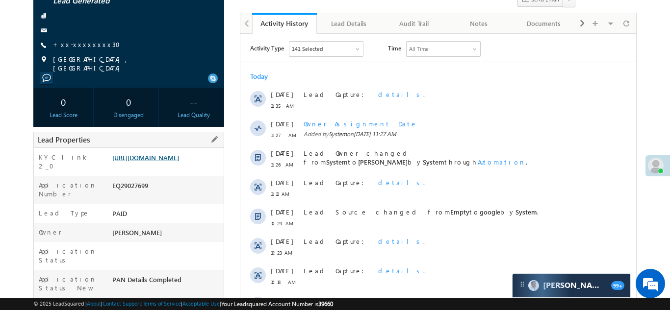
click at [149, 162] on link "https://angelbroking1-pk3em7sa.customui-test.leadsquared.com?leadId=acc1a9b6-f5…" at bounding box center [145, 157] width 67 height 8
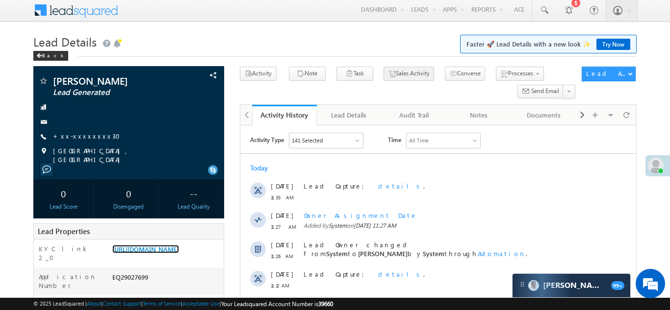
scroll to position [0, 0]
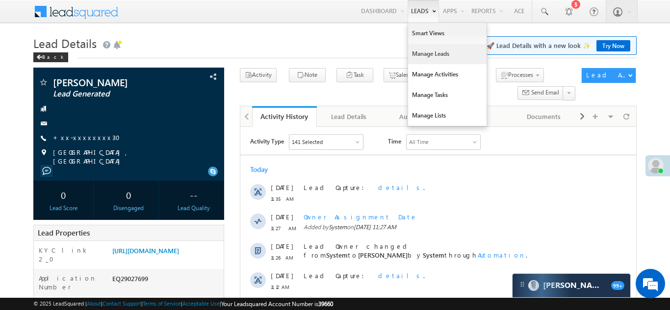
click at [426, 54] on link "Manage Leads" at bounding box center [447, 54] width 78 height 21
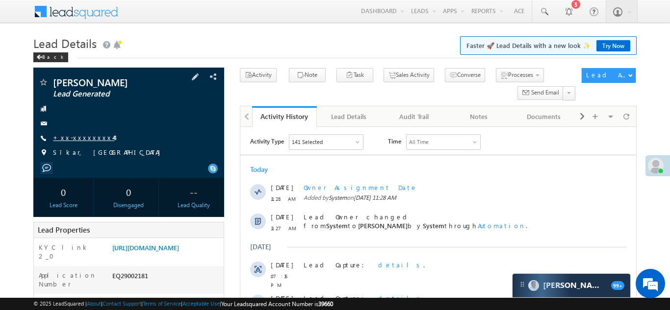
click at [83, 136] on link "+xx-xxxxxxxx44" at bounding box center [83, 137] width 61 height 8
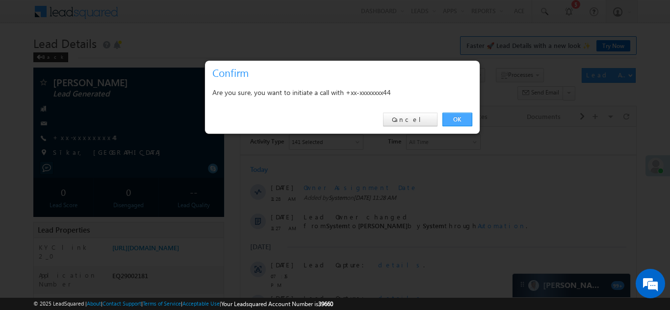
click at [457, 120] on link "OK" at bounding box center [457, 120] width 30 height 14
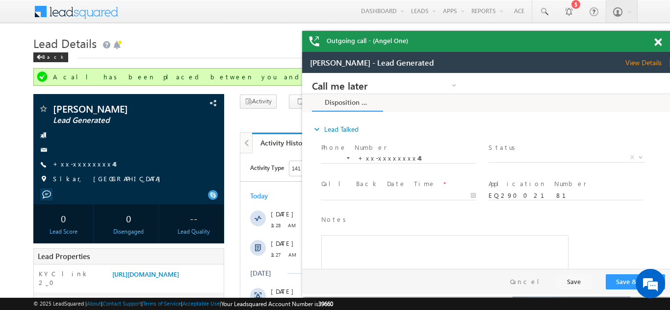
click at [654, 41] on span at bounding box center [657, 42] width 7 height 8
